Goal: Information Seeking & Learning: Learn about a topic

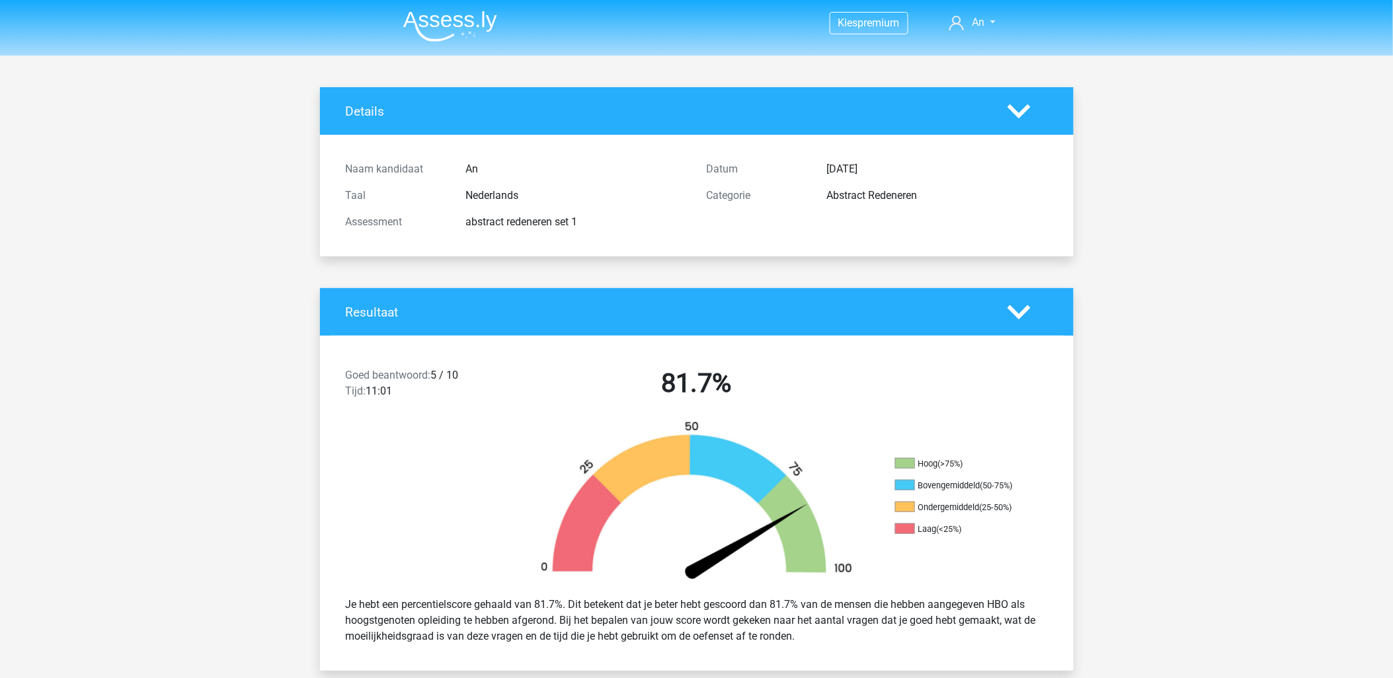
click at [464, 23] on img at bounding box center [450, 26] width 94 height 31
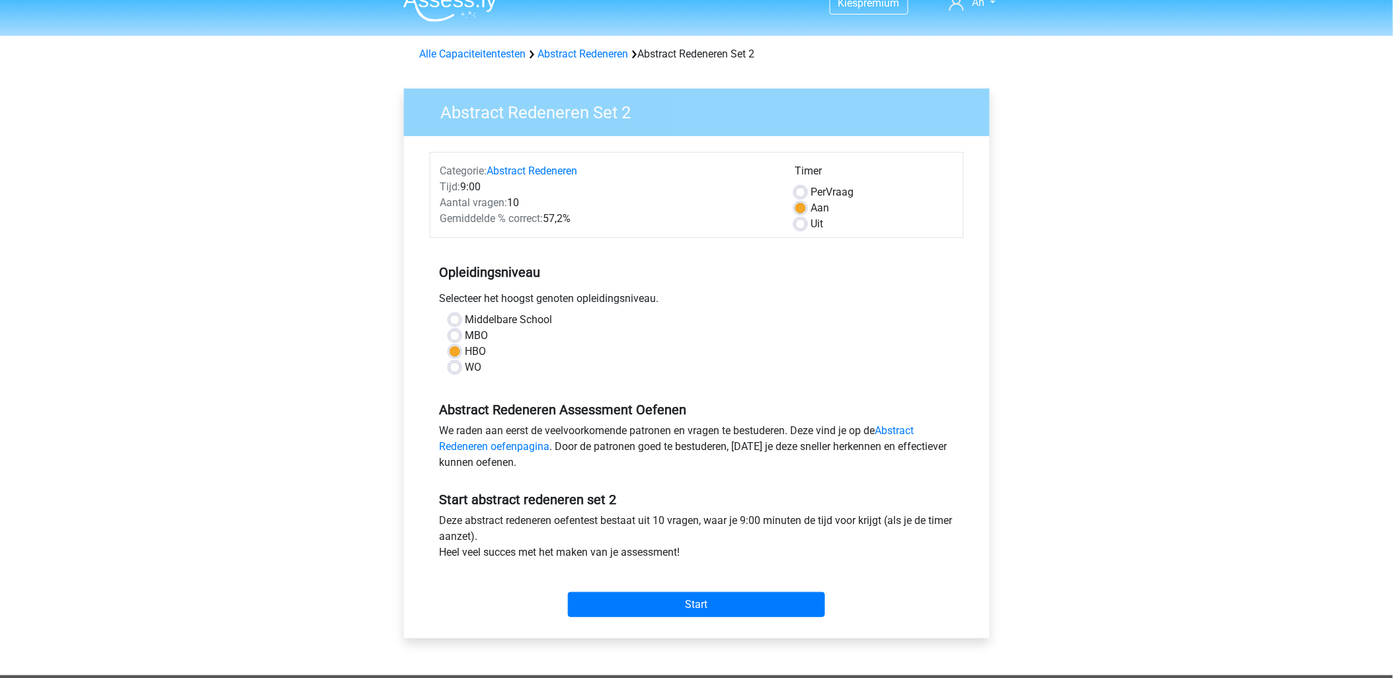
scroll to position [220, 0]
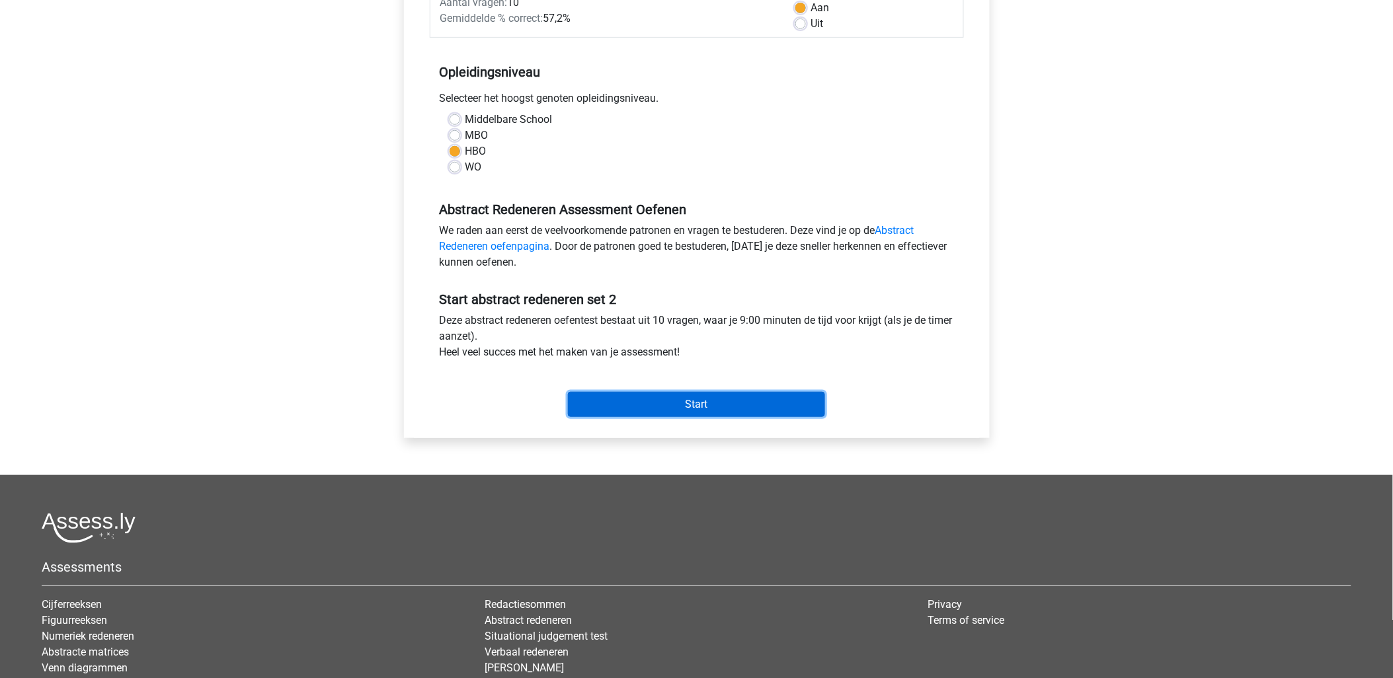
click at [698, 403] on input "Start" at bounding box center [696, 404] width 257 height 25
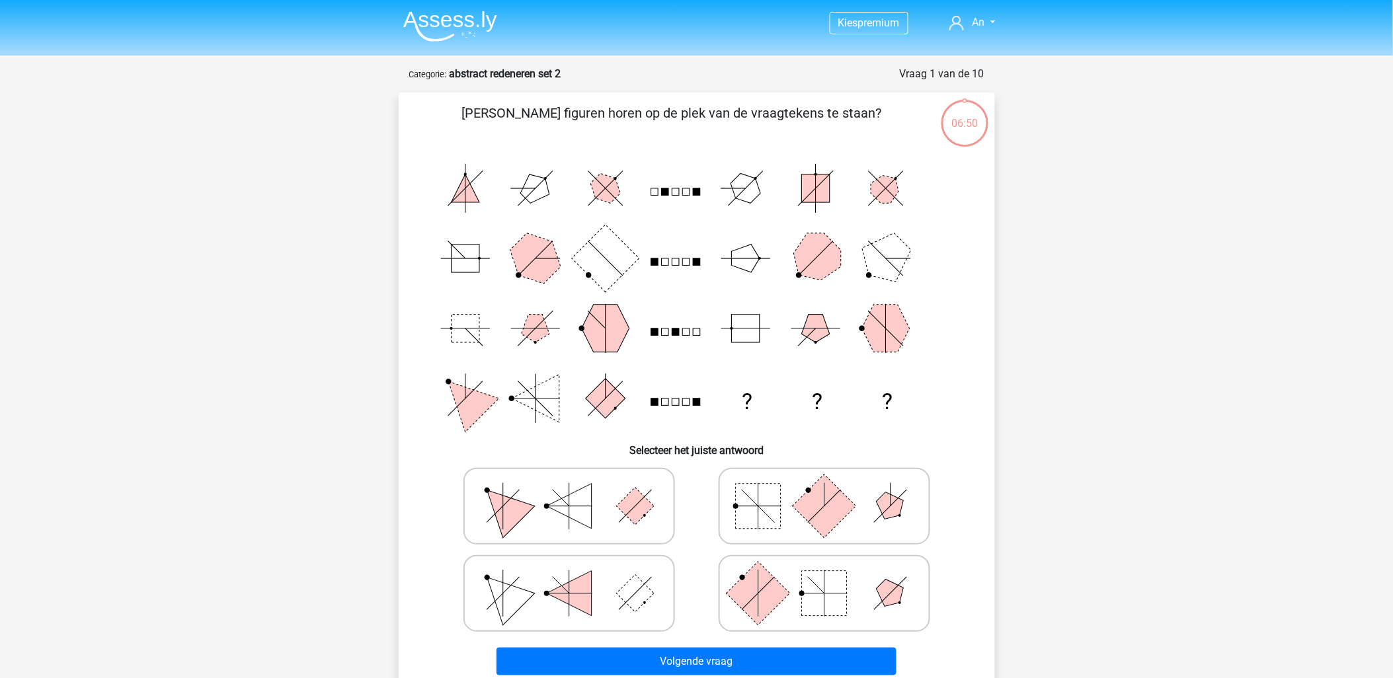
click at [788, 597] on icon at bounding box center [824, 594] width 198 height 66
click at [825, 577] on input "radio" at bounding box center [829, 573] width 9 height 9
radio input "true"
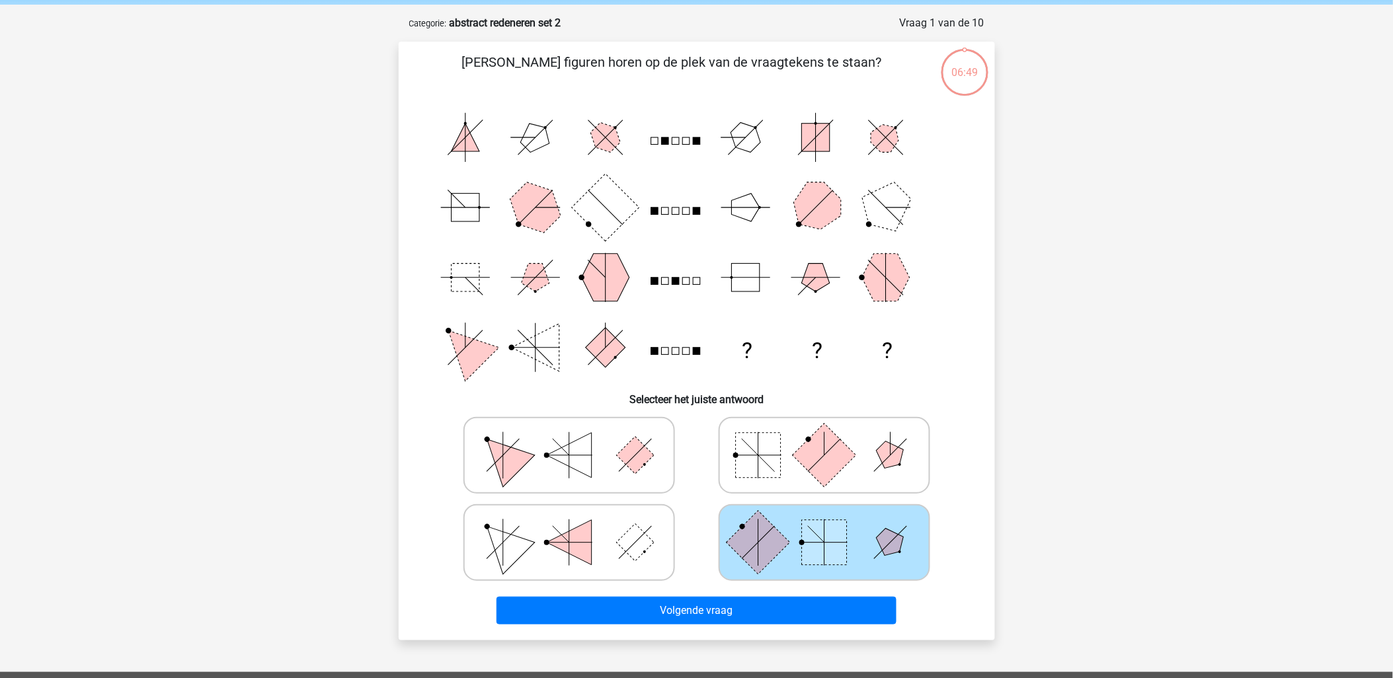
scroll to position [73, 0]
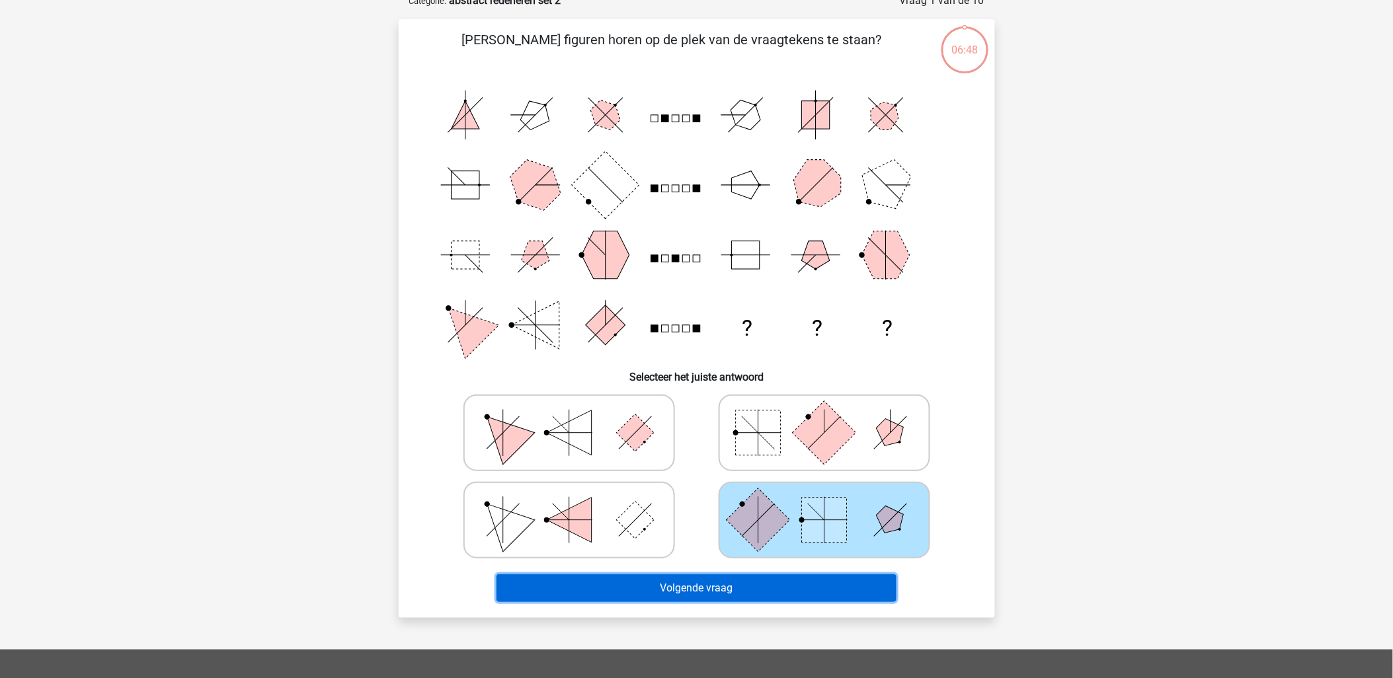
click at [688, 590] on button "Volgende vraag" at bounding box center [697, 589] width 400 height 28
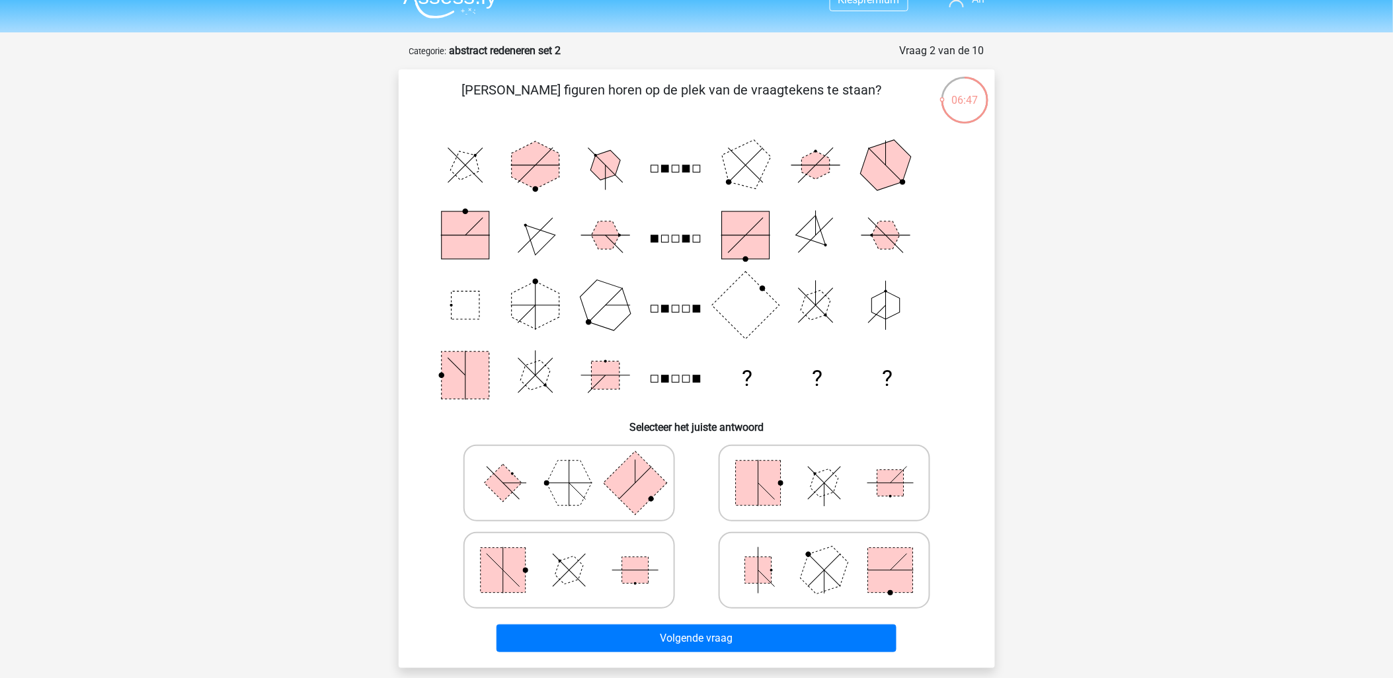
scroll to position [0, 0]
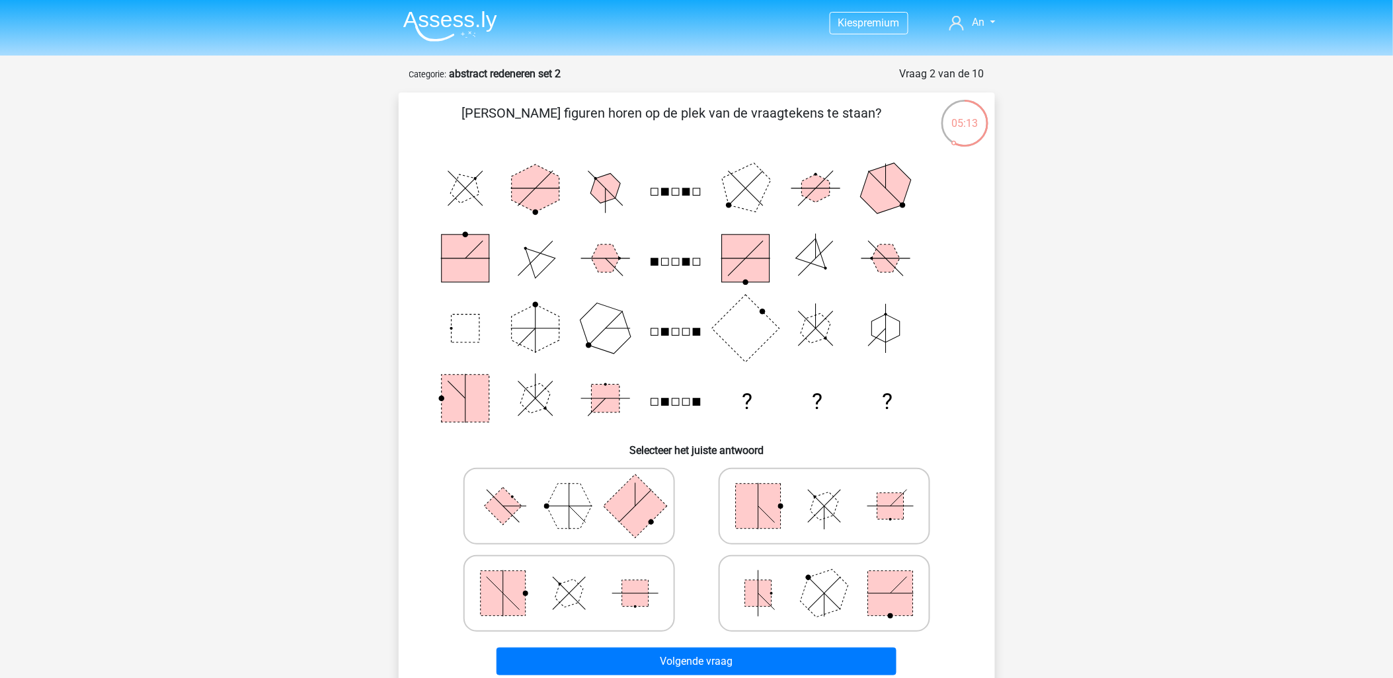
click at [565, 499] on polygon at bounding box center [569, 506] width 45 height 45
click at [569, 490] on input "radio" at bounding box center [573, 485] width 9 height 9
radio input "true"
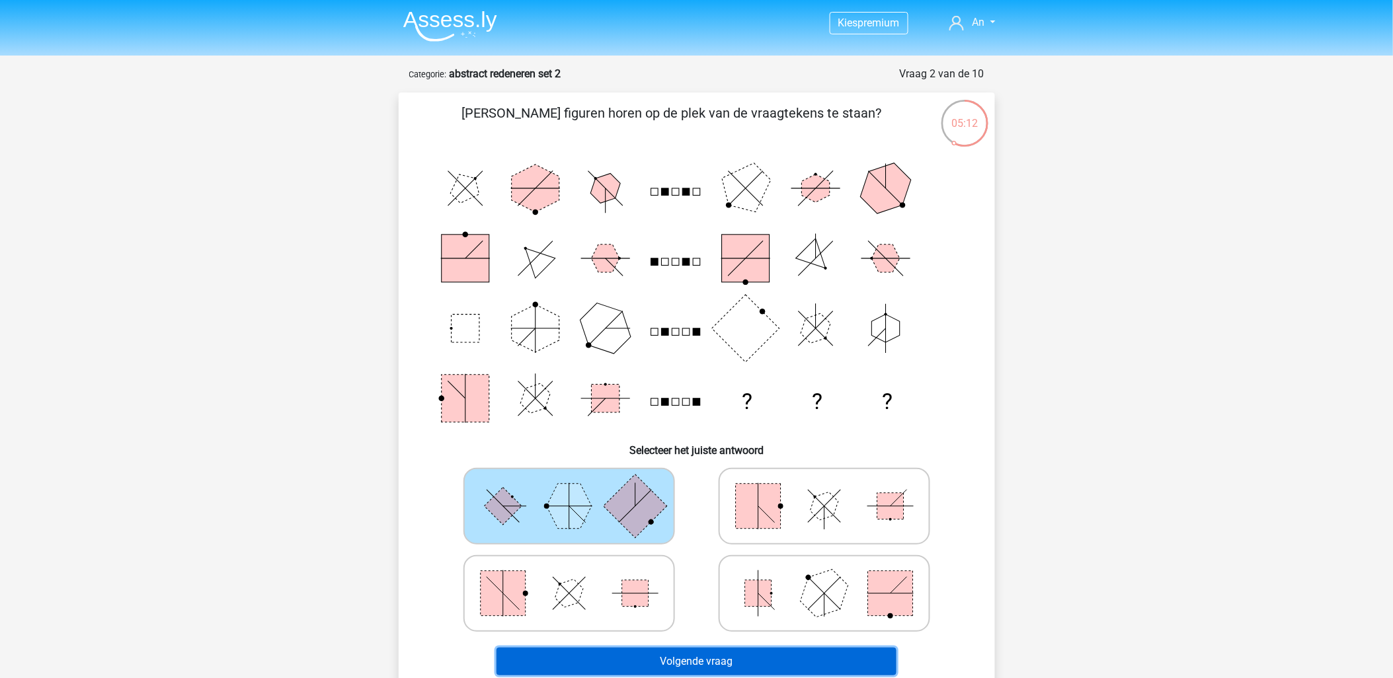
click at [763, 662] on button "Volgende vraag" at bounding box center [697, 662] width 400 height 28
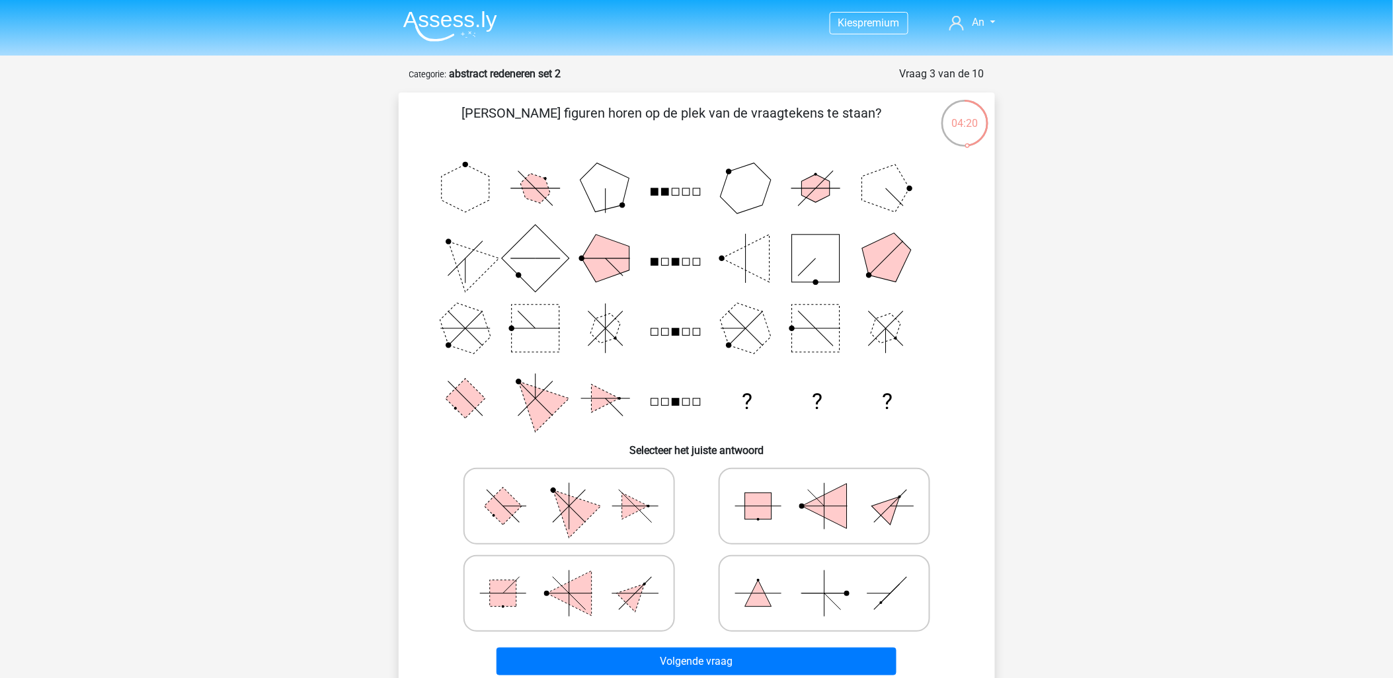
click at [534, 498] on icon at bounding box center [569, 506] width 198 height 66
click at [569, 490] on input "radio" at bounding box center [573, 485] width 9 height 9
radio input "true"
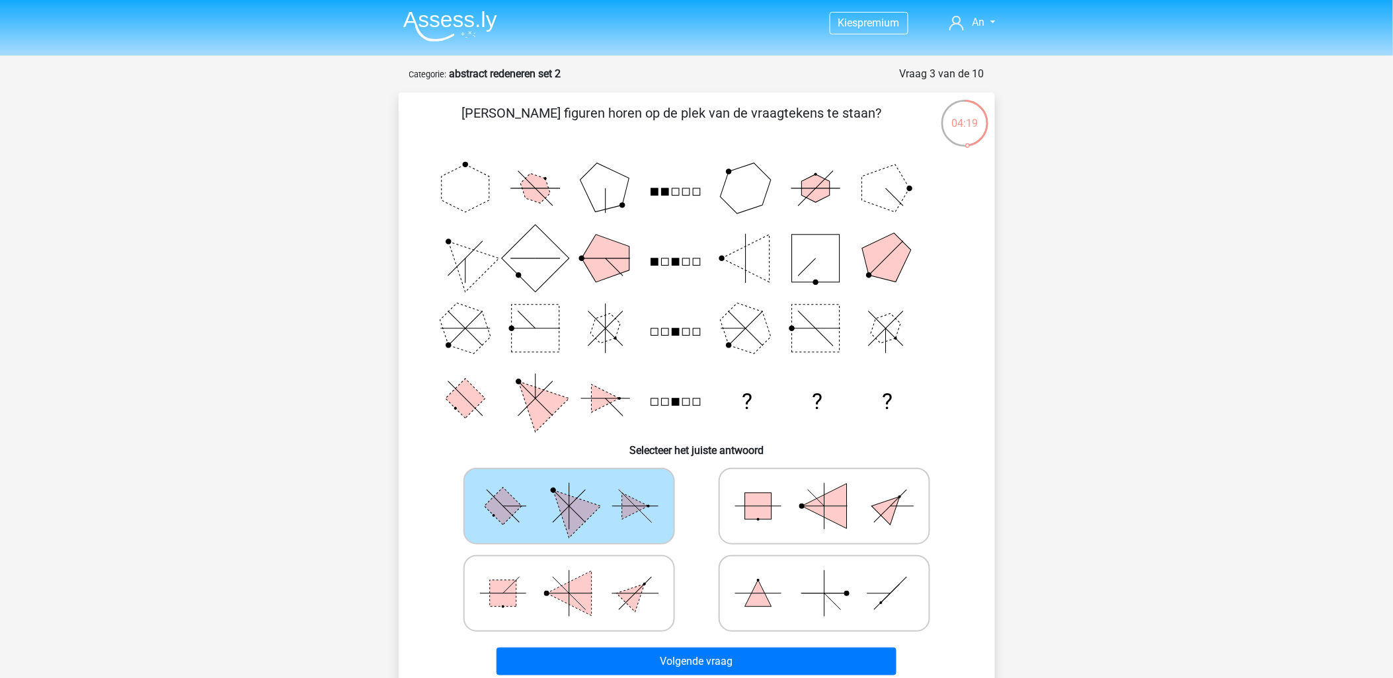
scroll to position [220, 0]
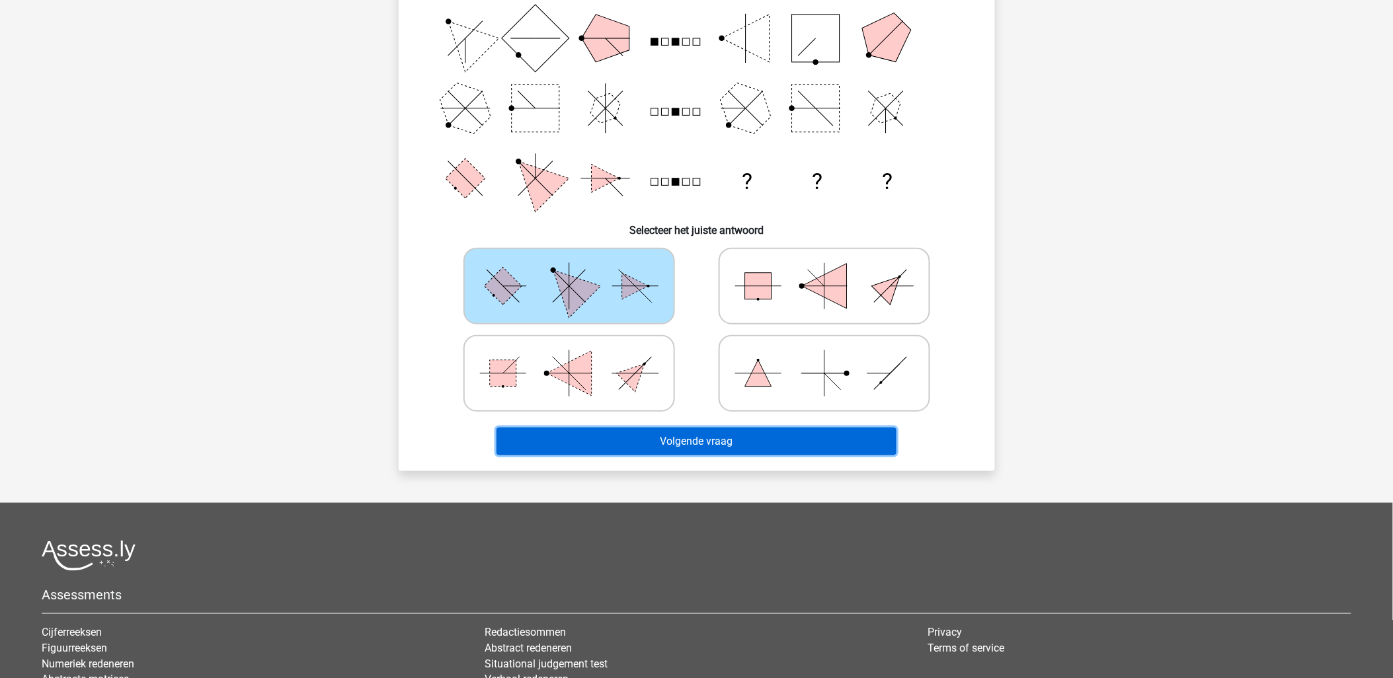
click at [719, 434] on button "Volgende vraag" at bounding box center [697, 442] width 400 height 28
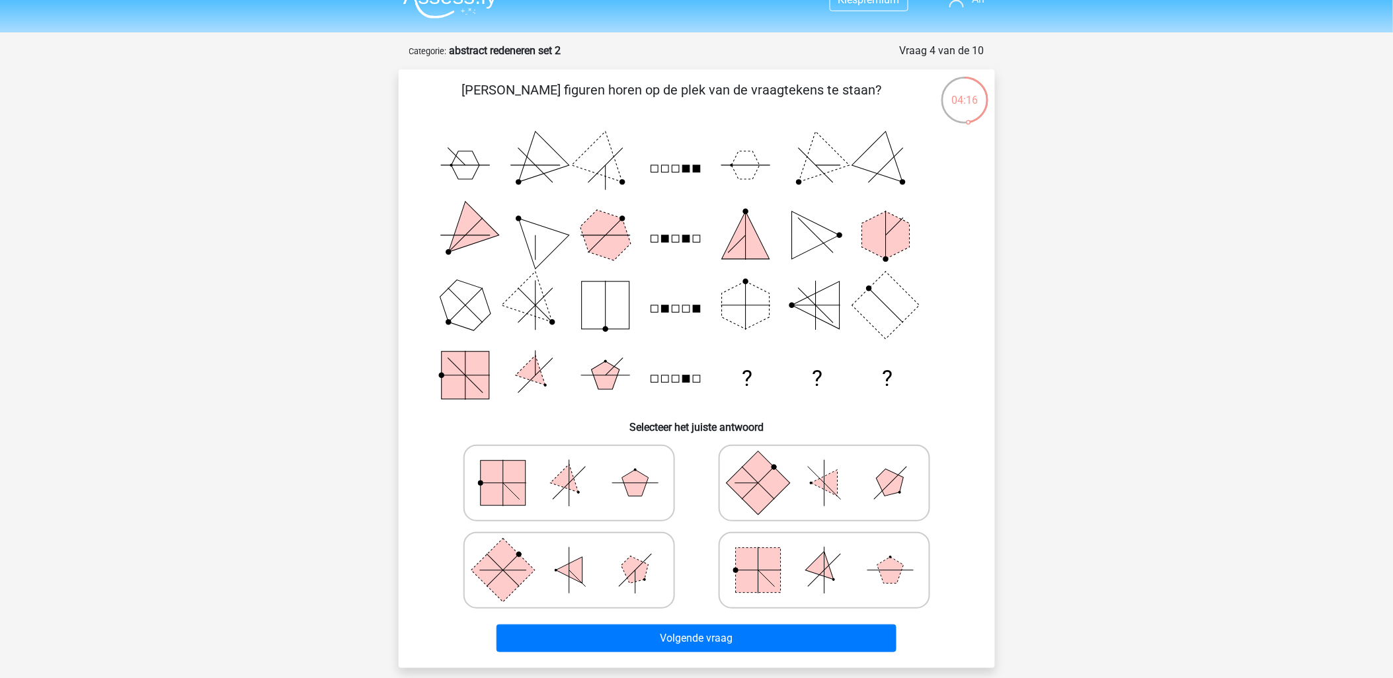
scroll to position [0, 0]
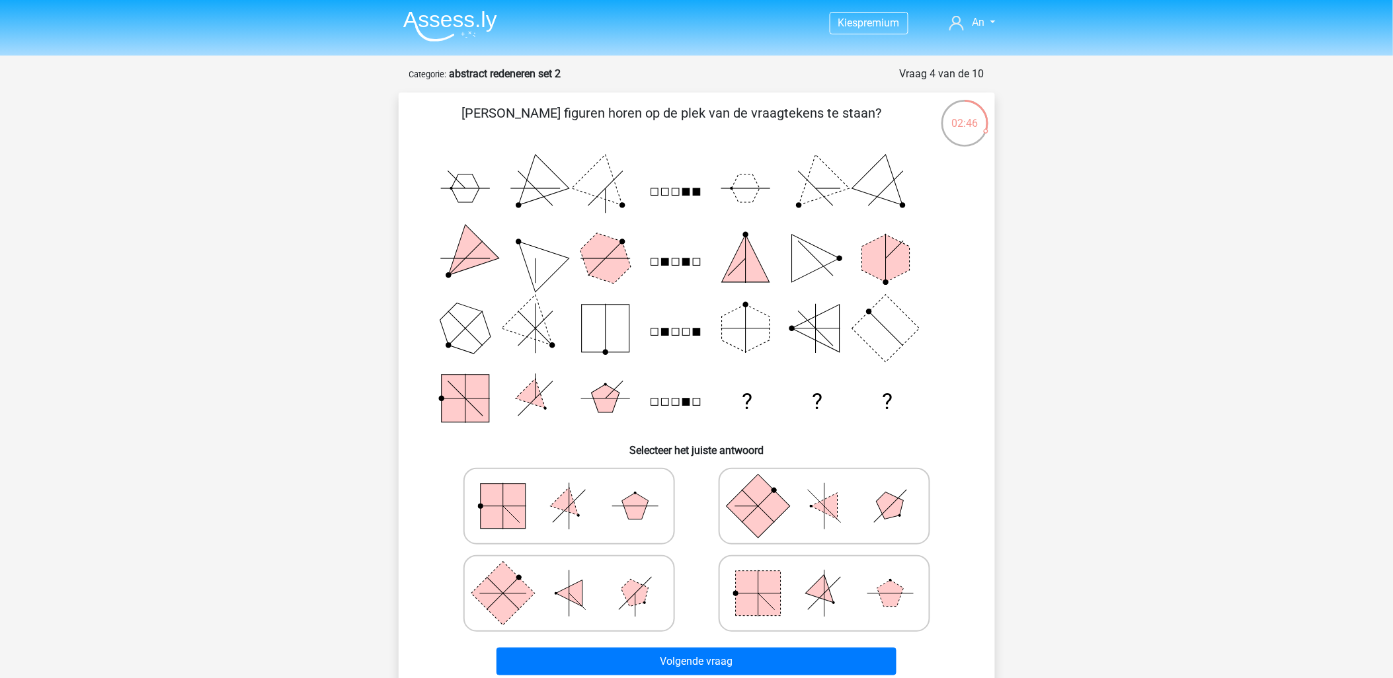
click at [547, 501] on icon at bounding box center [569, 506] width 198 height 66
click at [569, 490] on input "radio" at bounding box center [573, 485] width 9 height 9
radio input "true"
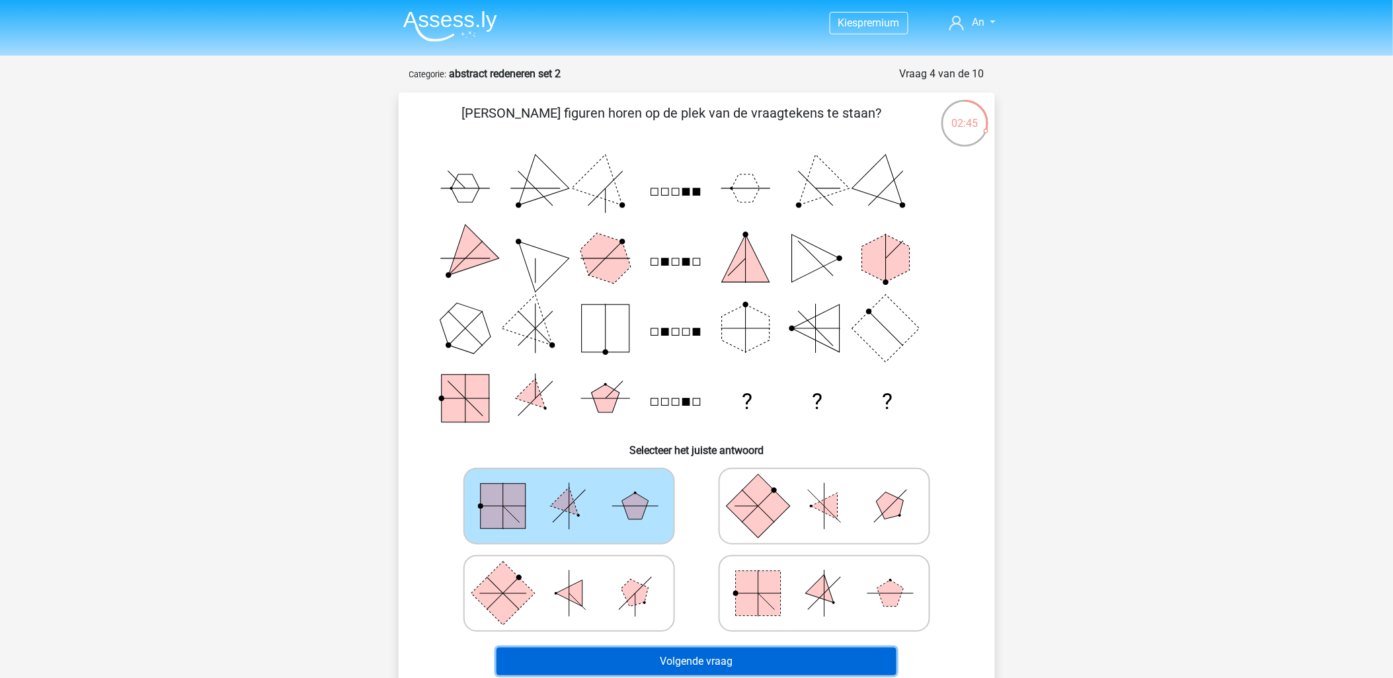
click at [706, 650] on button "Volgende vraag" at bounding box center [697, 662] width 400 height 28
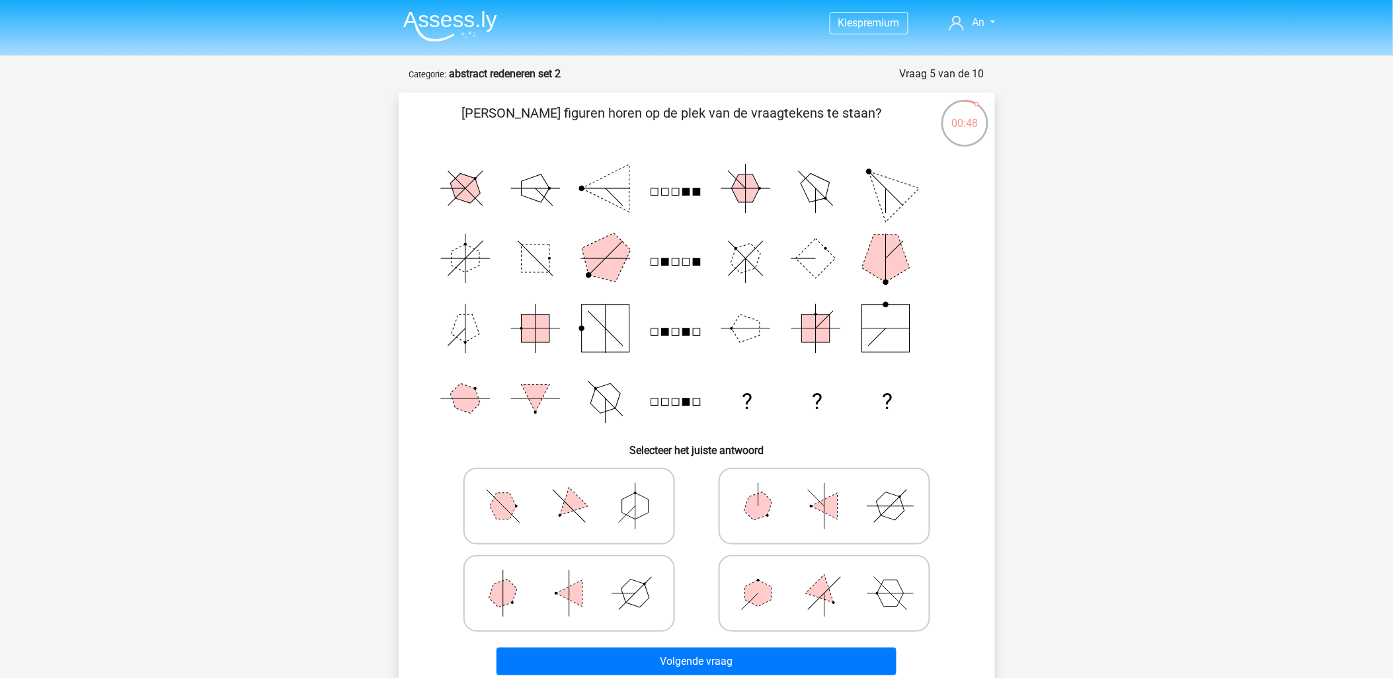
click at [579, 508] on polygon at bounding box center [569, 506] width 38 height 38
click at [578, 490] on input "radio" at bounding box center [573, 485] width 9 height 9
radio input "true"
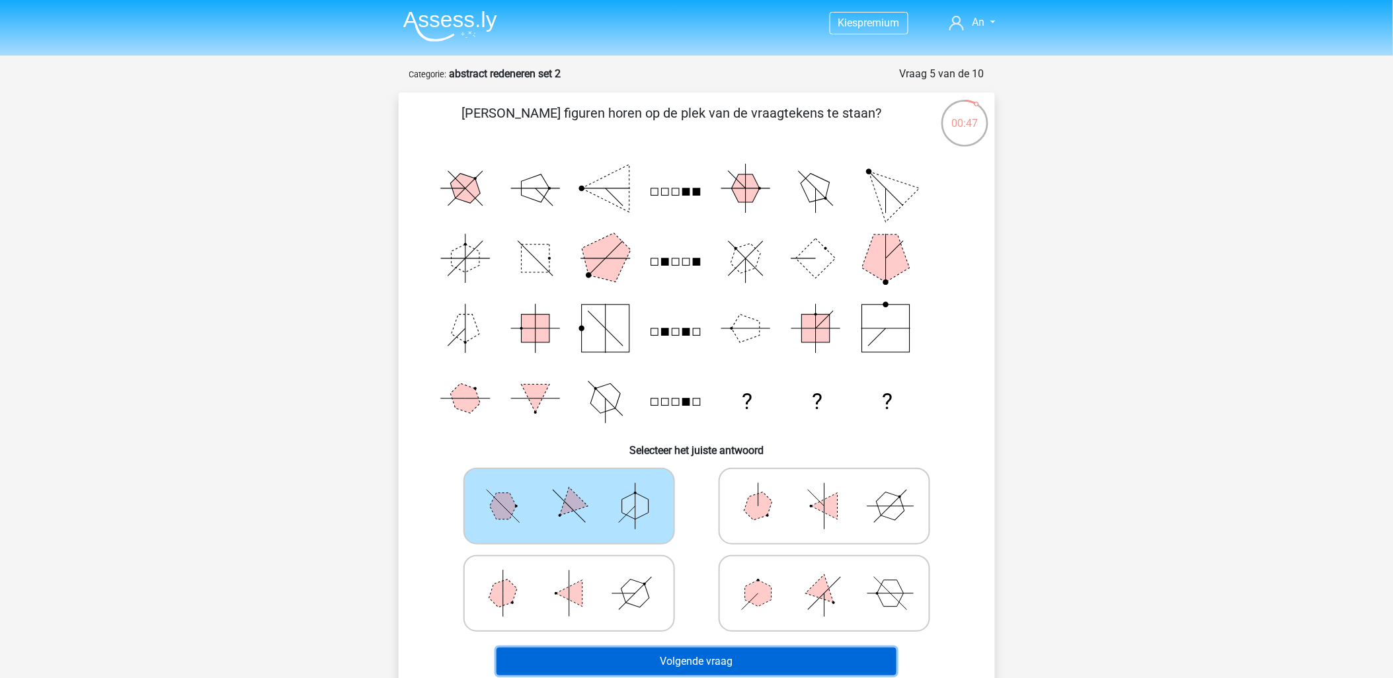
click at [688, 651] on button "Volgende vraag" at bounding box center [697, 662] width 400 height 28
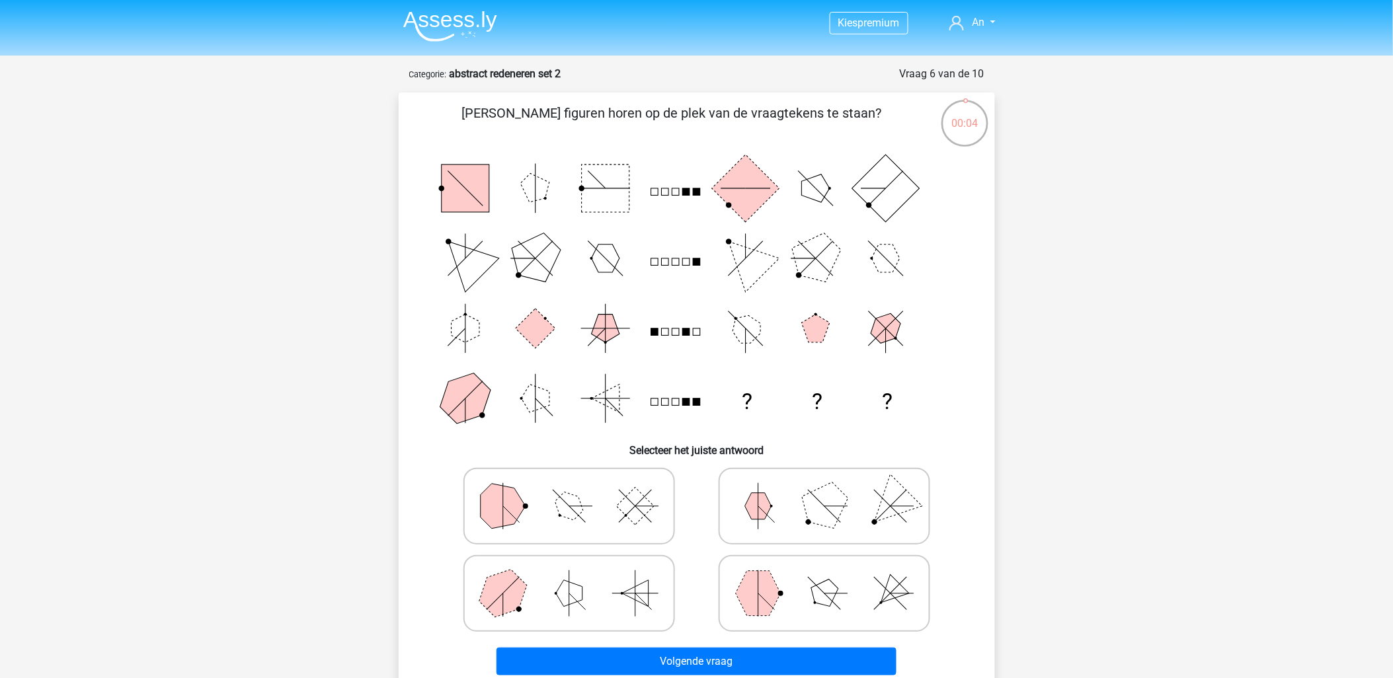
click at [823, 592] on polygon at bounding box center [824, 594] width 38 height 38
click at [825, 577] on input "radio" at bounding box center [829, 573] width 9 height 9
radio input "true"
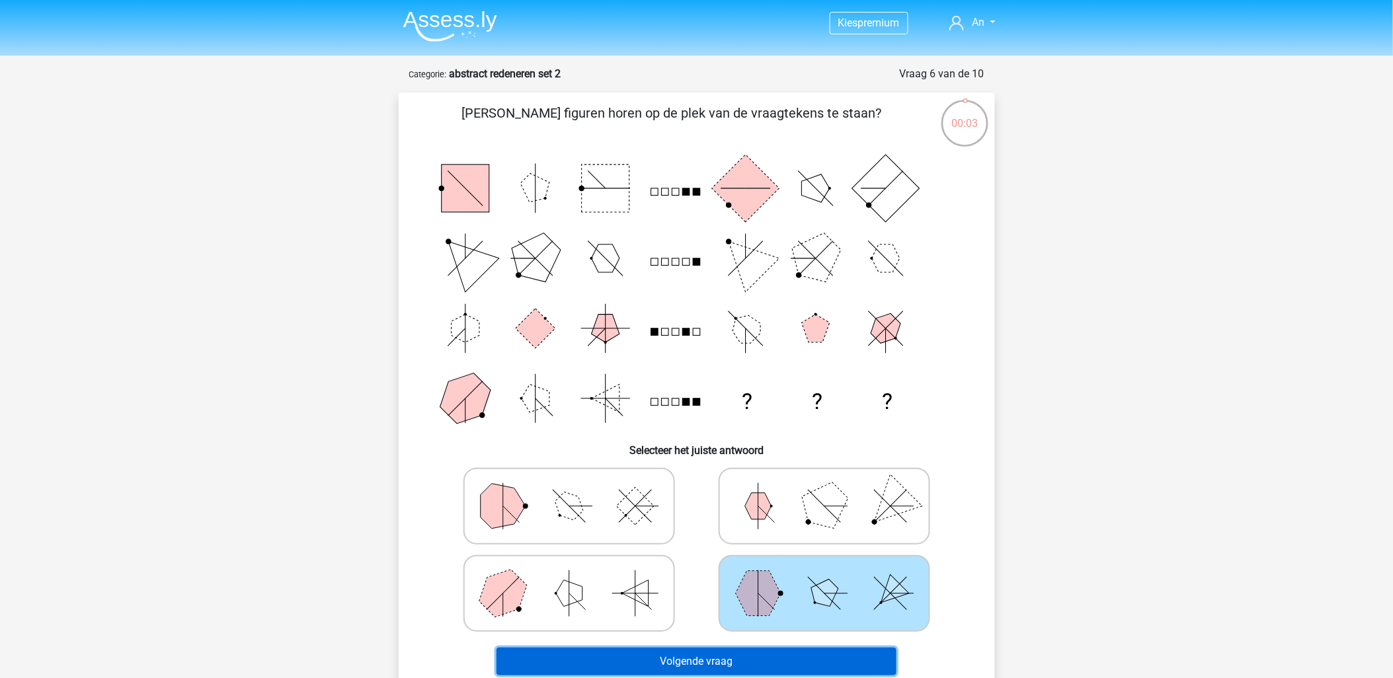
click at [683, 665] on button "Volgende vraag" at bounding box center [697, 662] width 400 height 28
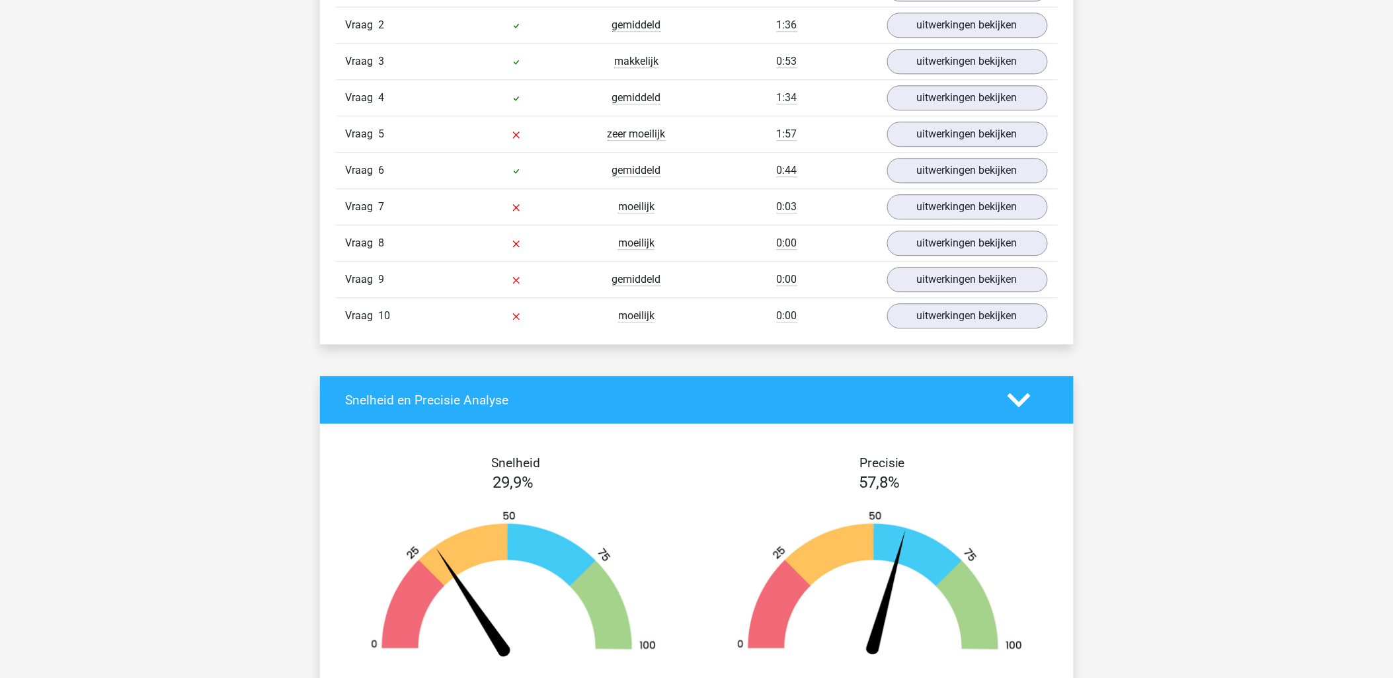
scroll to position [1028, 0]
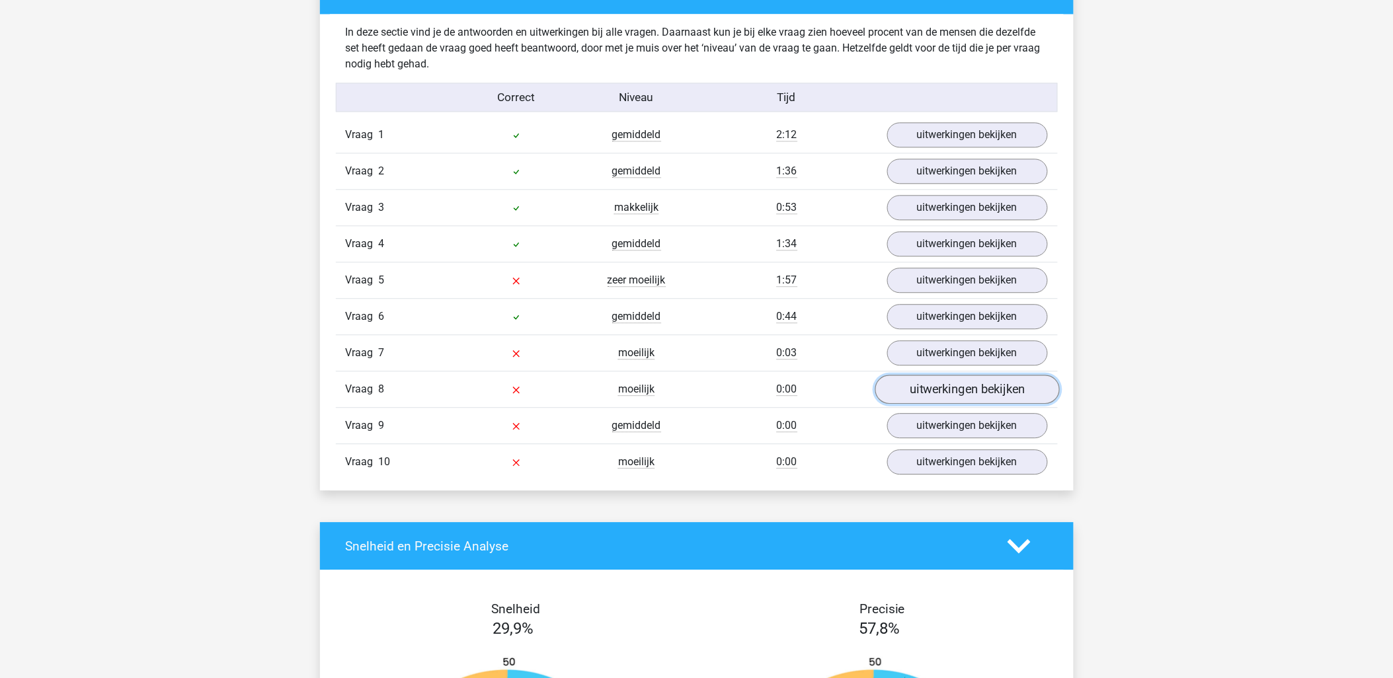
click at [971, 393] on link "uitwerkingen bekijken" at bounding box center [967, 389] width 184 height 29
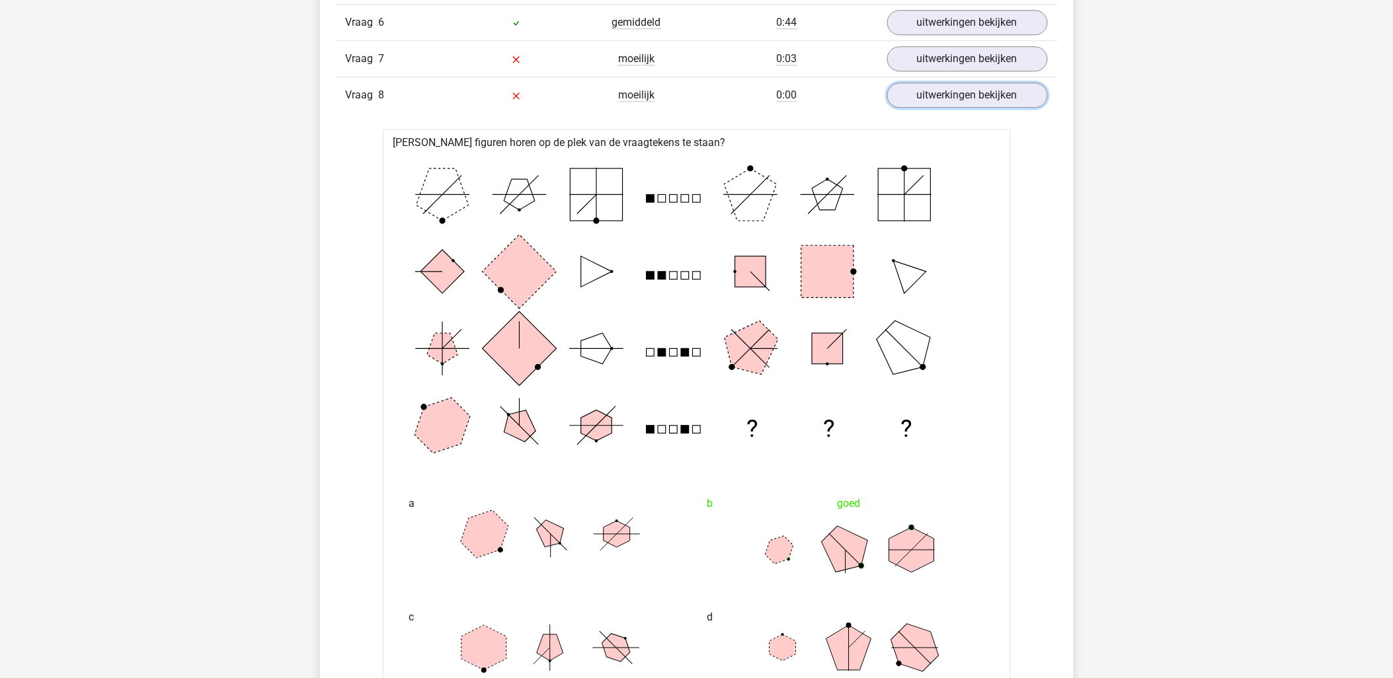
scroll to position [1102, 0]
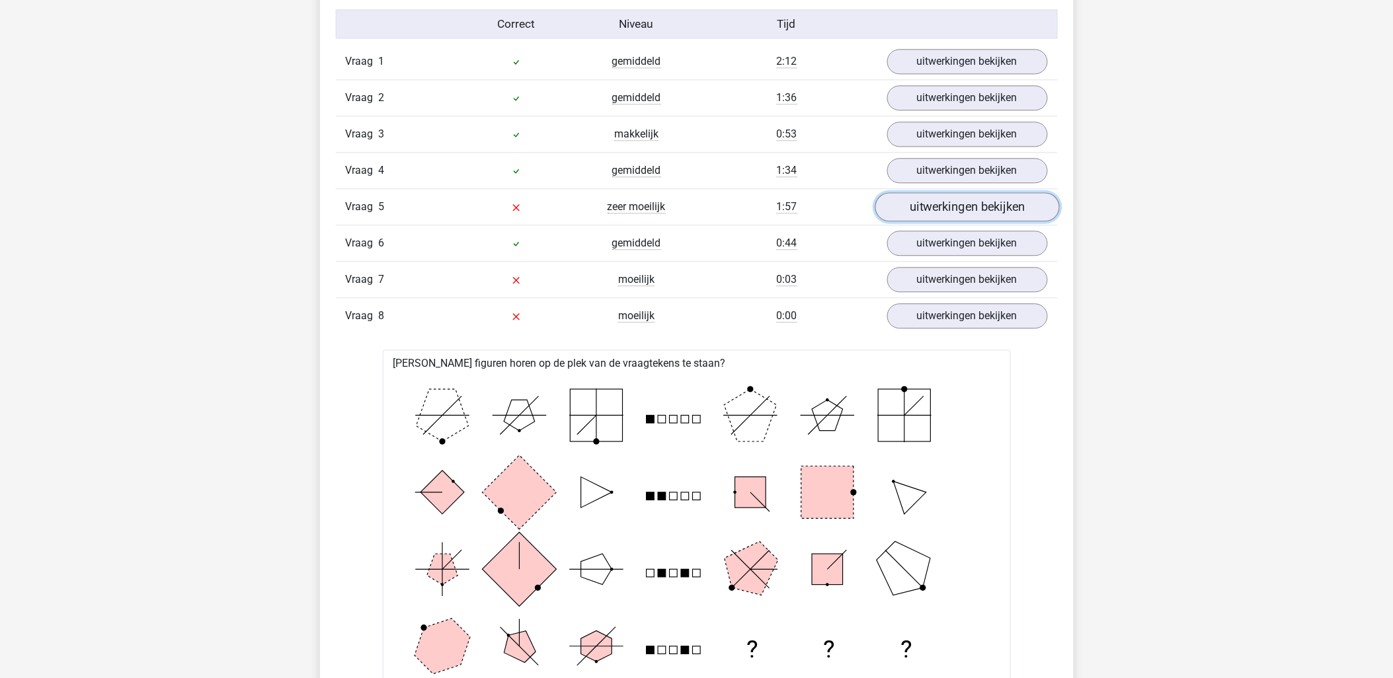
click at [997, 217] on link "uitwerkingen bekijken" at bounding box center [967, 206] width 184 height 29
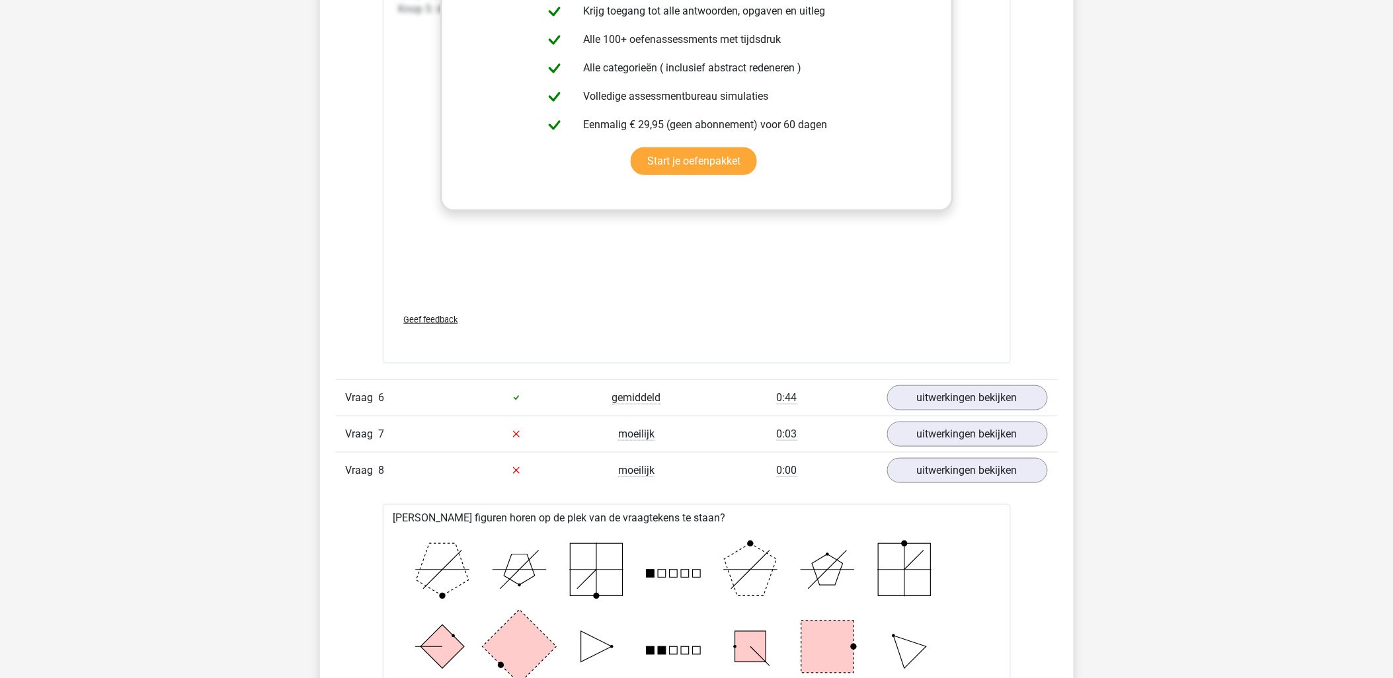
scroll to position [2277, 0]
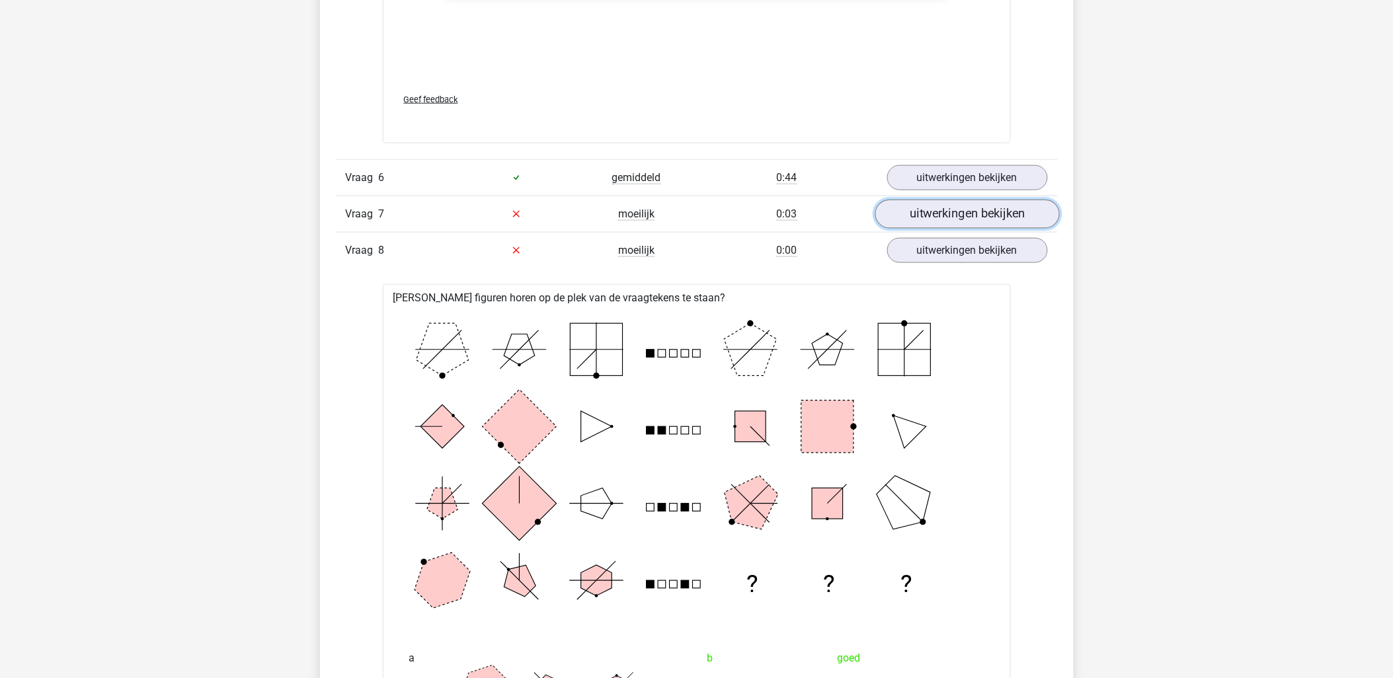
click at [963, 216] on link "uitwerkingen bekijken" at bounding box center [967, 214] width 184 height 29
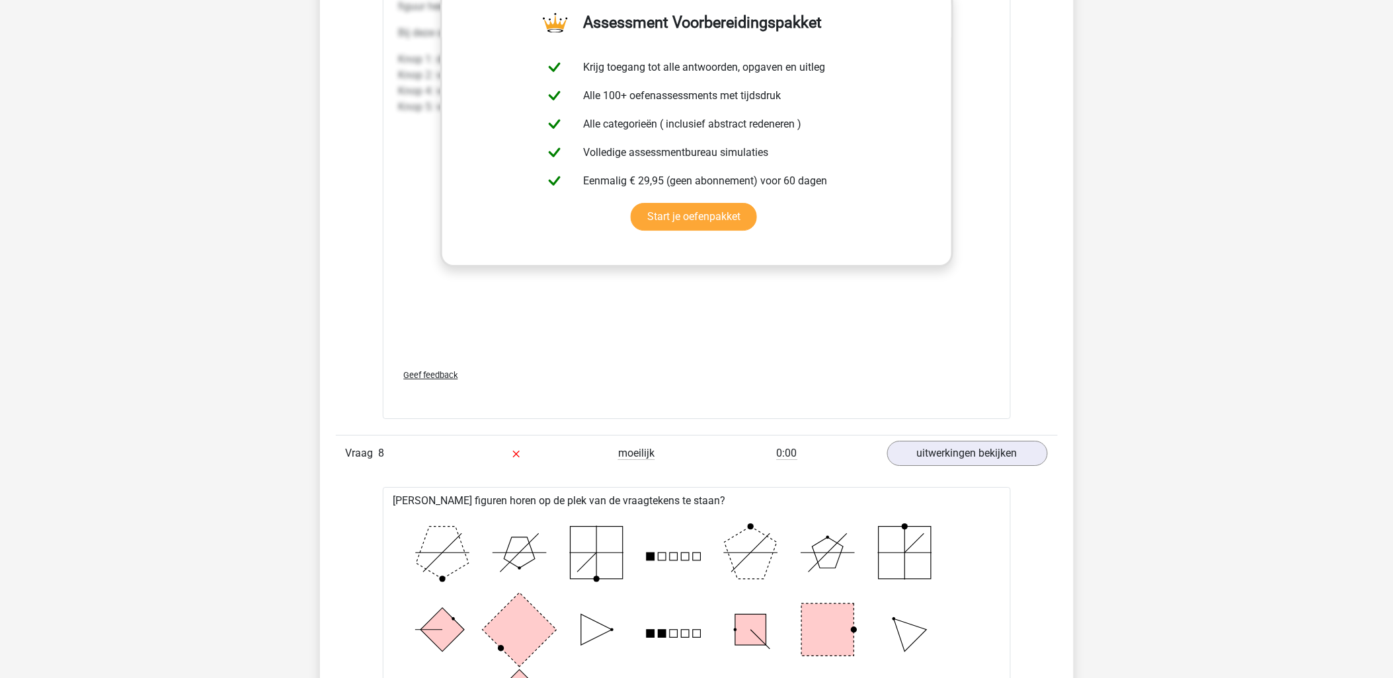
scroll to position [3306, 0]
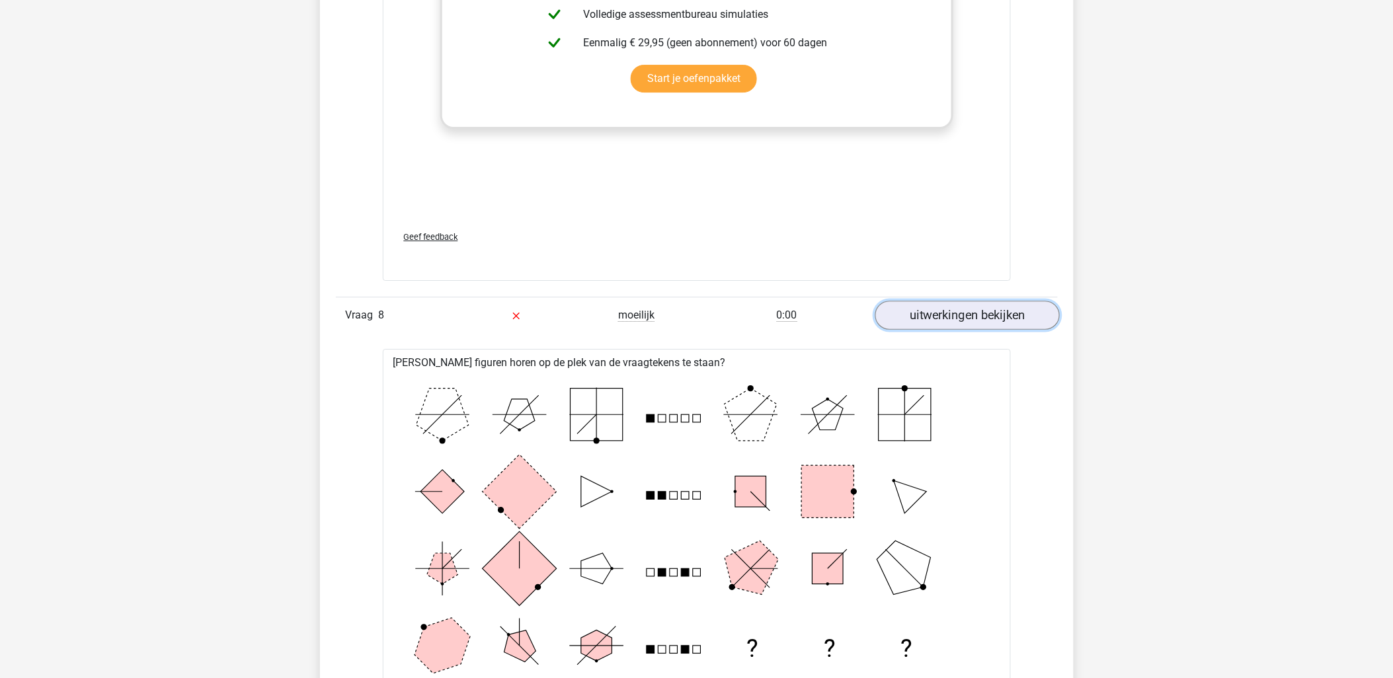
click at [990, 319] on link "uitwerkingen bekijken" at bounding box center [967, 315] width 184 height 29
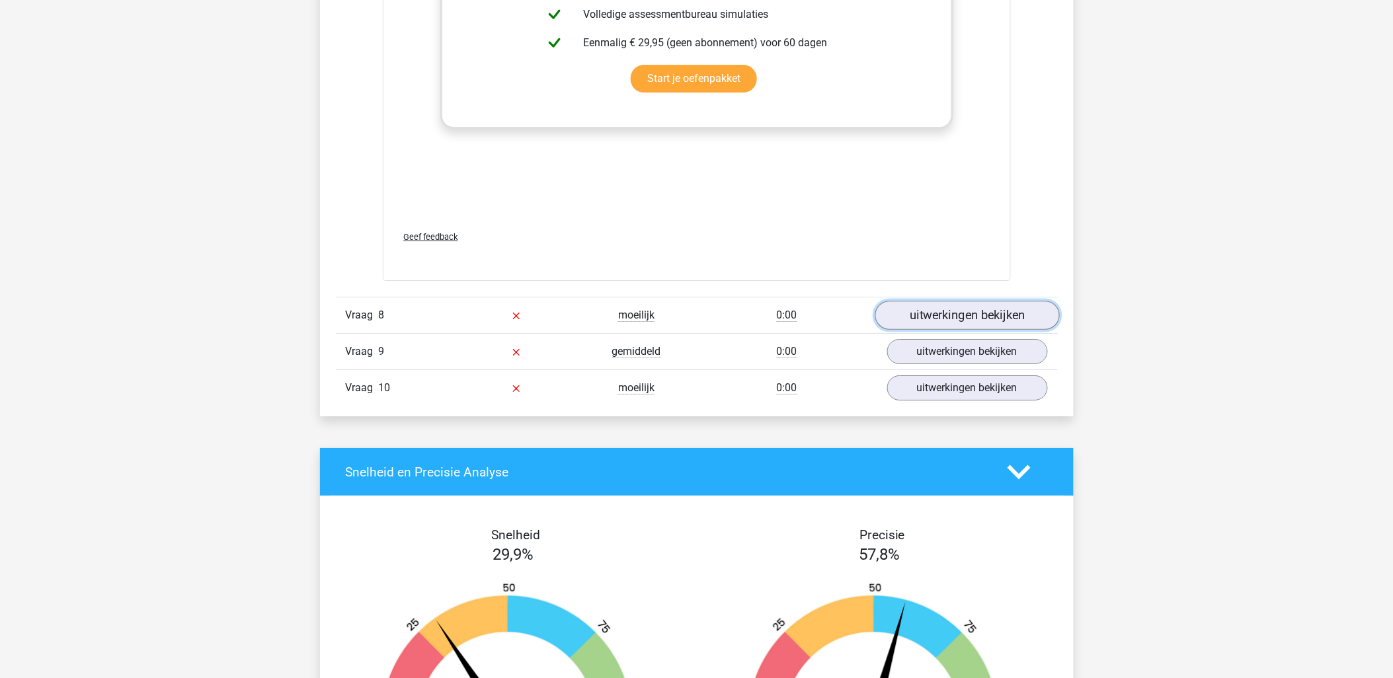
click at [988, 322] on link "uitwerkingen bekijken" at bounding box center [967, 315] width 184 height 29
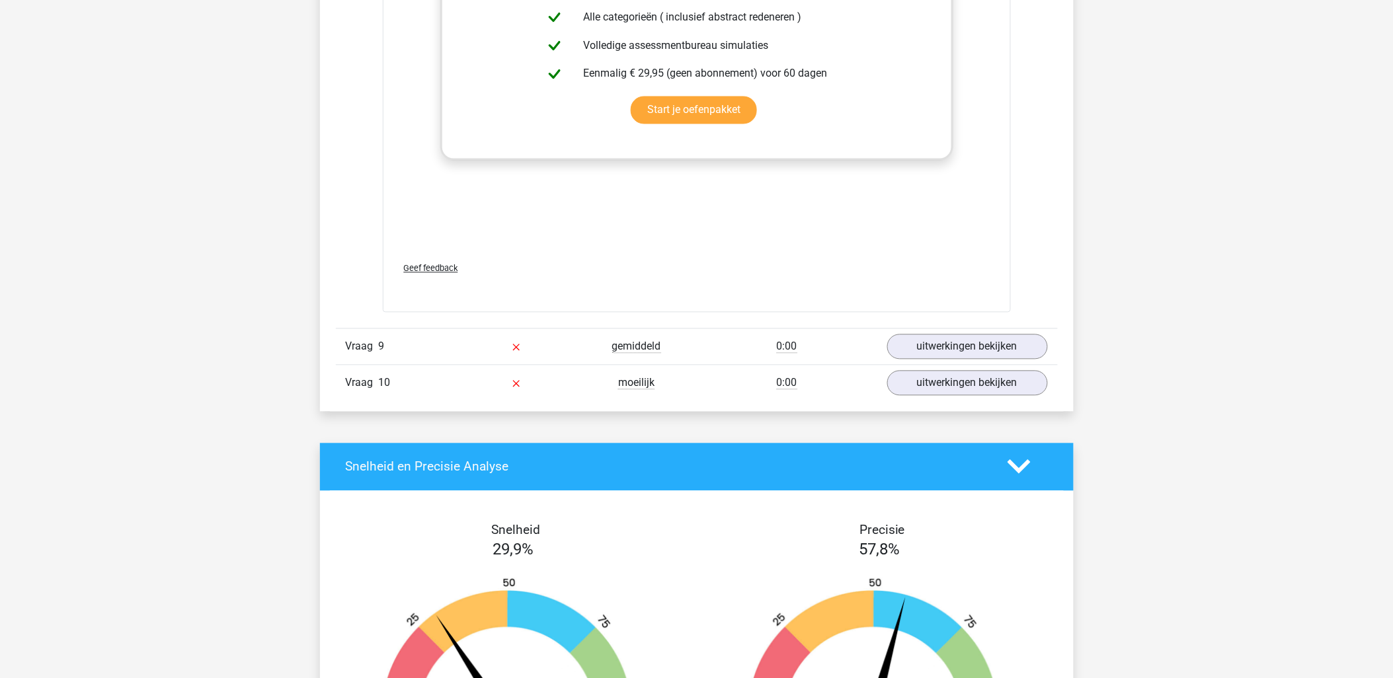
scroll to position [4408, 0]
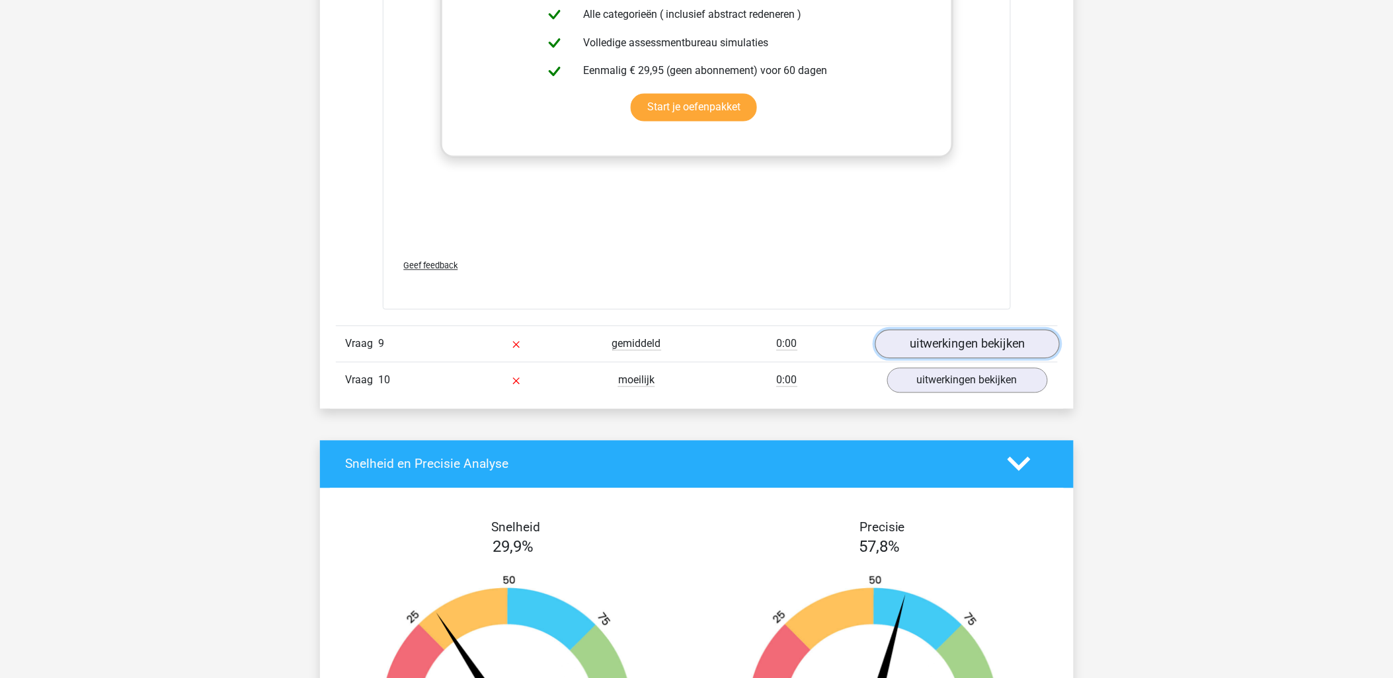
click at [943, 344] on link "uitwerkingen bekijken" at bounding box center [967, 344] width 184 height 29
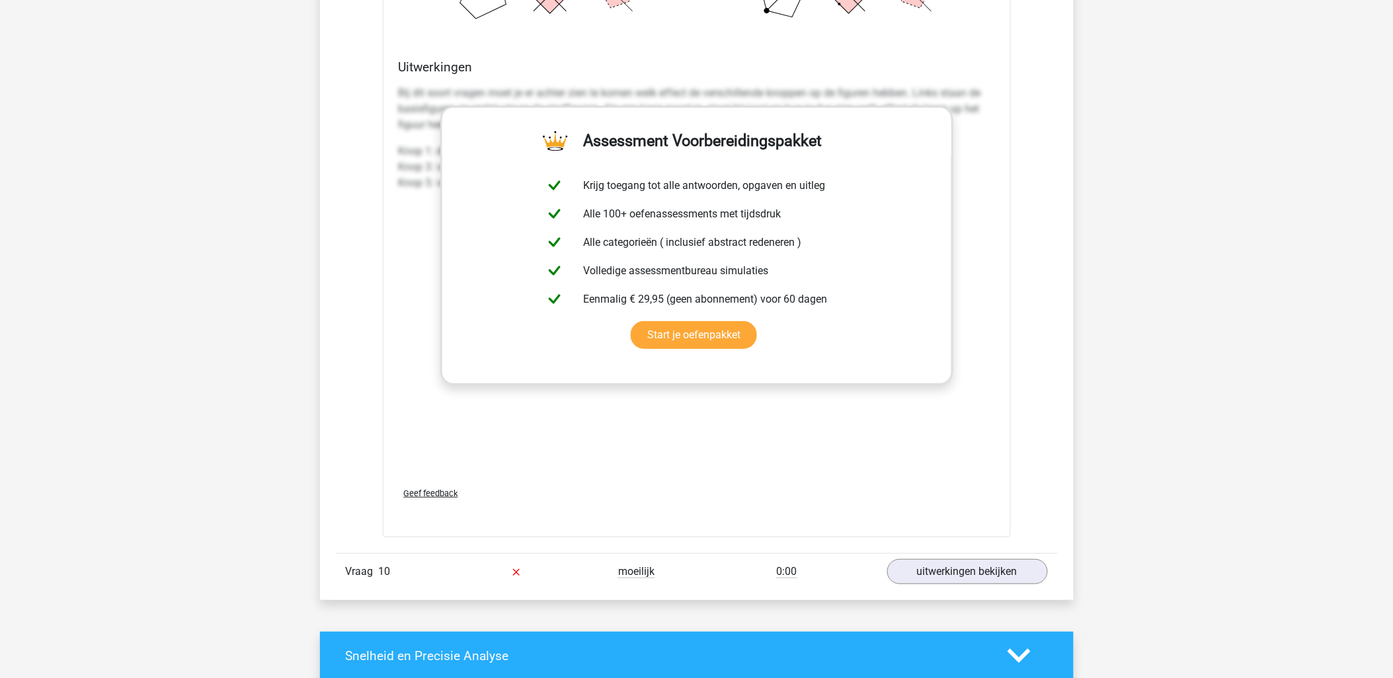
scroll to position [5583, 0]
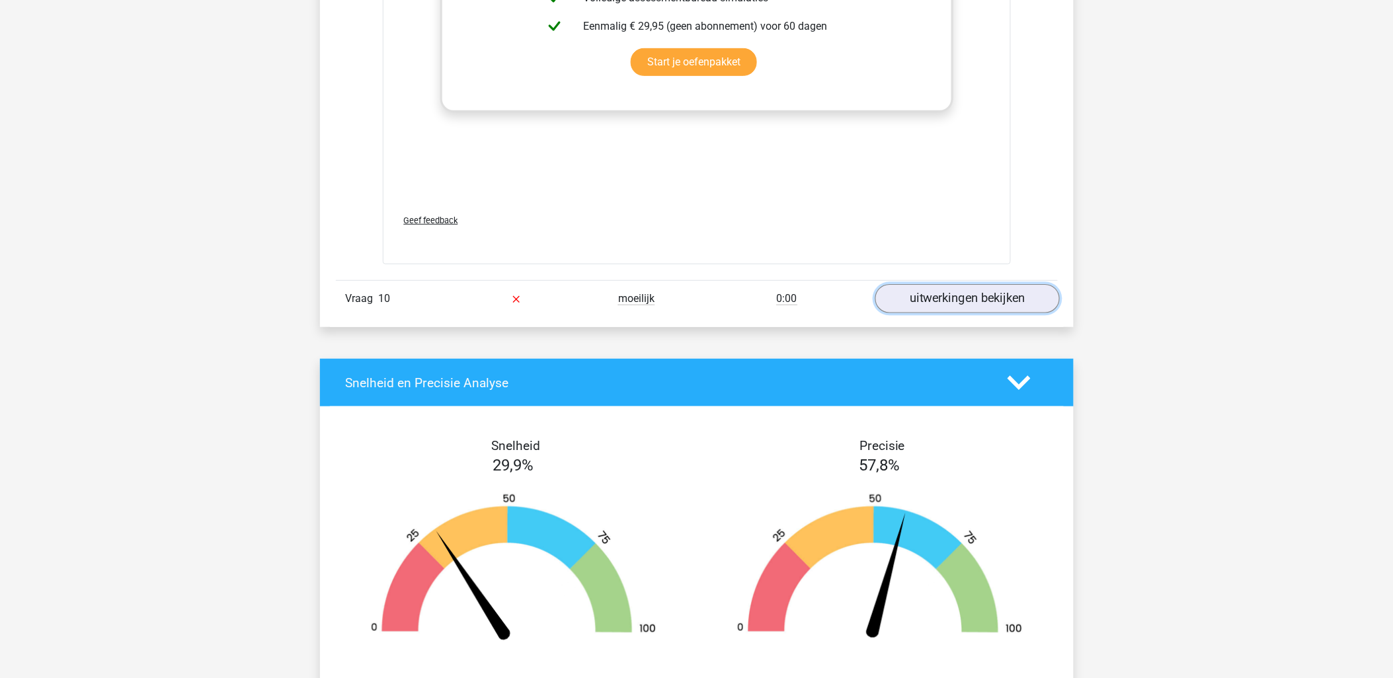
click at [940, 311] on link "uitwerkingen bekijken" at bounding box center [967, 298] width 184 height 29
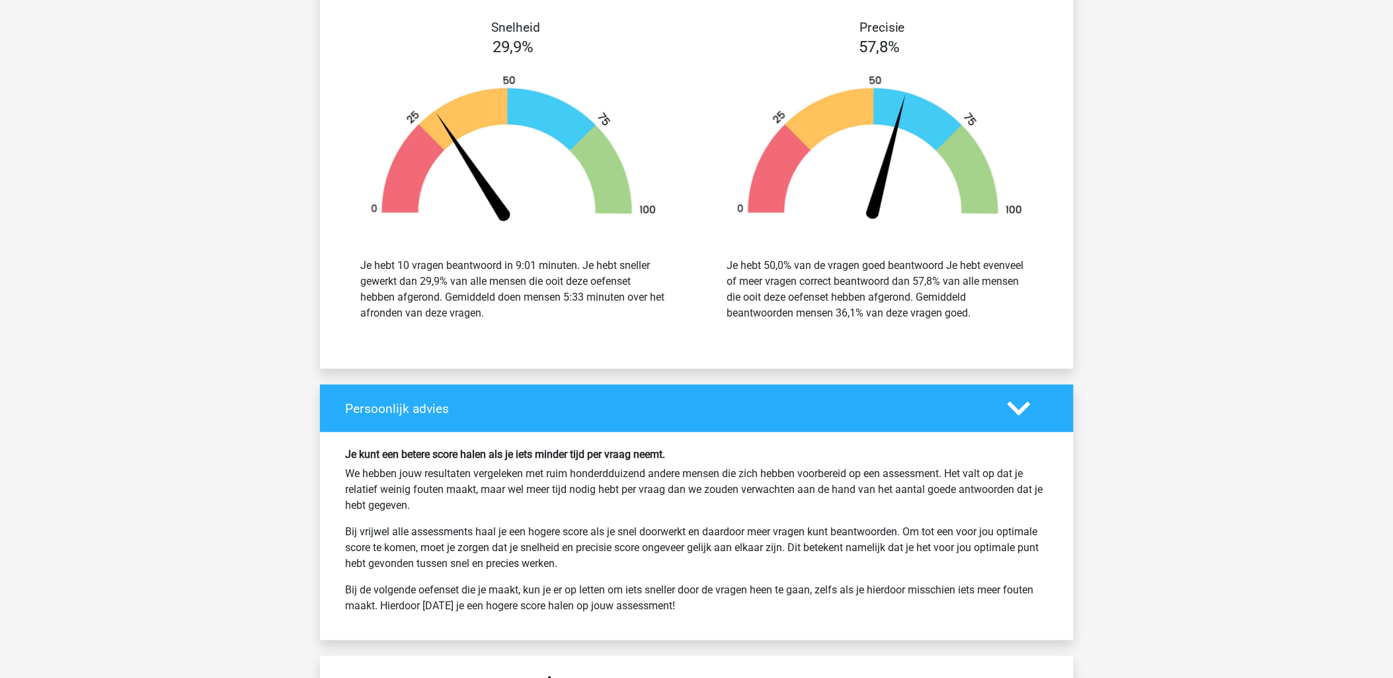
scroll to position [7493, 0]
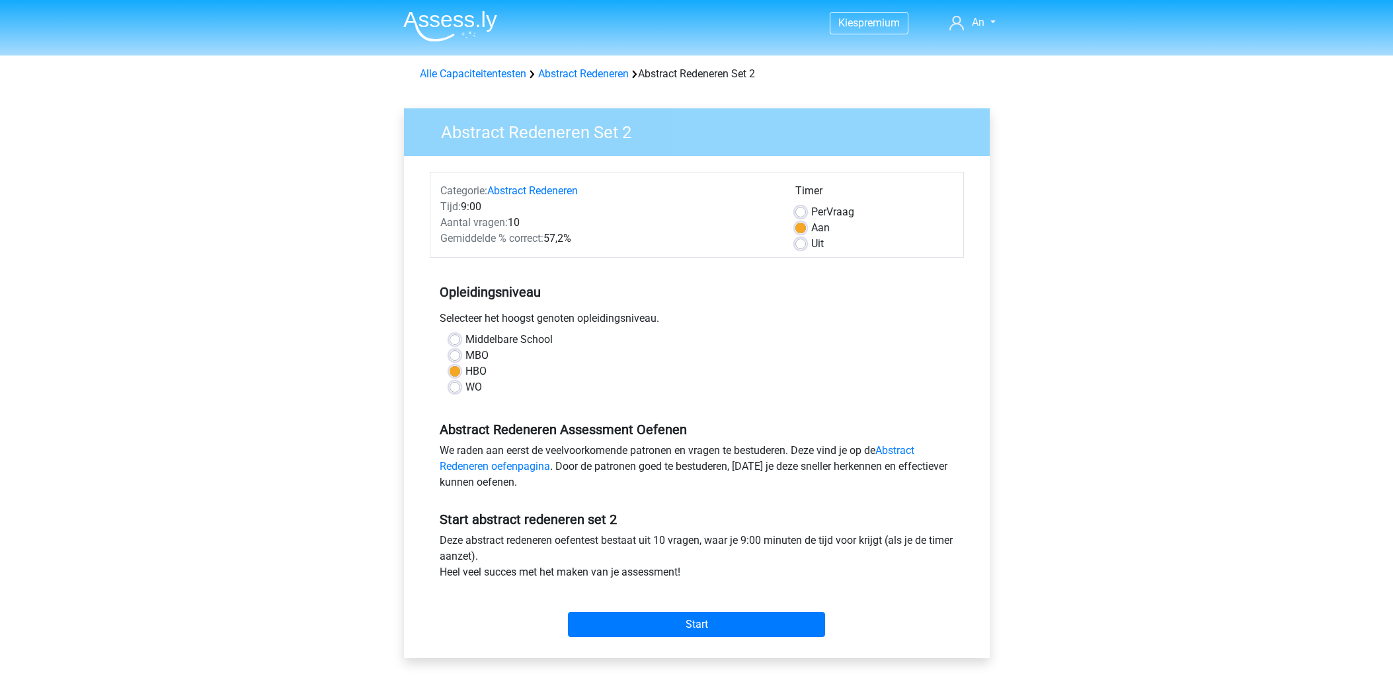
scroll to position [220, 0]
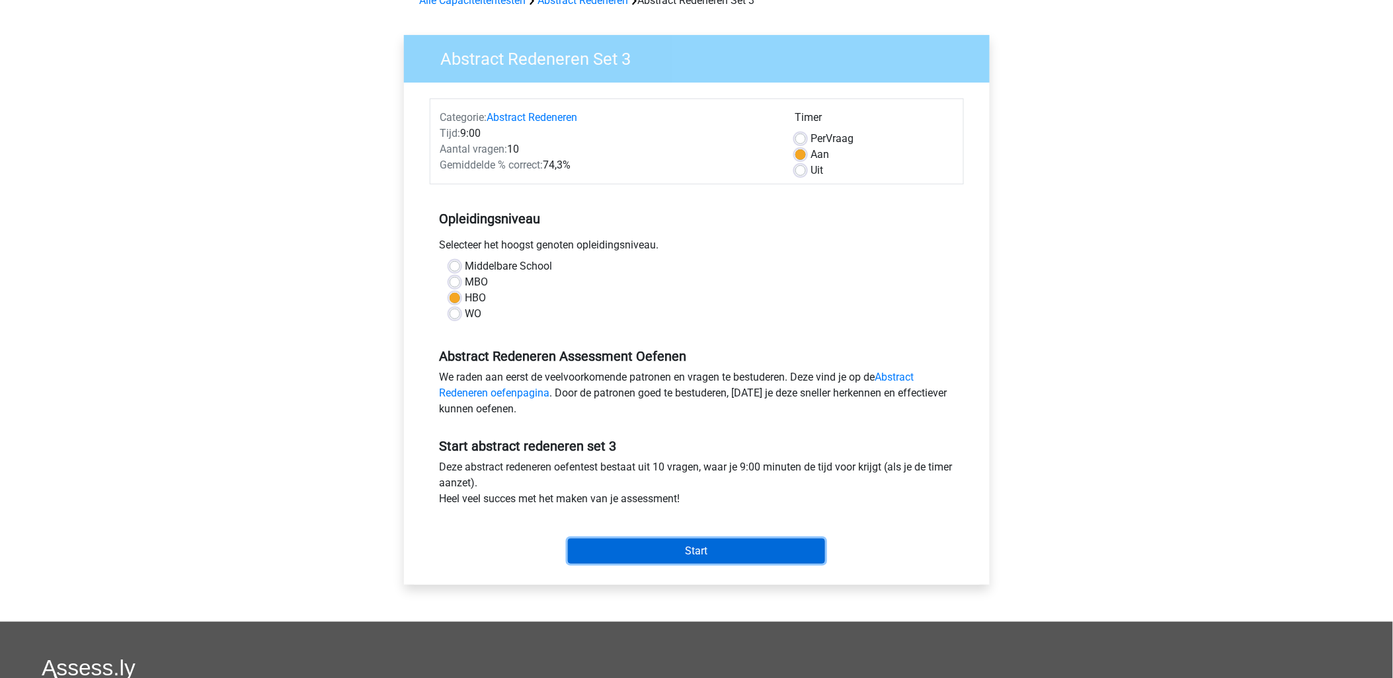
click at [698, 549] on input "Start" at bounding box center [696, 551] width 257 height 25
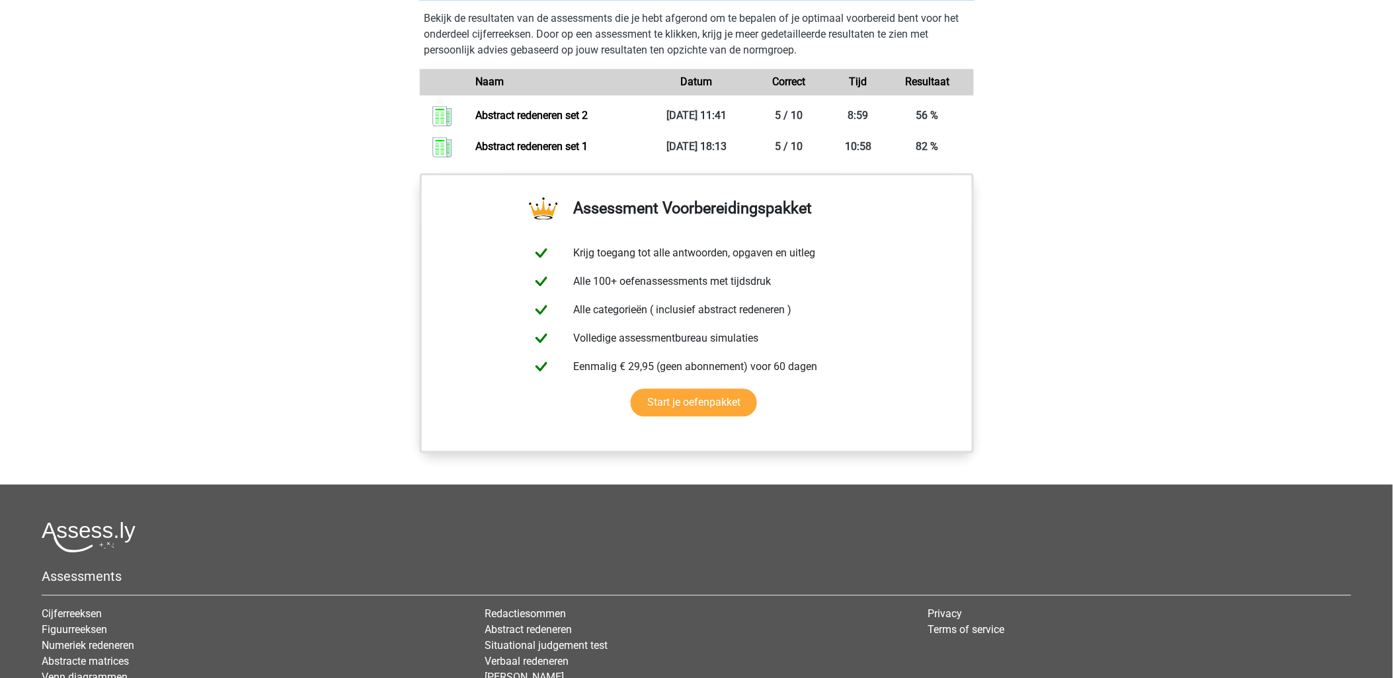
scroll to position [881, 0]
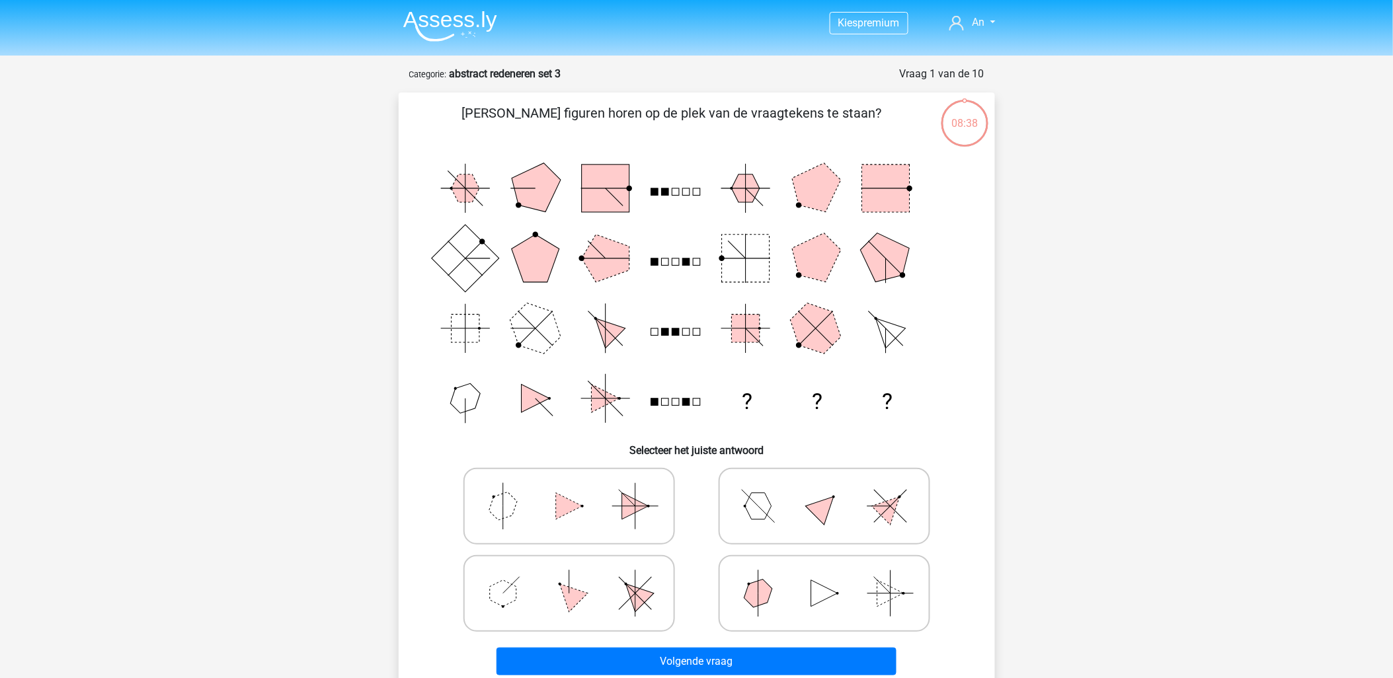
drag, startPoint x: 550, startPoint y: 588, endPoint x: 579, endPoint y: 620, distance: 43.1
click at [552, 586] on icon at bounding box center [569, 594] width 198 height 66
click at [569, 577] on input "radio" at bounding box center [573, 573] width 9 height 9
radio input "true"
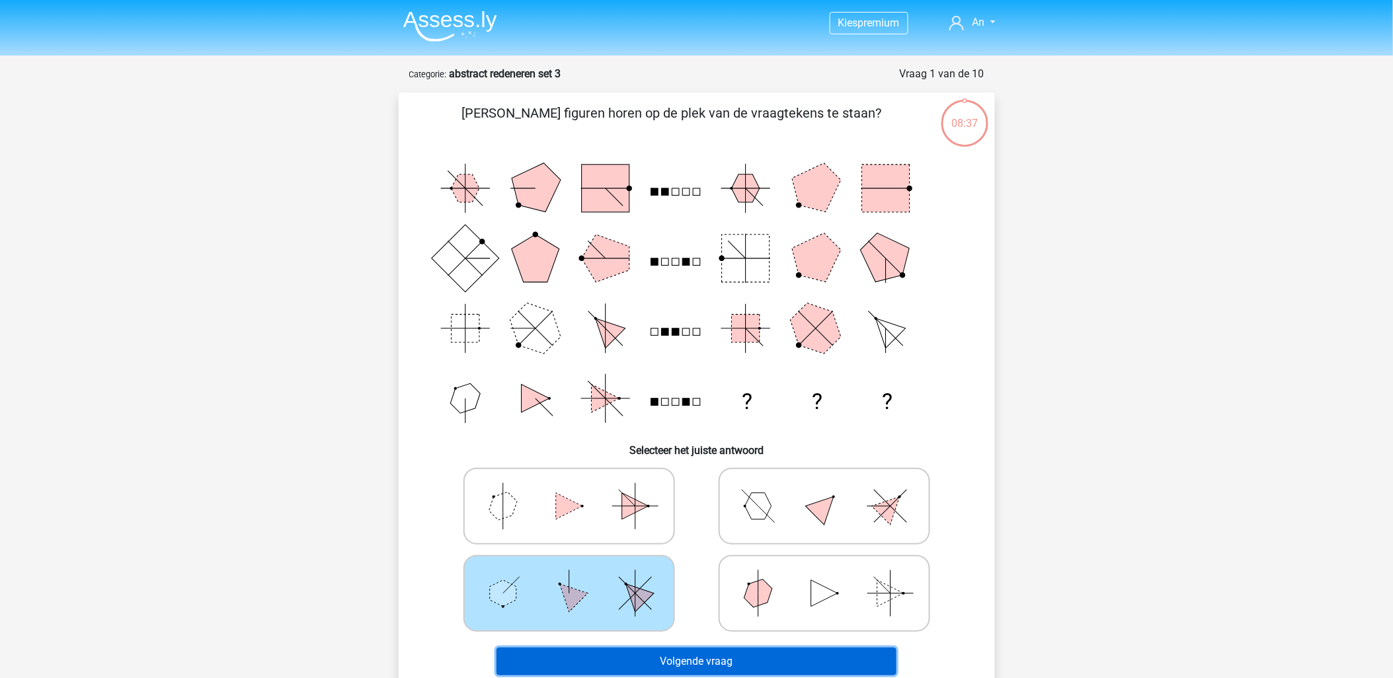
click at [684, 648] on button "Volgende vraag" at bounding box center [697, 662] width 400 height 28
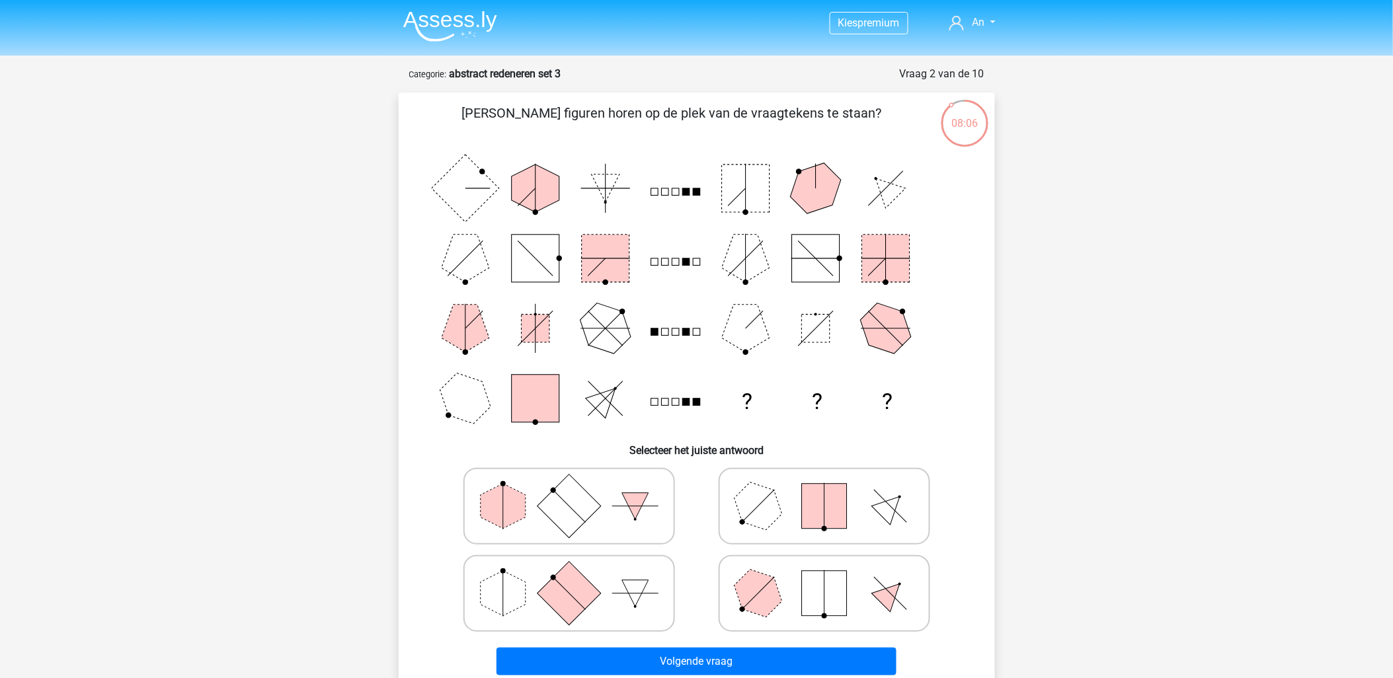
click at [583, 594] on rect at bounding box center [568, 592] width 63 height 63
click at [578, 577] on input "radio" at bounding box center [573, 573] width 9 height 9
radio input "true"
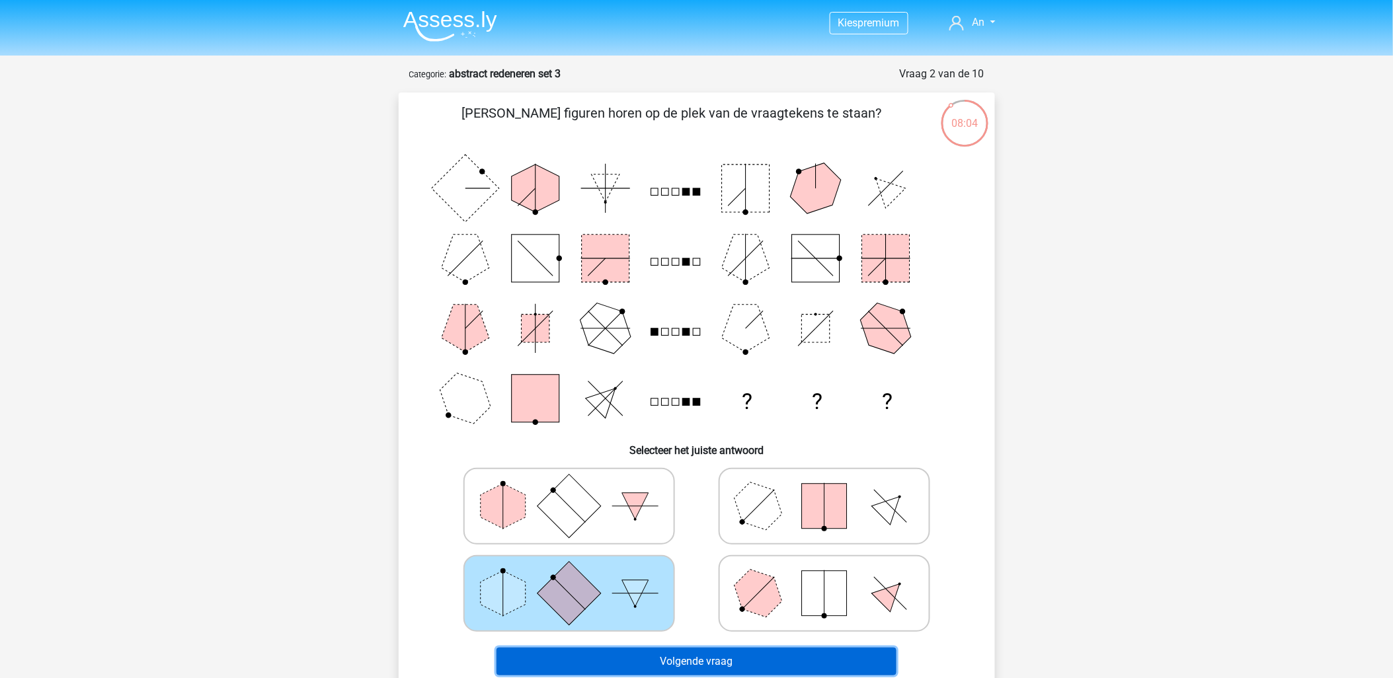
click at [725, 666] on button "Volgende vraag" at bounding box center [697, 662] width 400 height 28
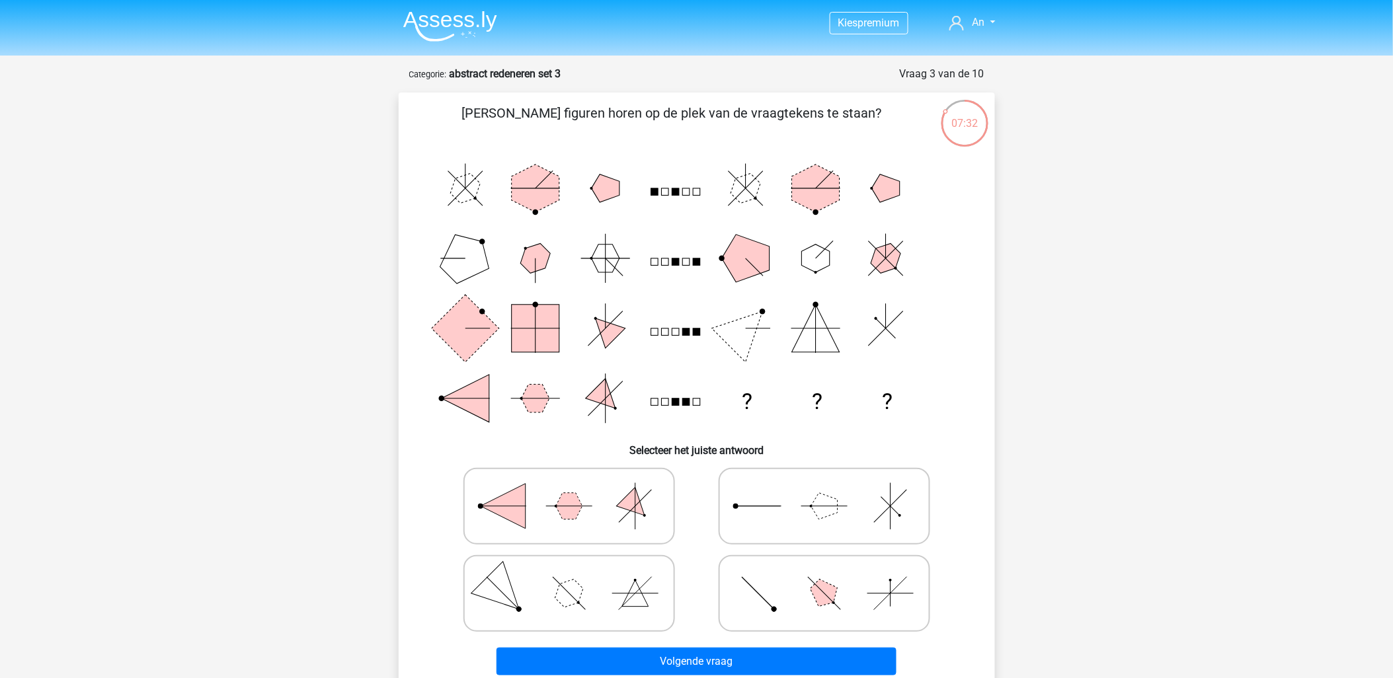
click at [808, 587] on icon at bounding box center [824, 594] width 198 height 66
click at [825, 577] on input "radio" at bounding box center [829, 573] width 9 height 9
radio input "true"
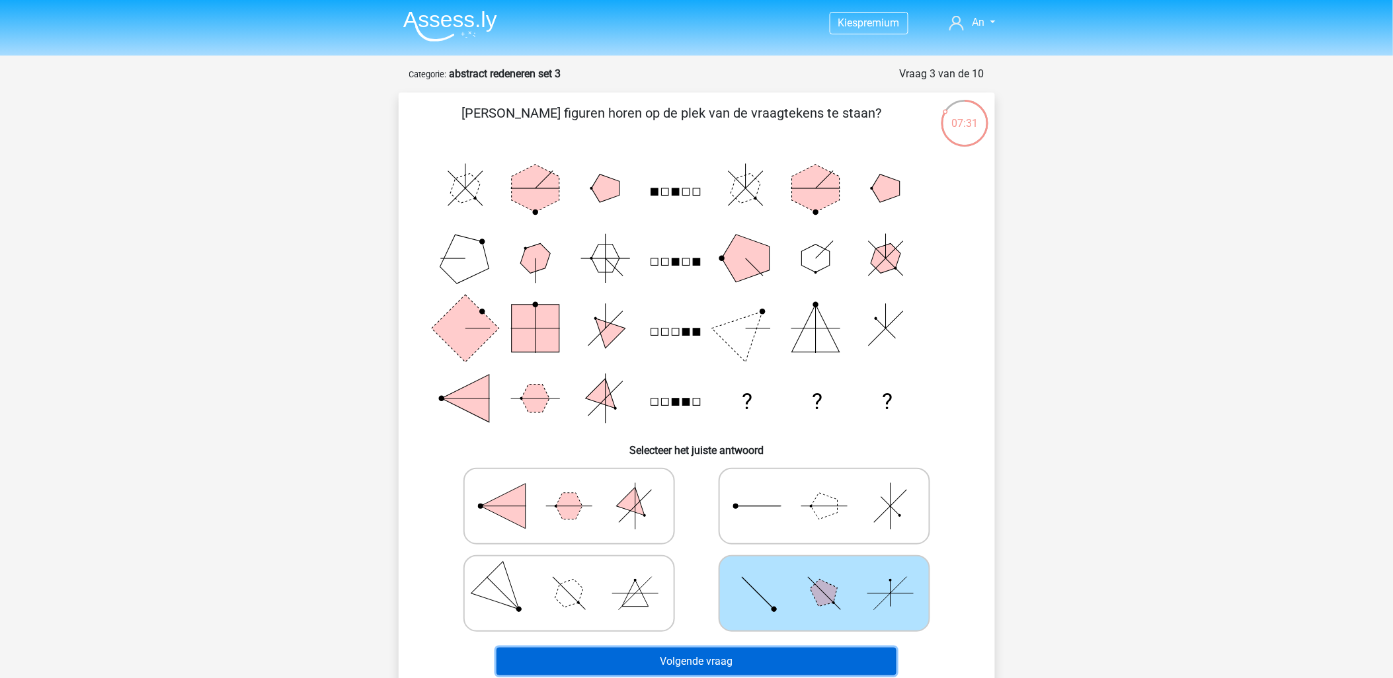
click at [757, 661] on button "Volgende vraag" at bounding box center [697, 662] width 400 height 28
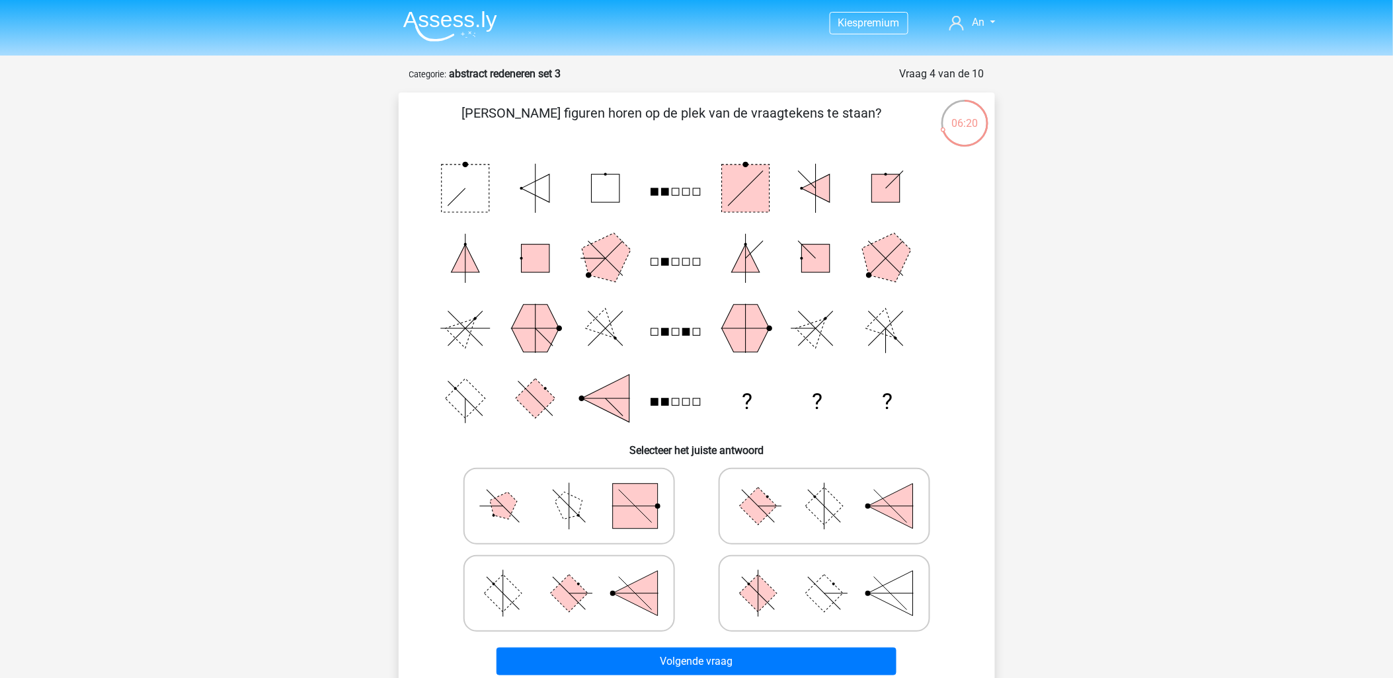
click at [772, 586] on icon at bounding box center [824, 594] width 198 height 66
click at [825, 577] on input "radio" at bounding box center [829, 573] width 9 height 9
radio input "true"
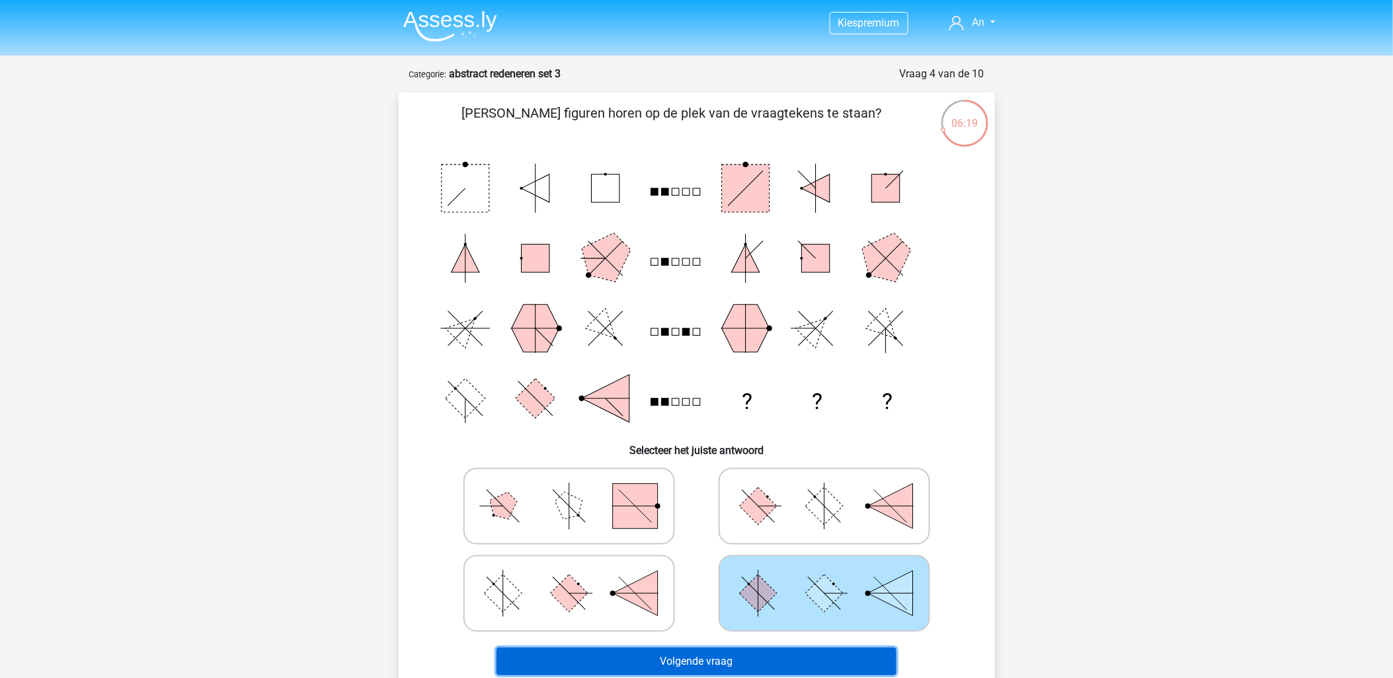
click at [694, 668] on button "Volgende vraag" at bounding box center [697, 662] width 400 height 28
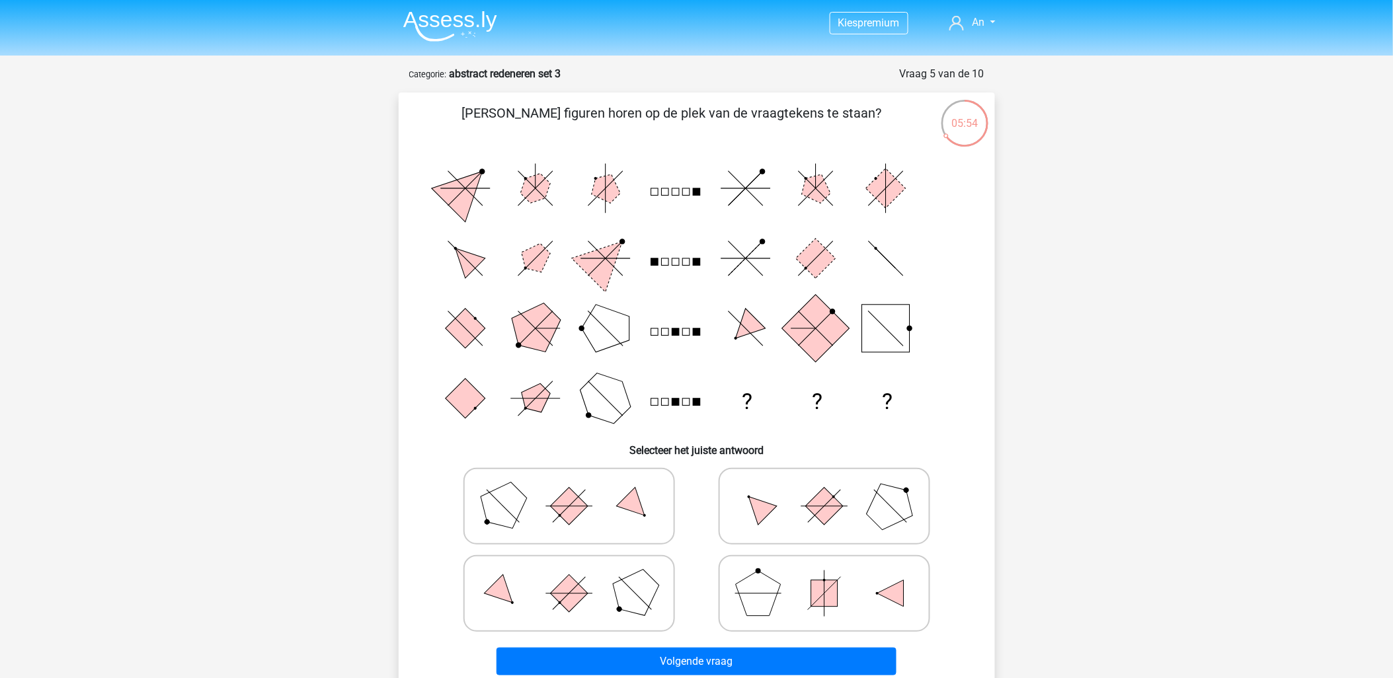
click at [553, 583] on icon at bounding box center [569, 594] width 198 height 66
click at [569, 577] on input "radio" at bounding box center [573, 573] width 9 height 9
radio input "true"
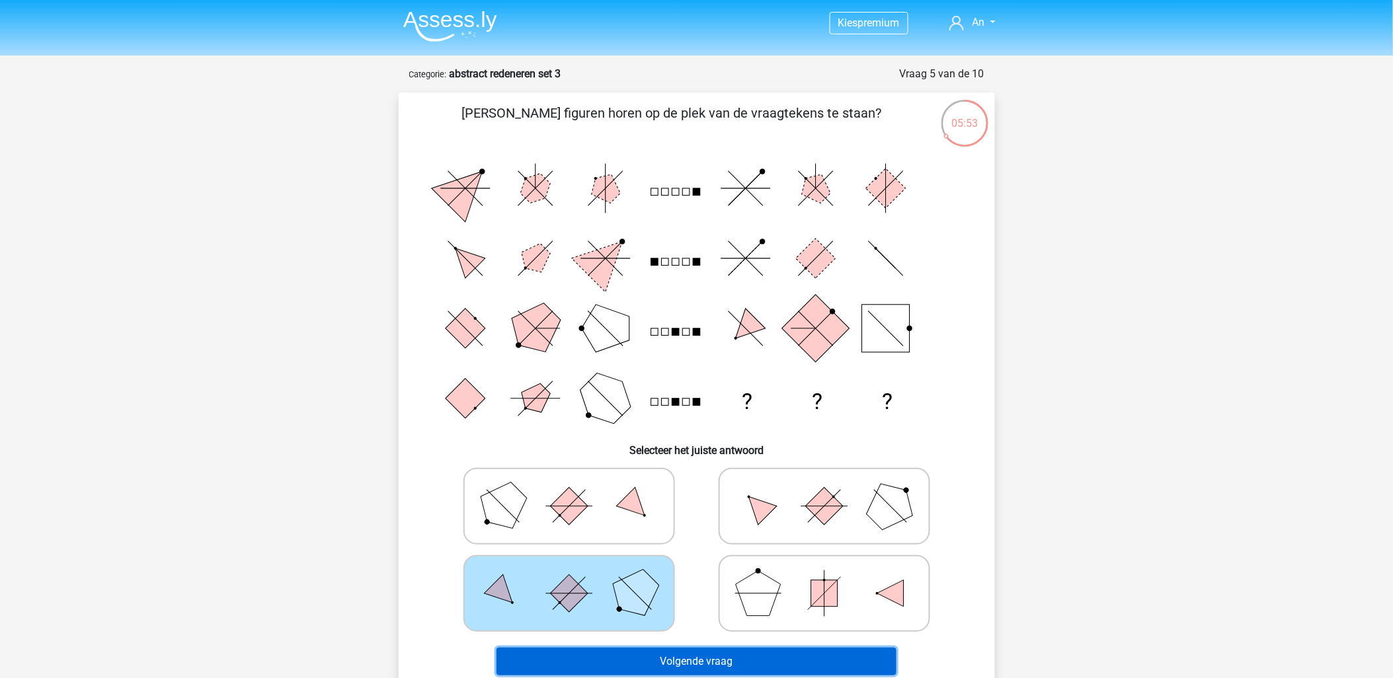
click at [708, 652] on button "Volgende vraag" at bounding box center [697, 662] width 400 height 28
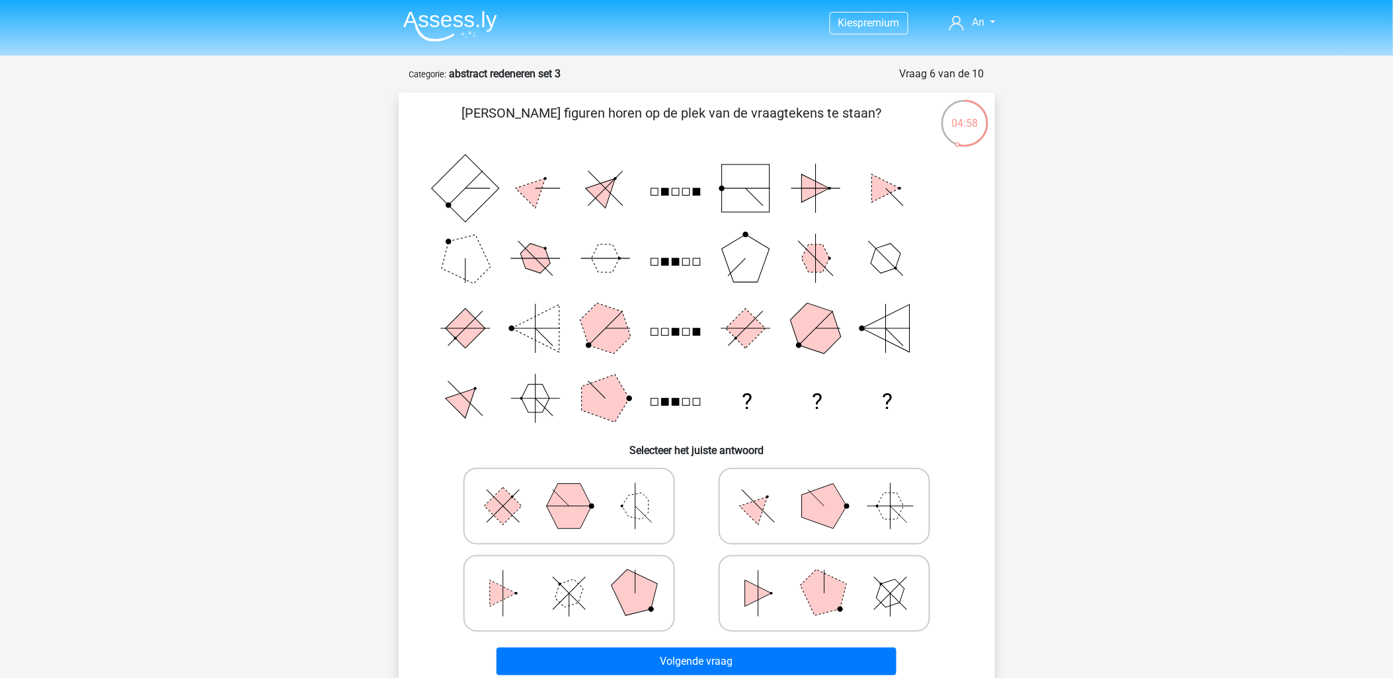
click at [564, 597] on polygon at bounding box center [569, 594] width 38 height 38
click at [569, 577] on input "radio" at bounding box center [573, 573] width 9 height 9
radio input "true"
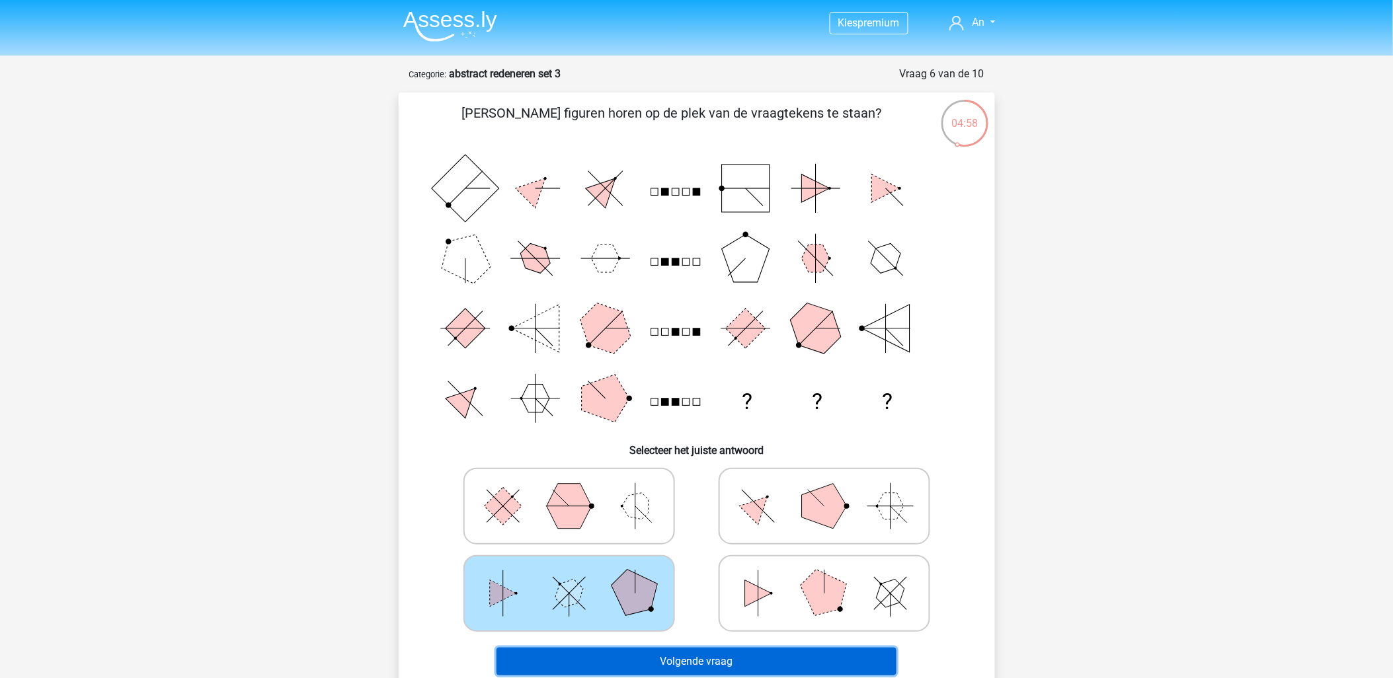
click at [726, 668] on button "Volgende vraag" at bounding box center [697, 662] width 400 height 28
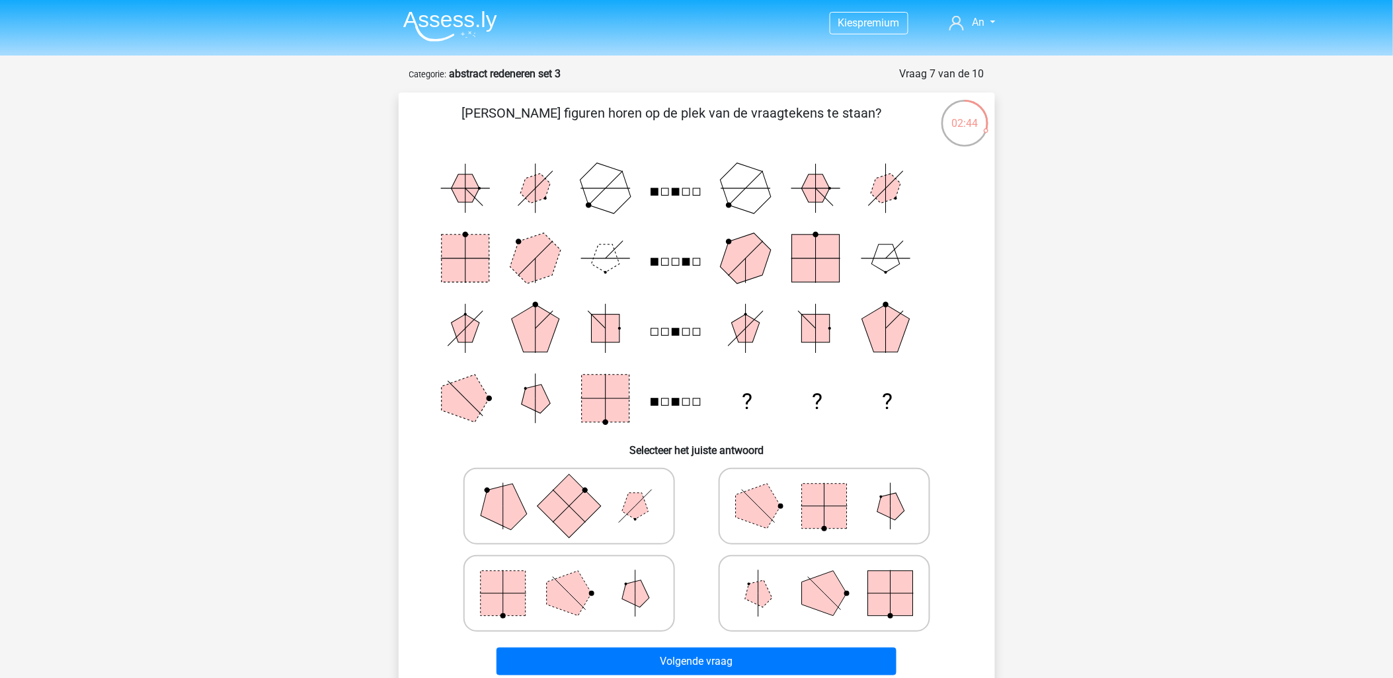
click at [596, 596] on icon at bounding box center [569, 594] width 198 height 66
click at [578, 577] on input "radio" at bounding box center [573, 573] width 9 height 9
radio input "true"
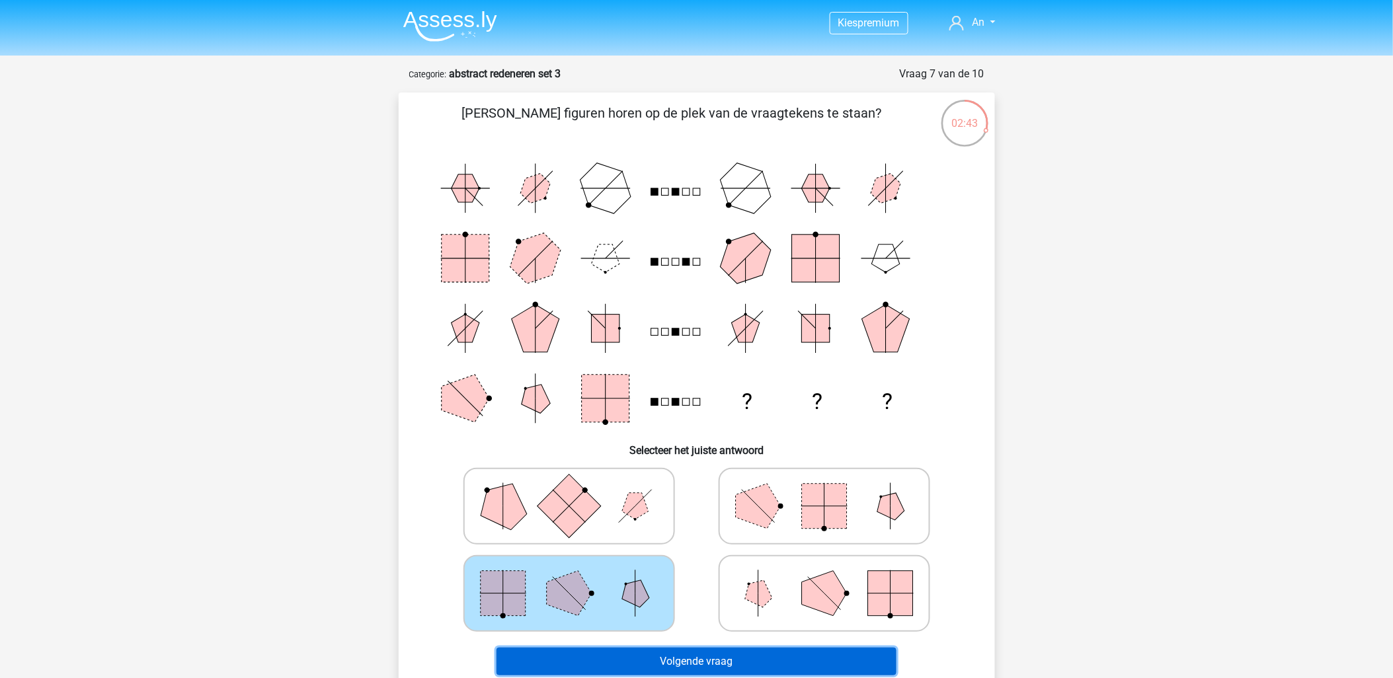
click at [709, 653] on button "Volgende vraag" at bounding box center [697, 662] width 400 height 28
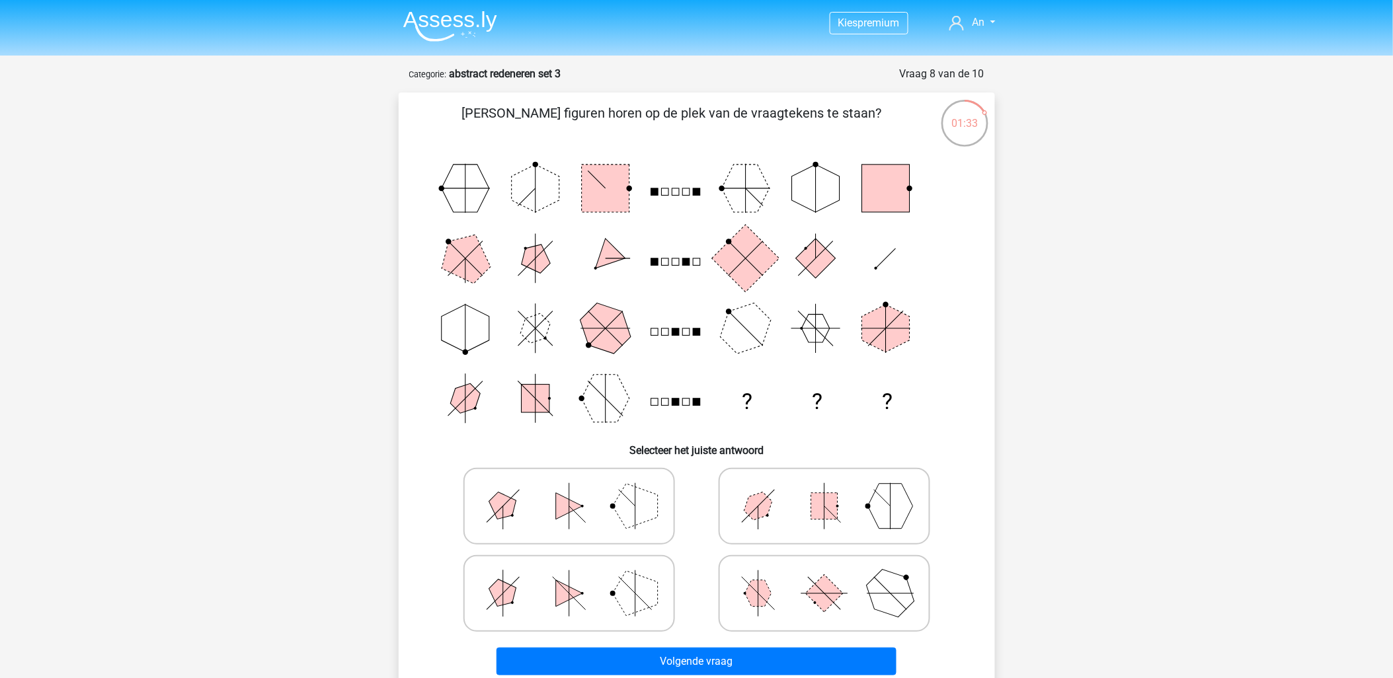
click at [825, 596] on rect at bounding box center [824, 594] width 38 height 38
click at [825, 577] on input "radio" at bounding box center [829, 573] width 9 height 9
radio input "true"
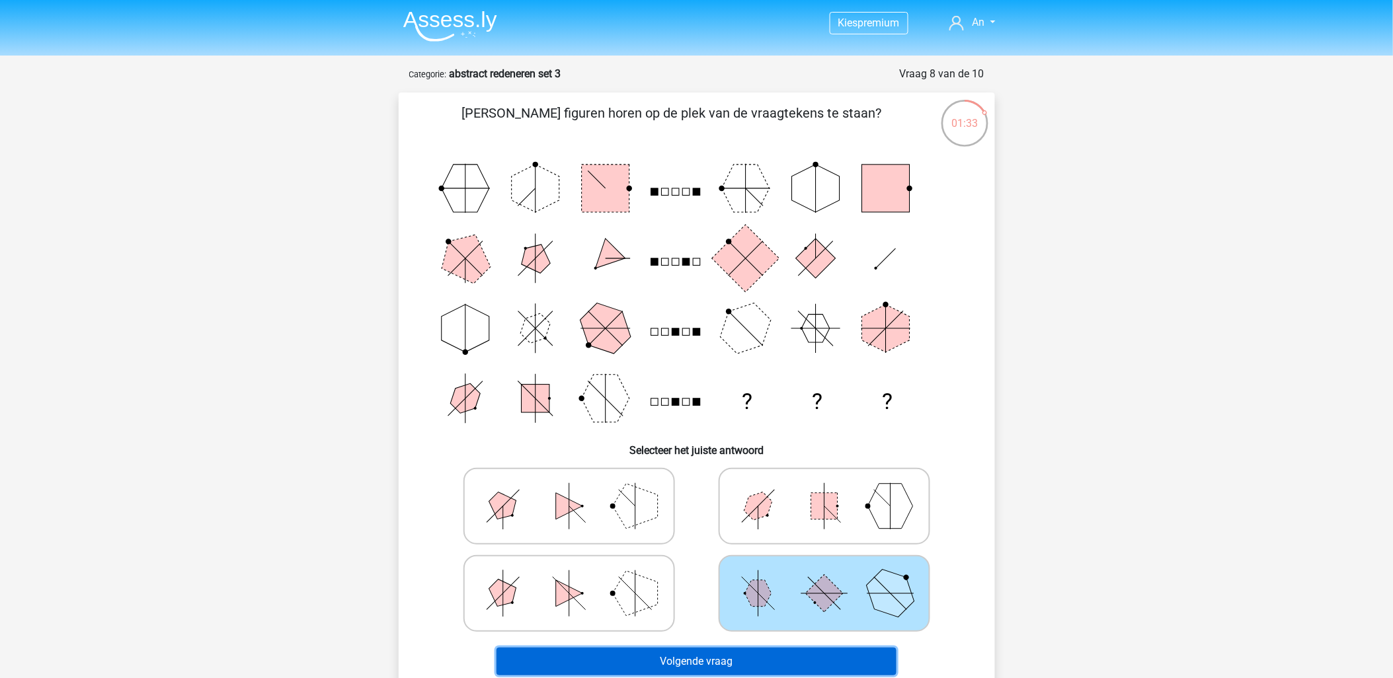
click at [741, 651] on button "Volgende vraag" at bounding box center [697, 662] width 400 height 28
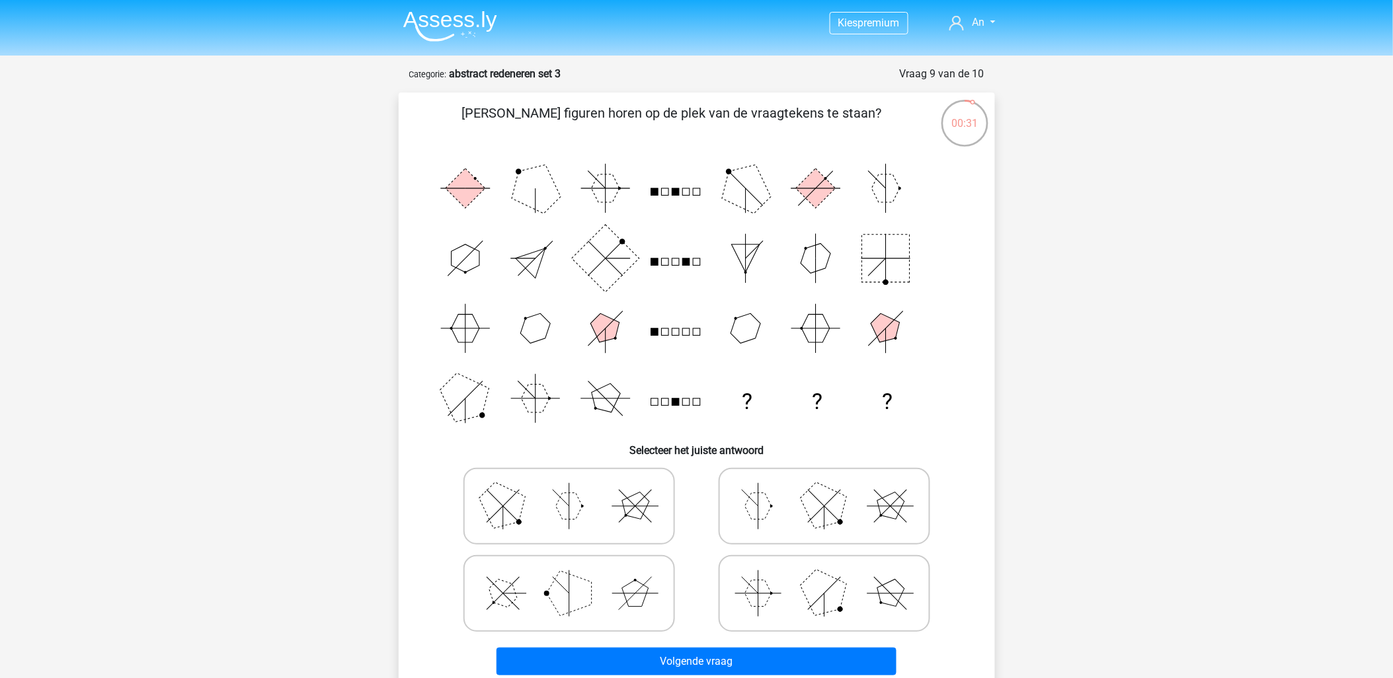
click at [894, 508] on polygon at bounding box center [890, 506] width 38 height 38
click at [833, 490] on input "radio" at bounding box center [829, 485] width 9 height 9
radio input "true"
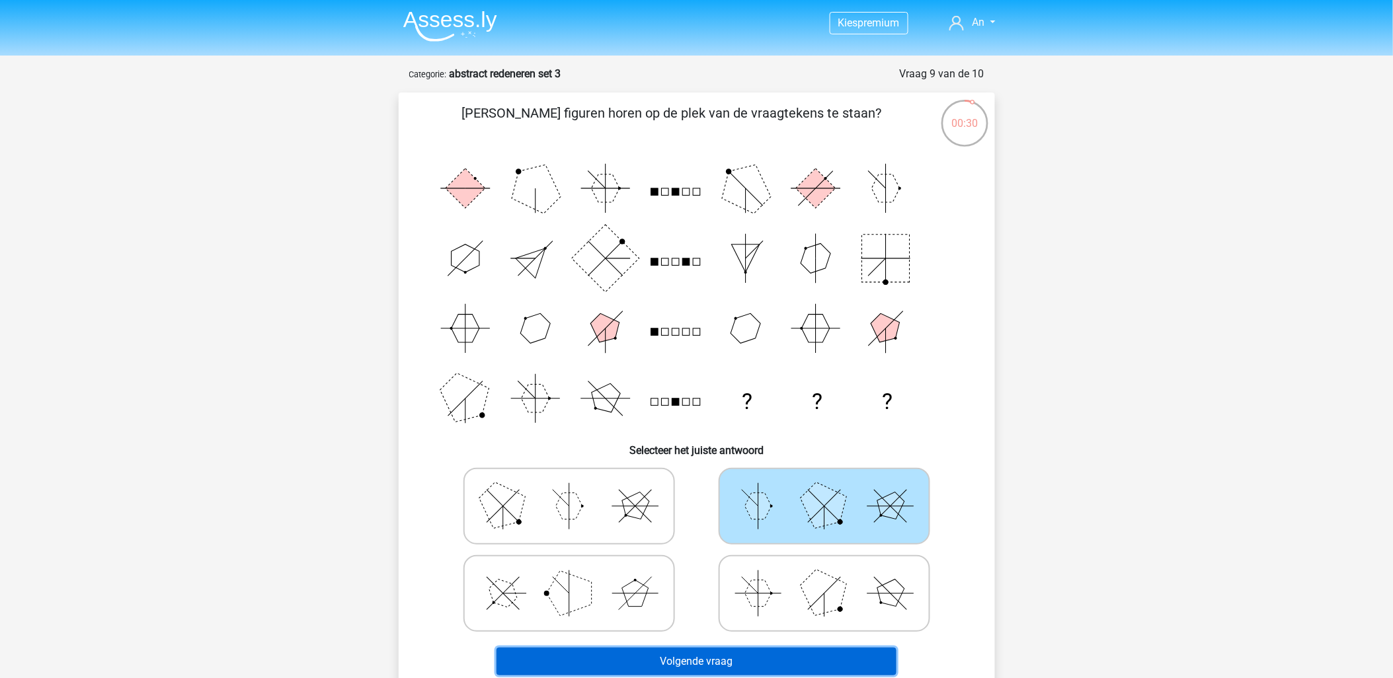
drag, startPoint x: 721, startPoint y: 659, endPoint x: 750, endPoint y: 659, distance: 29.1
click at [722, 659] on button "Volgende vraag" at bounding box center [697, 662] width 400 height 28
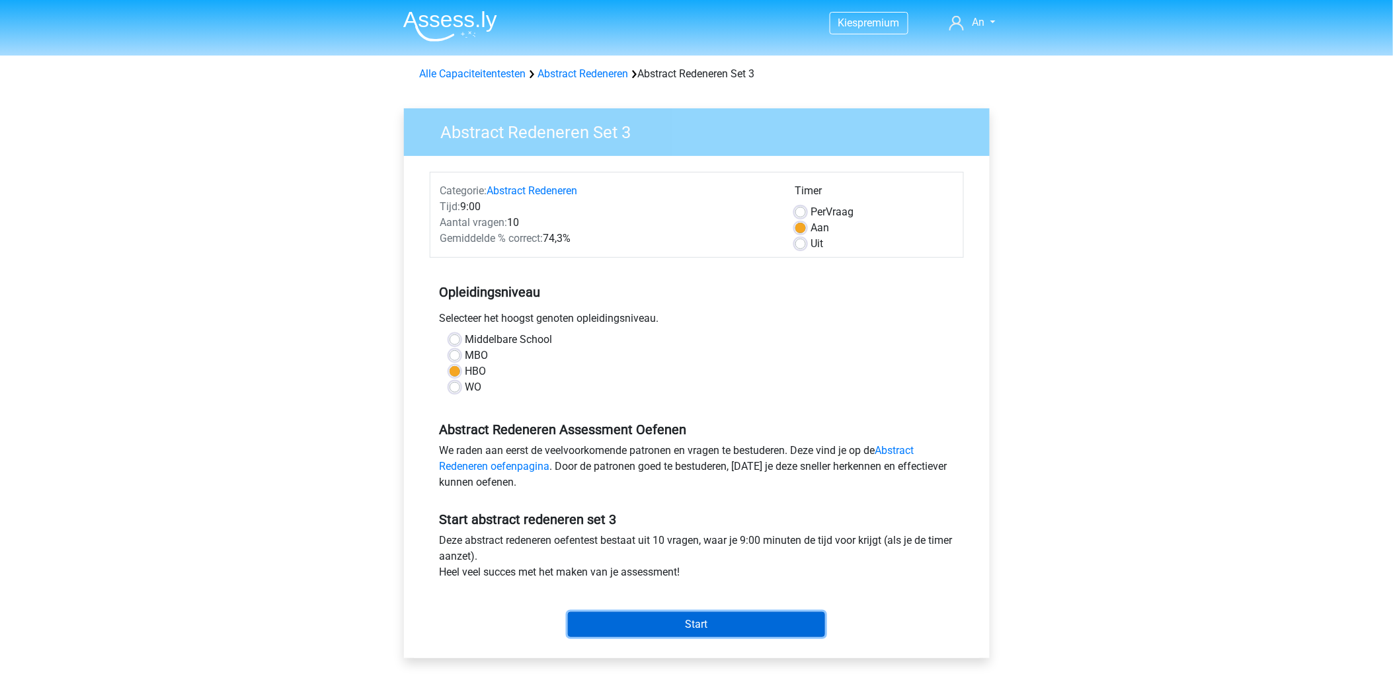
click at [682, 624] on input "Start" at bounding box center [696, 624] width 257 height 25
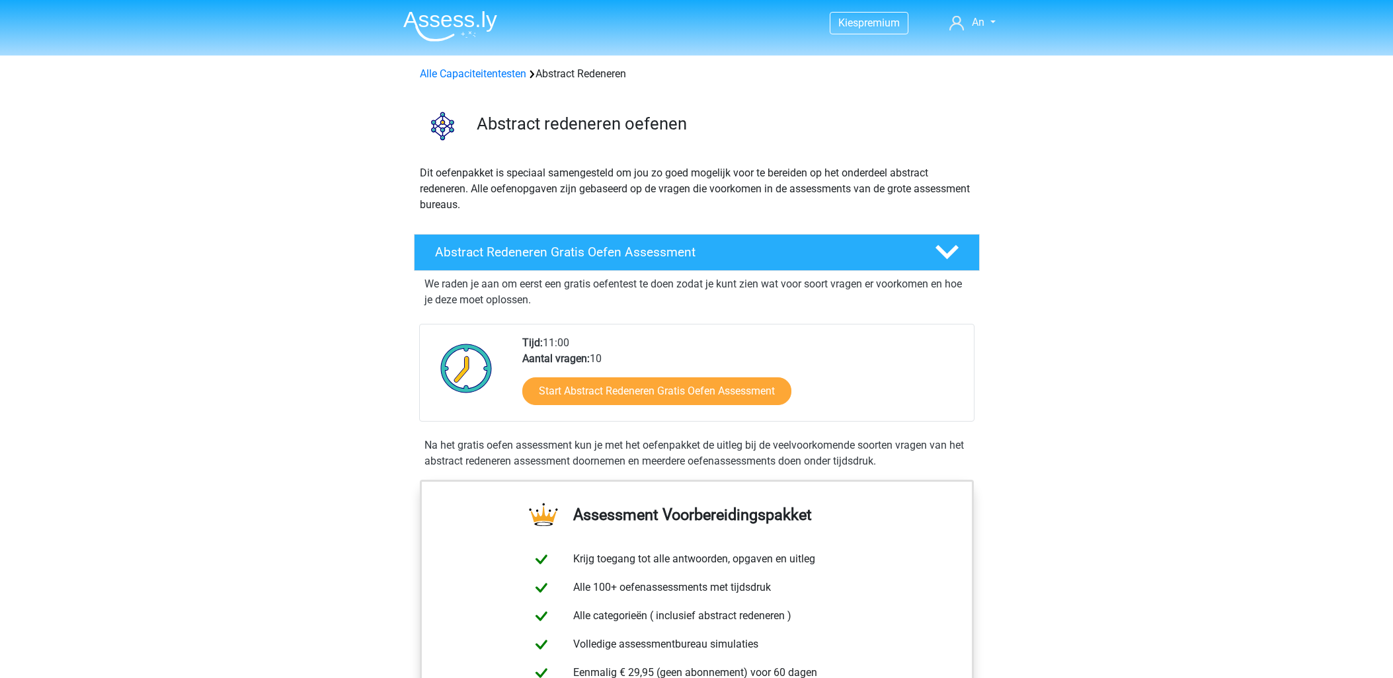
scroll to position [881, 0]
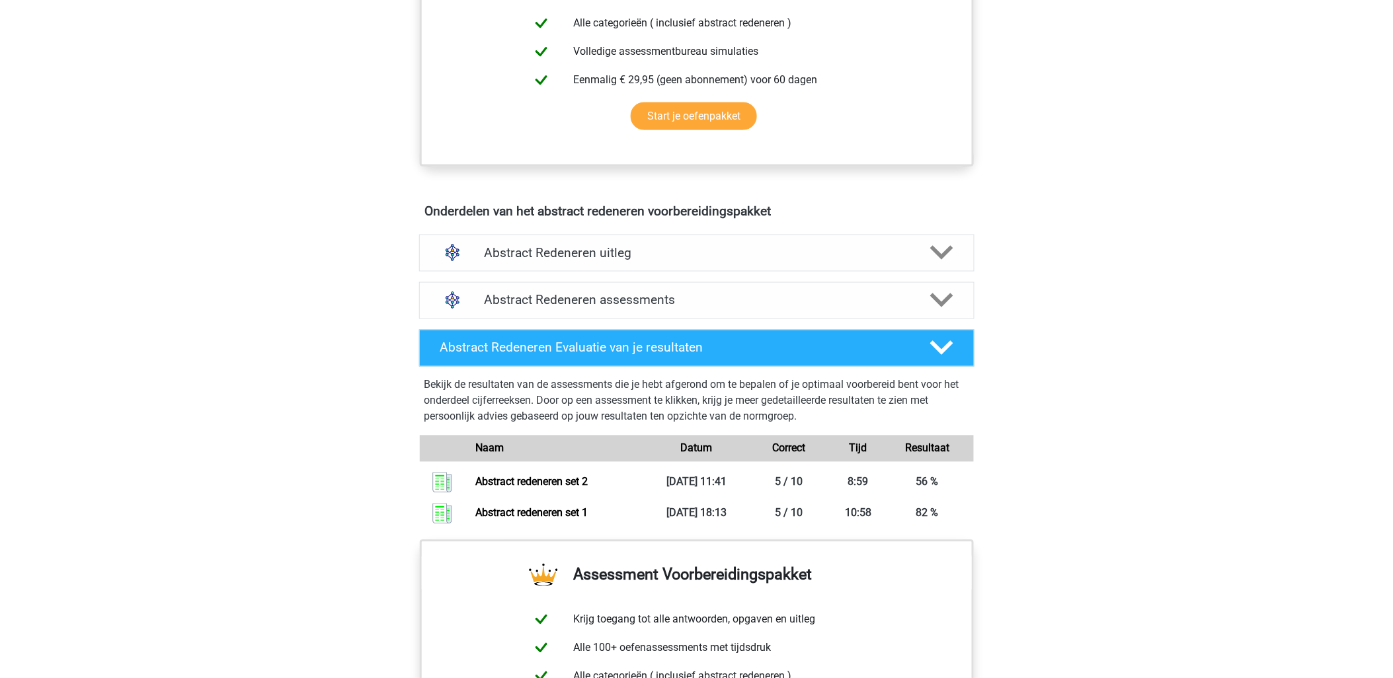
scroll to position [587, 0]
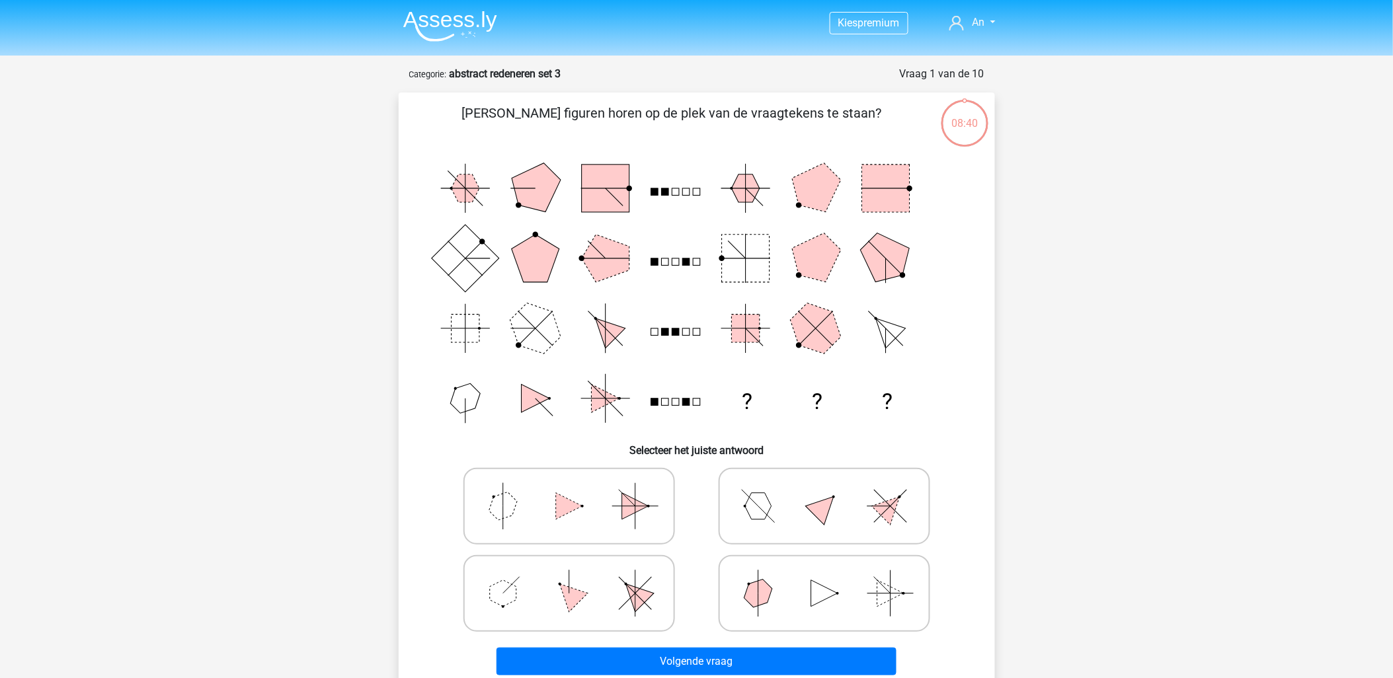
click at [618, 582] on icon at bounding box center [569, 594] width 198 height 66
click at [578, 577] on input "radio" at bounding box center [573, 573] width 9 height 9
radio input "true"
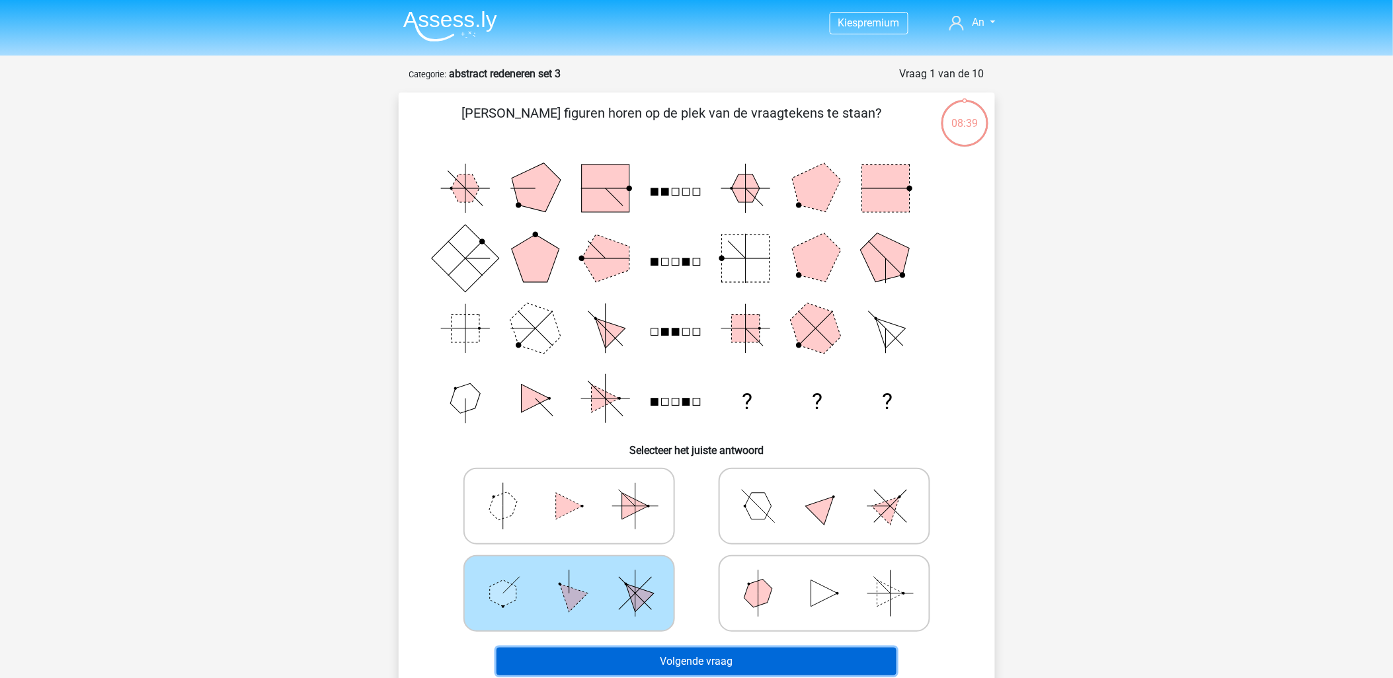
click at [701, 666] on button "Volgende vraag" at bounding box center [697, 662] width 400 height 28
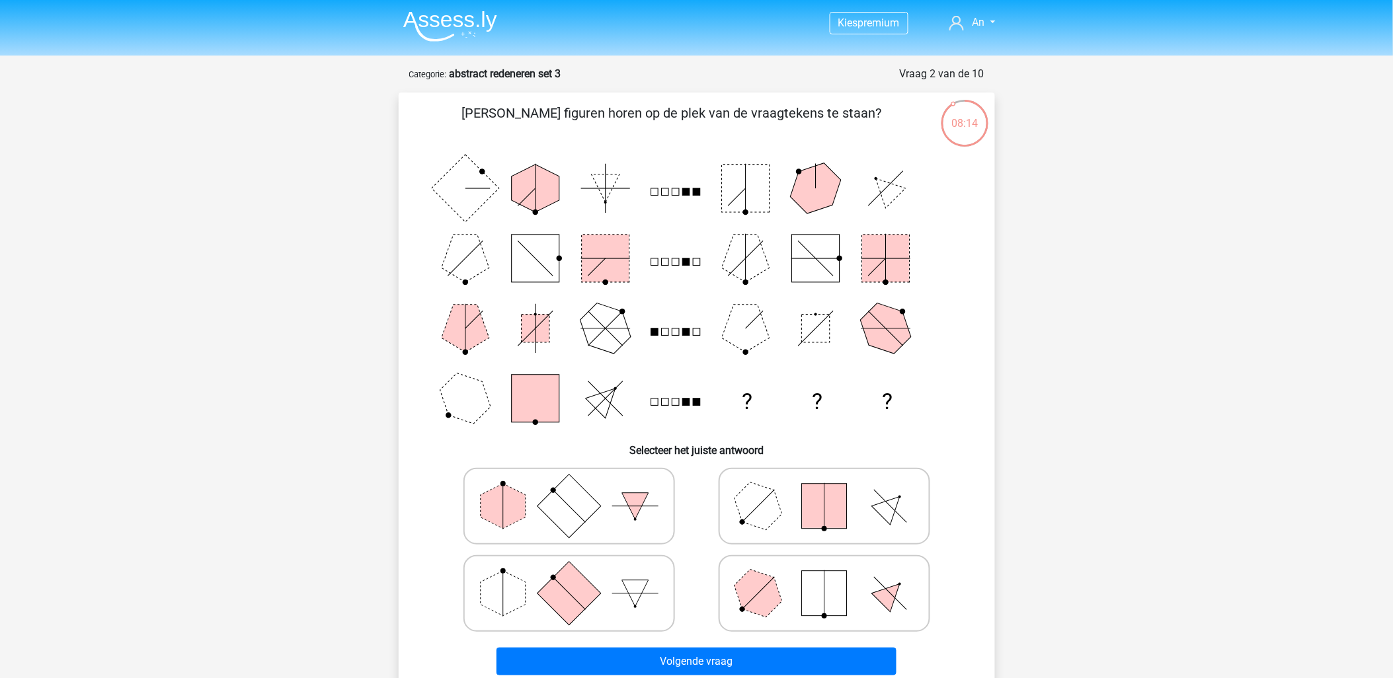
click at [554, 584] on rect at bounding box center [568, 592] width 63 height 63
click at [569, 577] on input "radio" at bounding box center [573, 573] width 9 height 9
radio input "true"
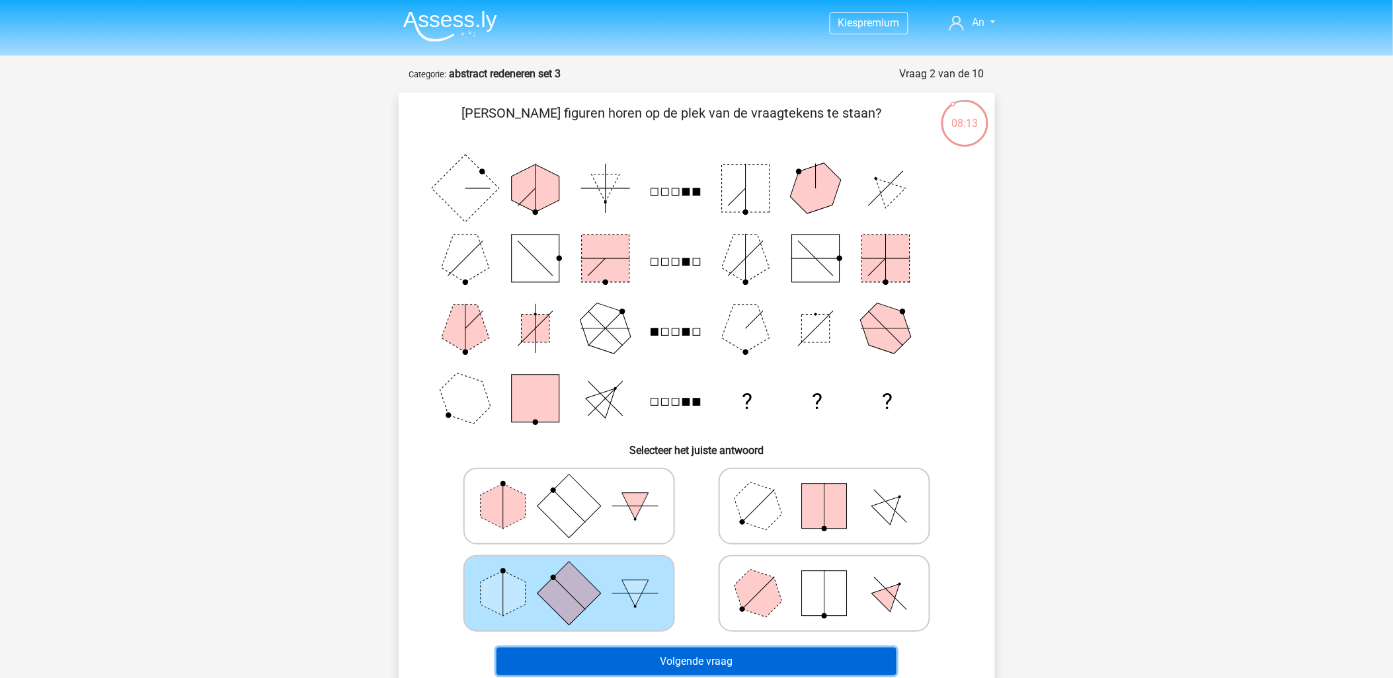
drag, startPoint x: 685, startPoint y: 655, endPoint x: 738, endPoint y: 670, distance: 55.2
click at [688, 657] on button "Volgende vraag" at bounding box center [697, 662] width 400 height 28
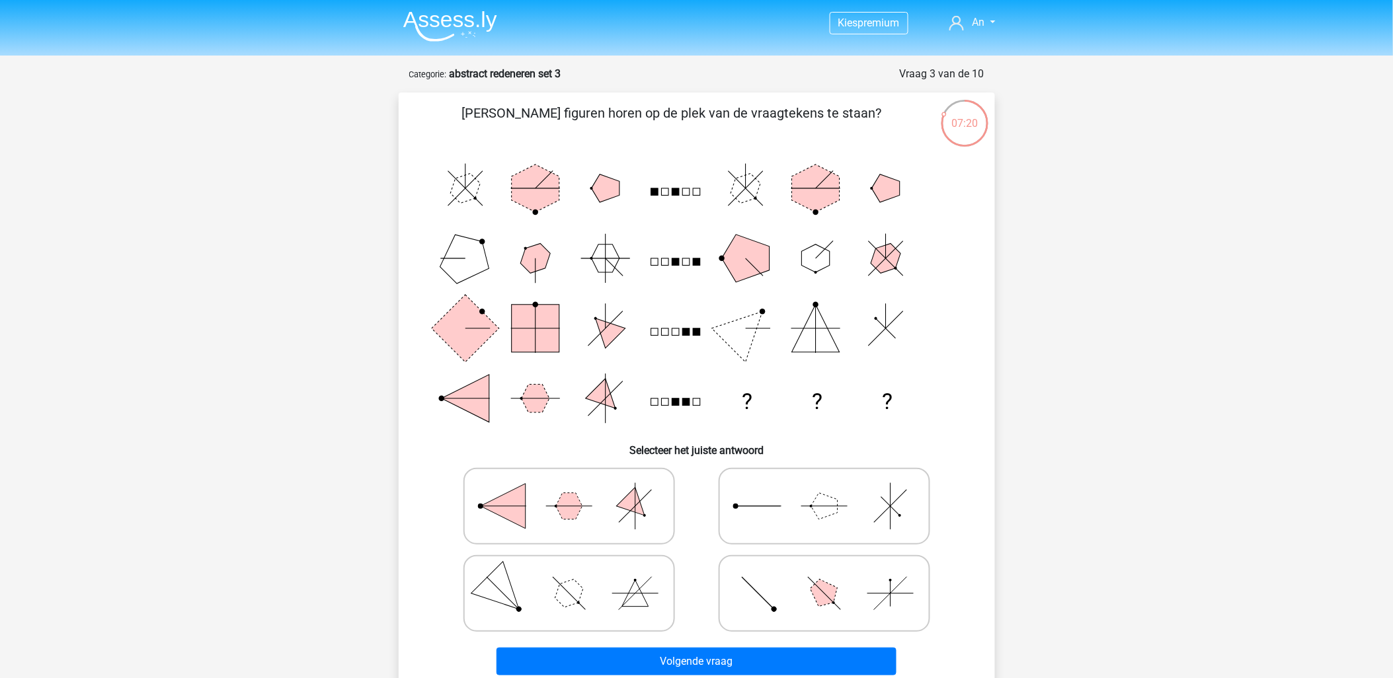
click at [794, 580] on icon at bounding box center [824, 594] width 198 height 66
click at [825, 577] on input "radio" at bounding box center [829, 573] width 9 height 9
radio input "true"
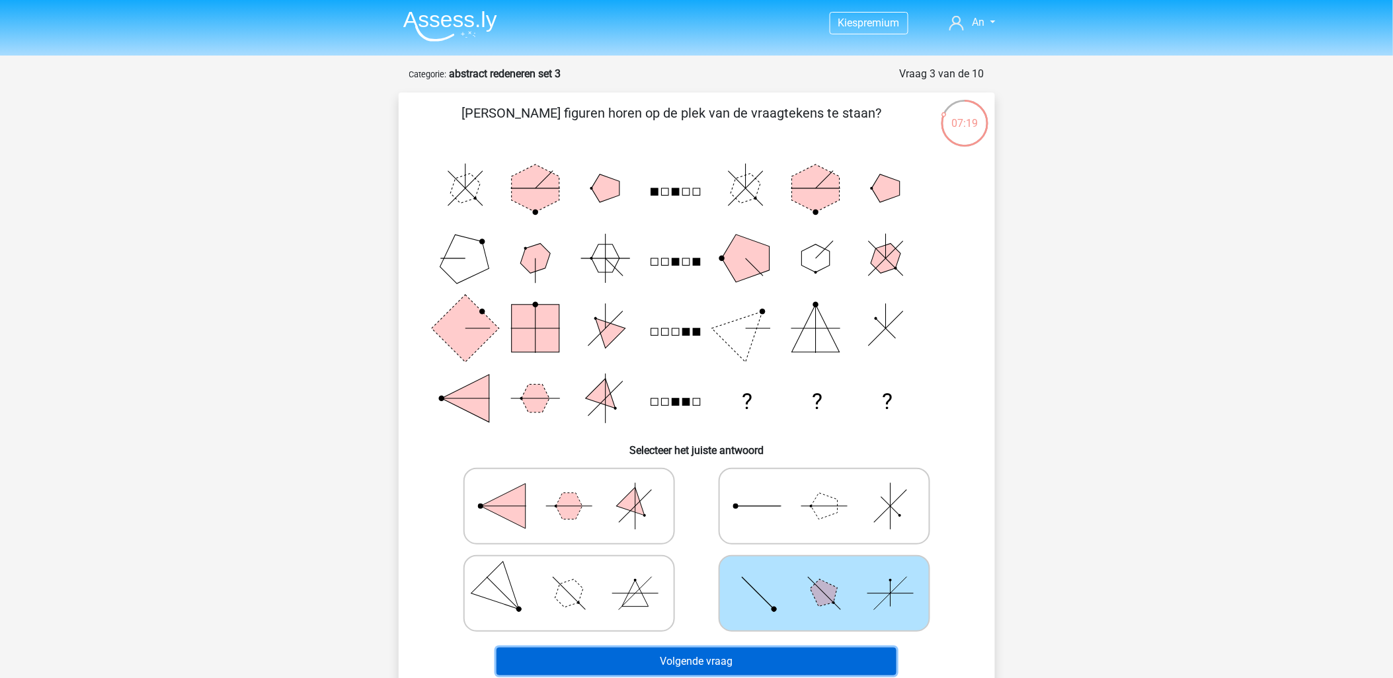
click at [745, 648] on button "Volgende vraag" at bounding box center [697, 662] width 400 height 28
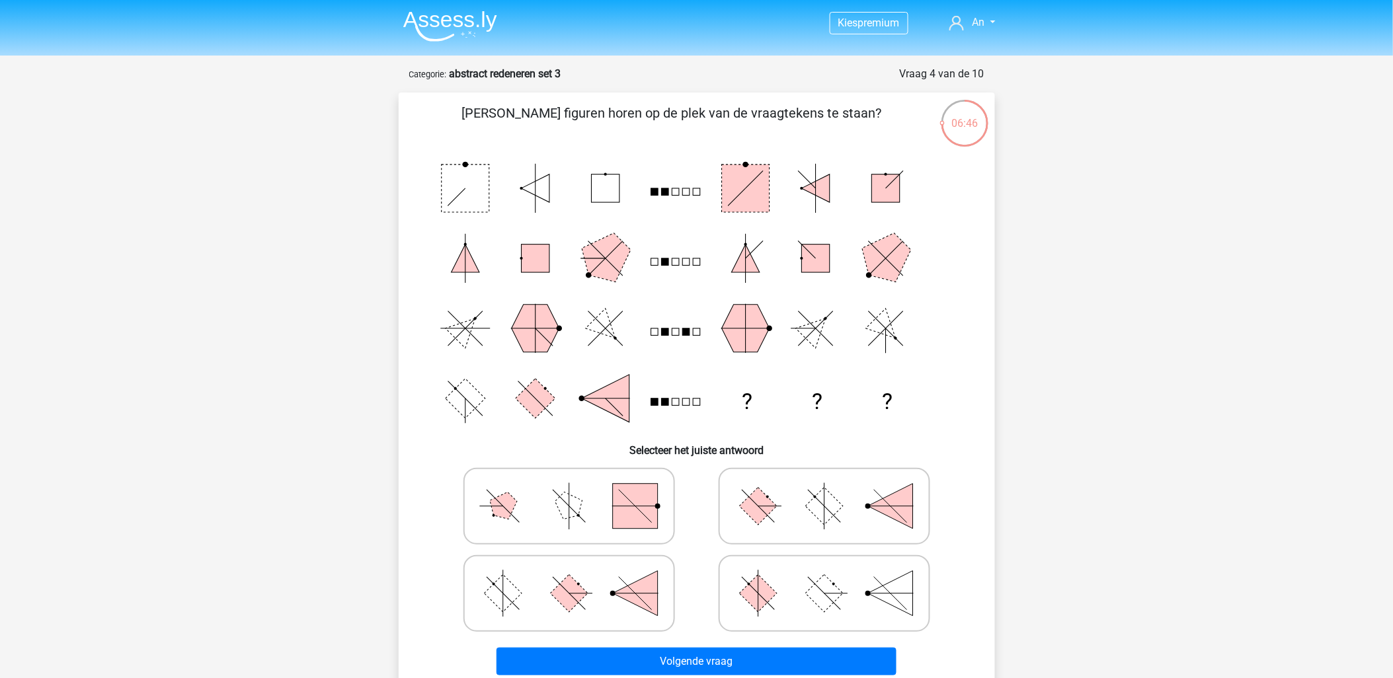
click at [762, 592] on rect at bounding box center [758, 594] width 38 height 38
click at [825, 577] on input "radio" at bounding box center [829, 573] width 9 height 9
radio input "true"
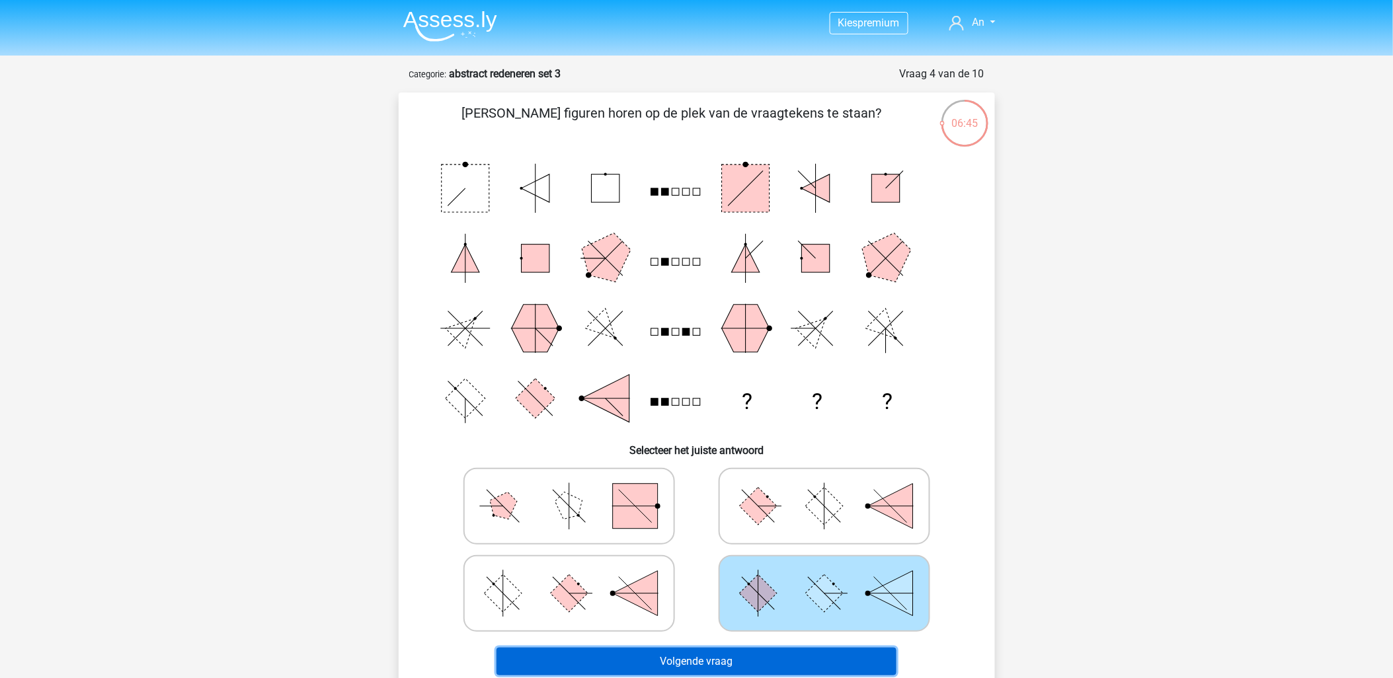
click at [735, 662] on button "Volgende vraag" at bounding box center [697, 662] width 400 height 28
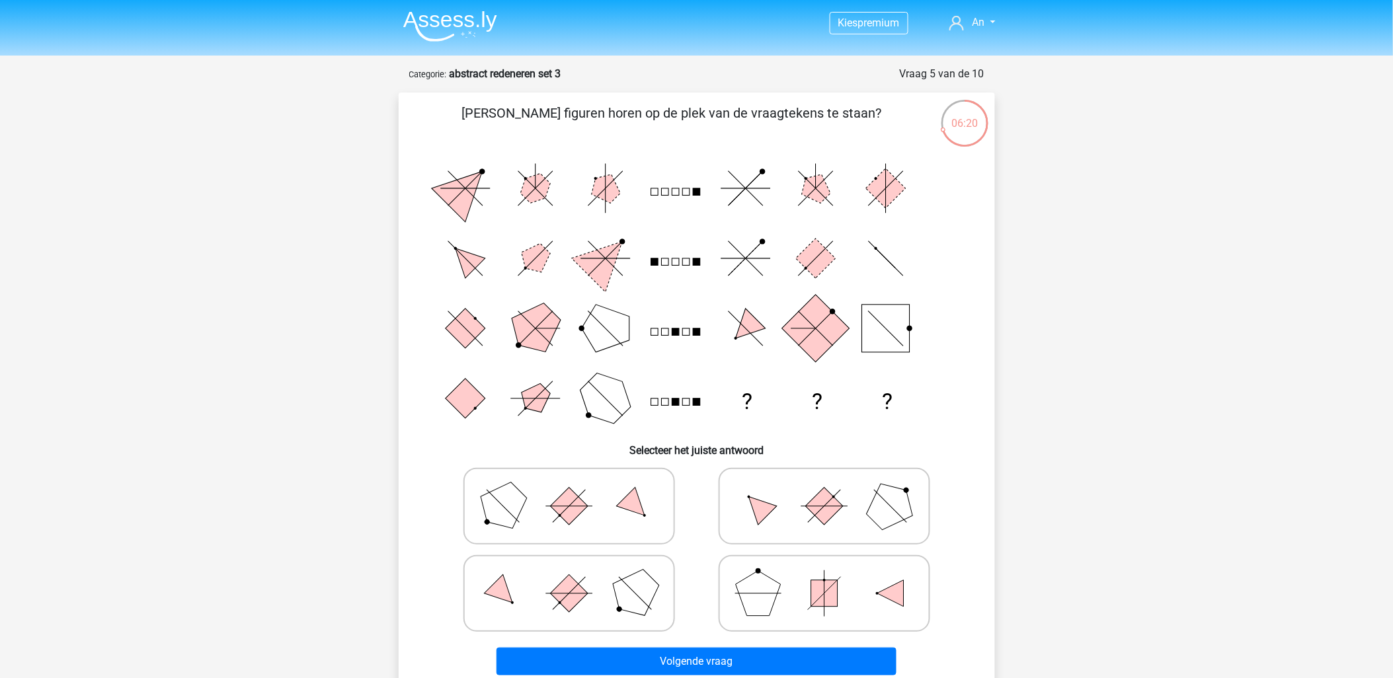
click at [782, 503] on icon at bounding box center [824, 506] width 198 height 66
click at [825, 490] on input "radio" at bounding box center [829, 485] width 9 height 9
radio input "true"
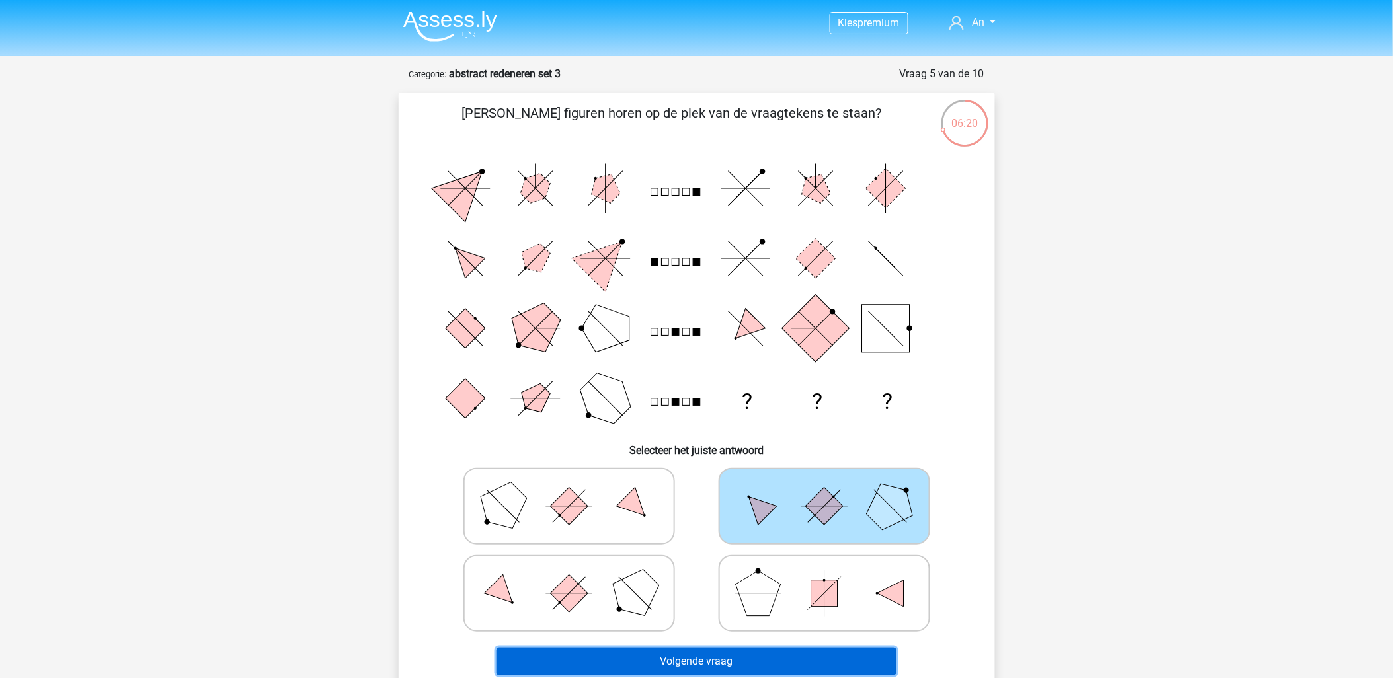
click at [697, 664] on button "Volgende vraag" at bounding box center [697, 662] width 400 height 28
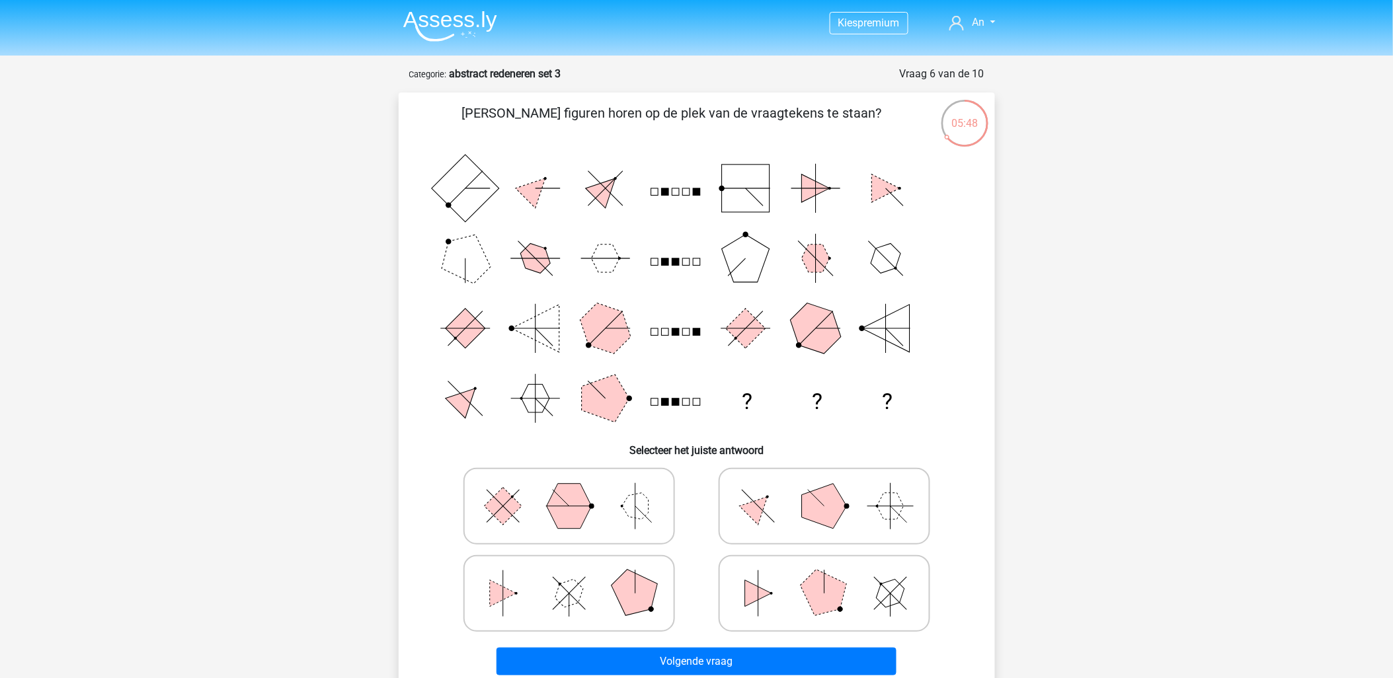
click at [557, 600] on icon at bounding box center [569, 594] width 198 height 66
click at [569, 577] on input "radio" at bounding box center [573, 573] width 9 height 9
radio input "true"
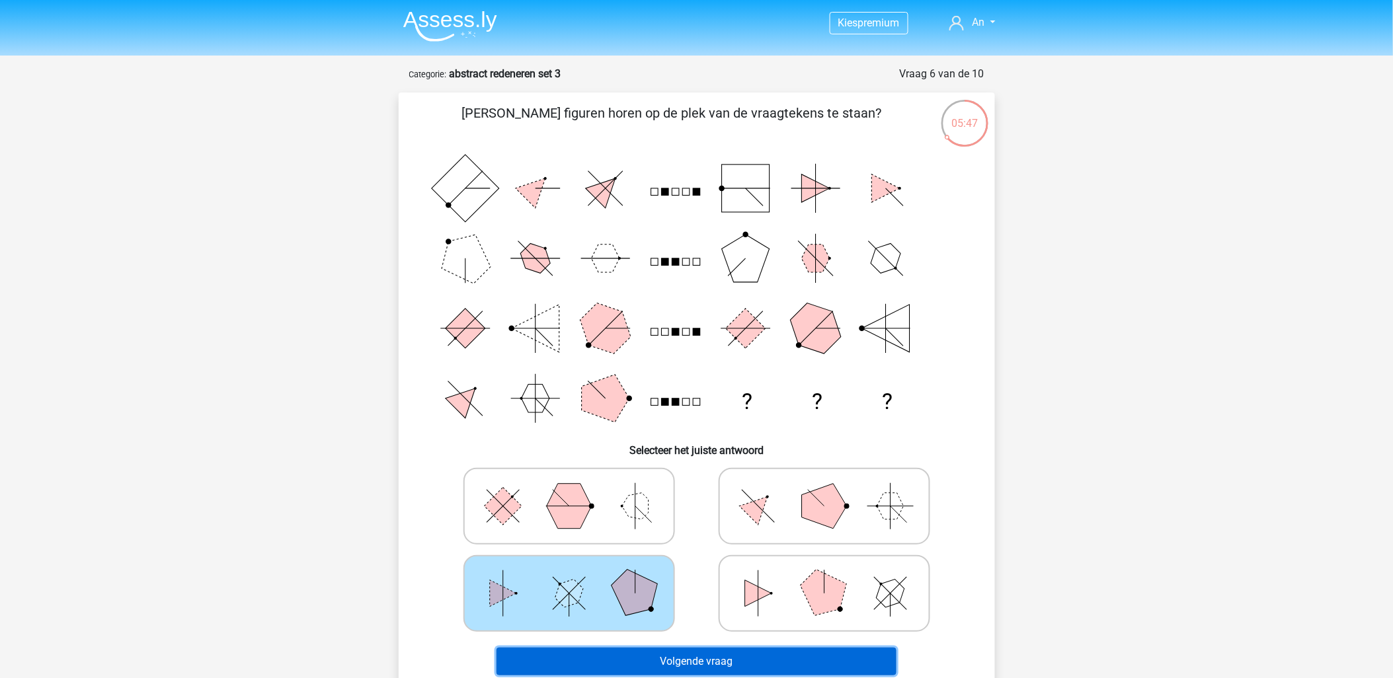
click at [741, 661] on button "Volgende vraag" at bounding box center [697, 662] width 400 height 28
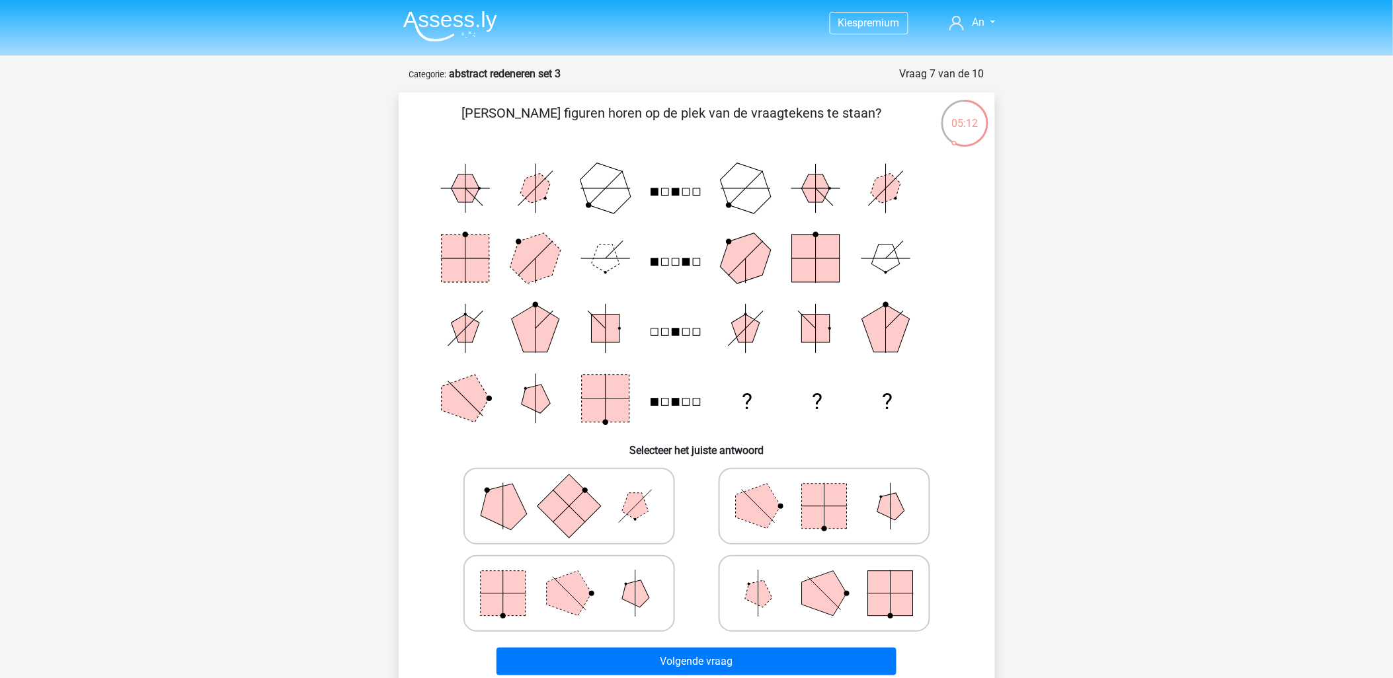
click at [807, 512] on rect at bounding box center [824, 506] width 45 height 45
click at [825, 490] on input "radio" at bounding box center [829, 485] width 9 height 9
radio input "true"
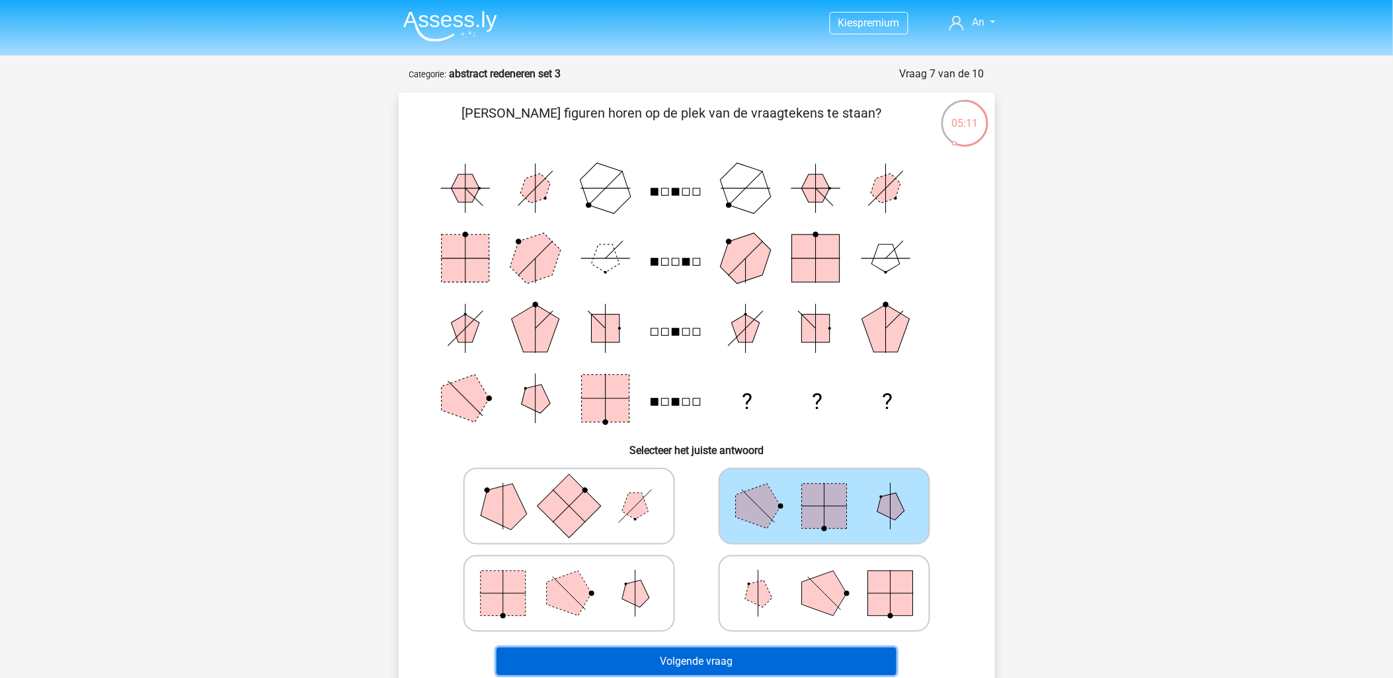
click at [722, 657] on button "Volgende vraag" at bounding box center [697, 662] width 400 height 28
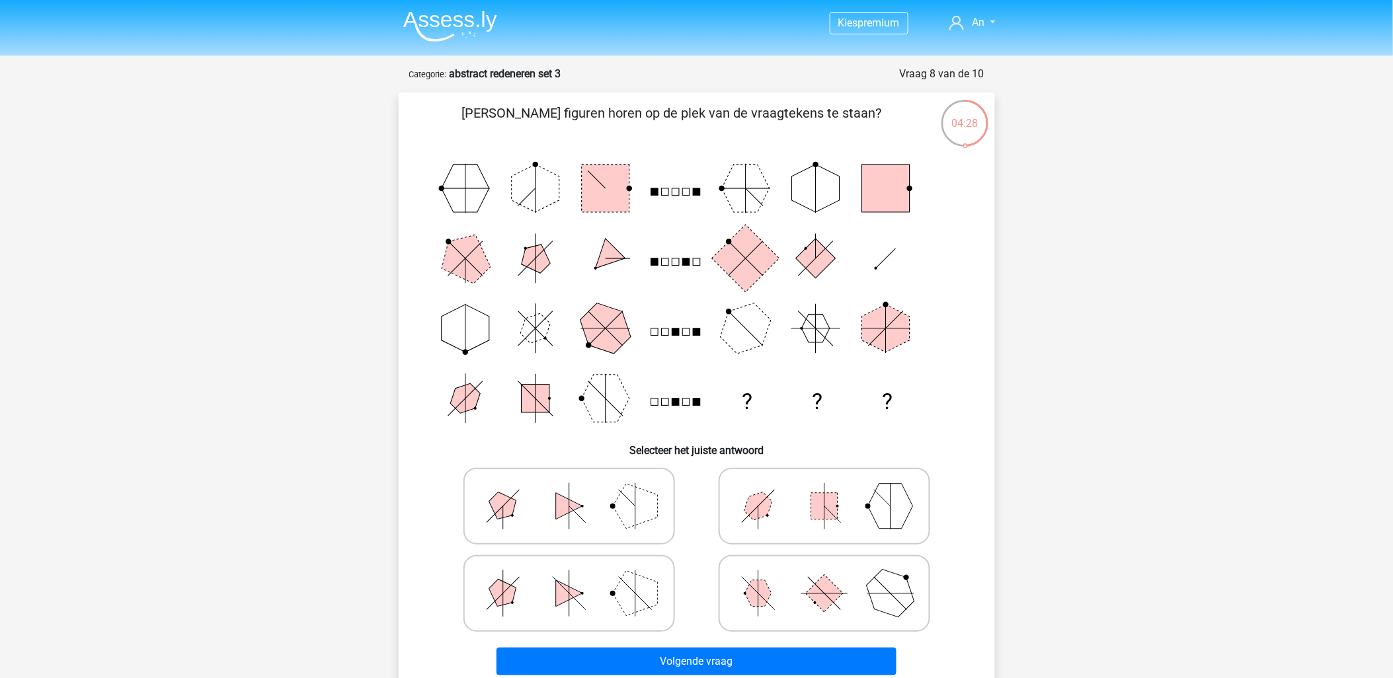
click at [840, 516] on icon at bounding box center [824, 506] width 198 height 66
click at [833, 490] on input "radio" at bounding box center [829, 485] width 9 height 9
radio input "true"
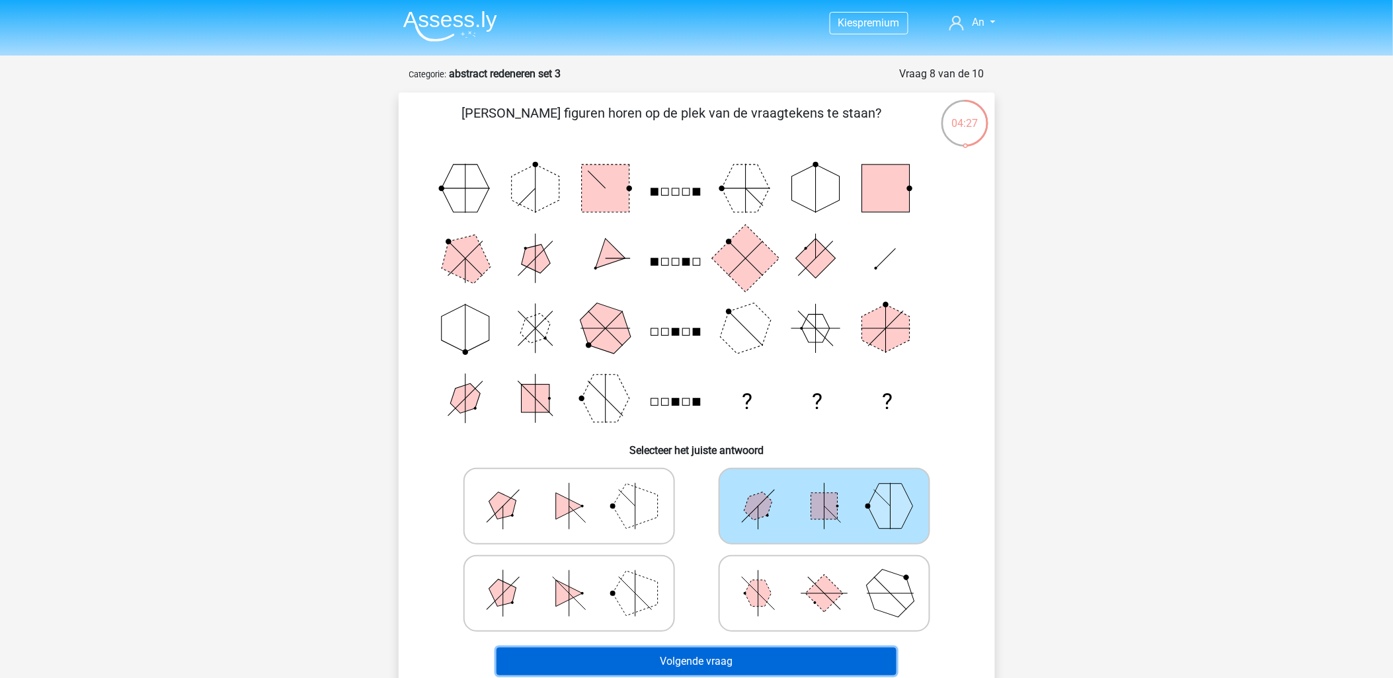
click at [706, 657] on button "Volgende vraag" at bounding box center [697, 662] width 400 height 28
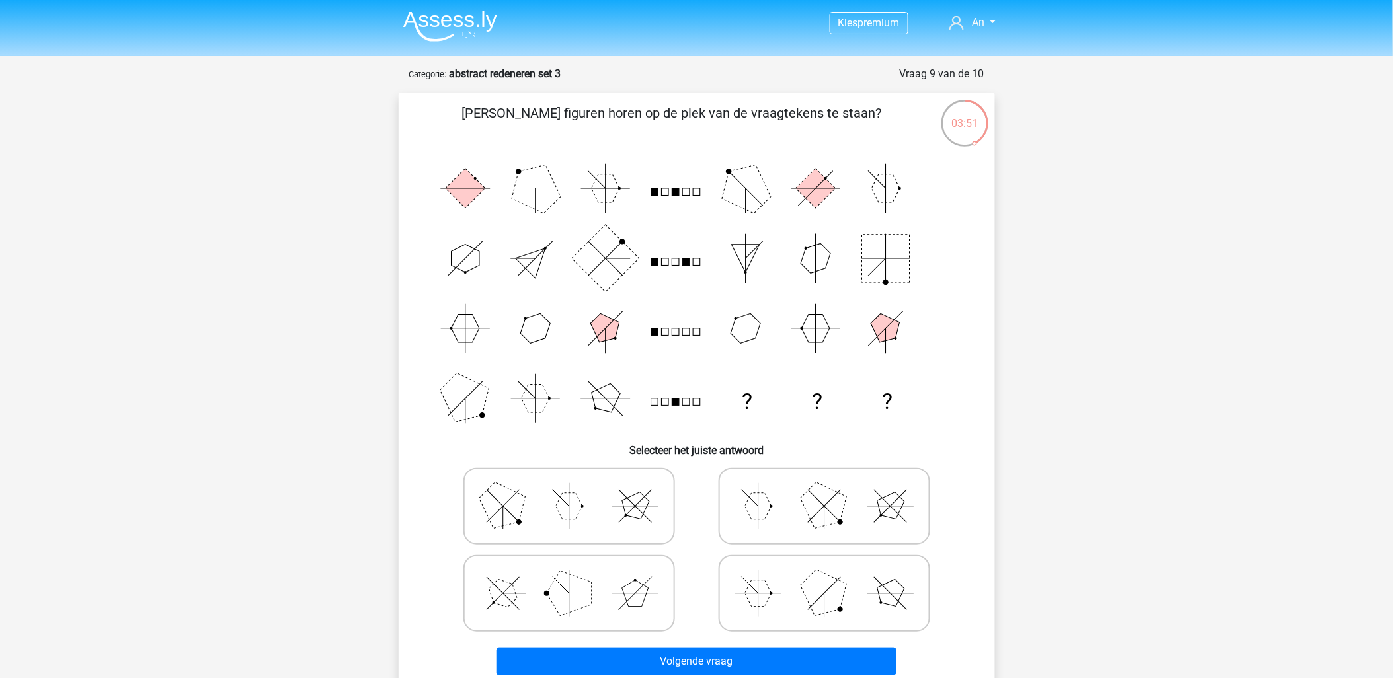
drag, startPoint x: 809, startPoint y: 596, endPoint x: 801, endPoint y: 609, distance: 15.2
click at [810, 596] on polygon at bounding box center [823, 592] width 63 height 63
click at [825, 577] on input "radio" at bounding box center [829, 573] width 9 height 9
radio input "true"
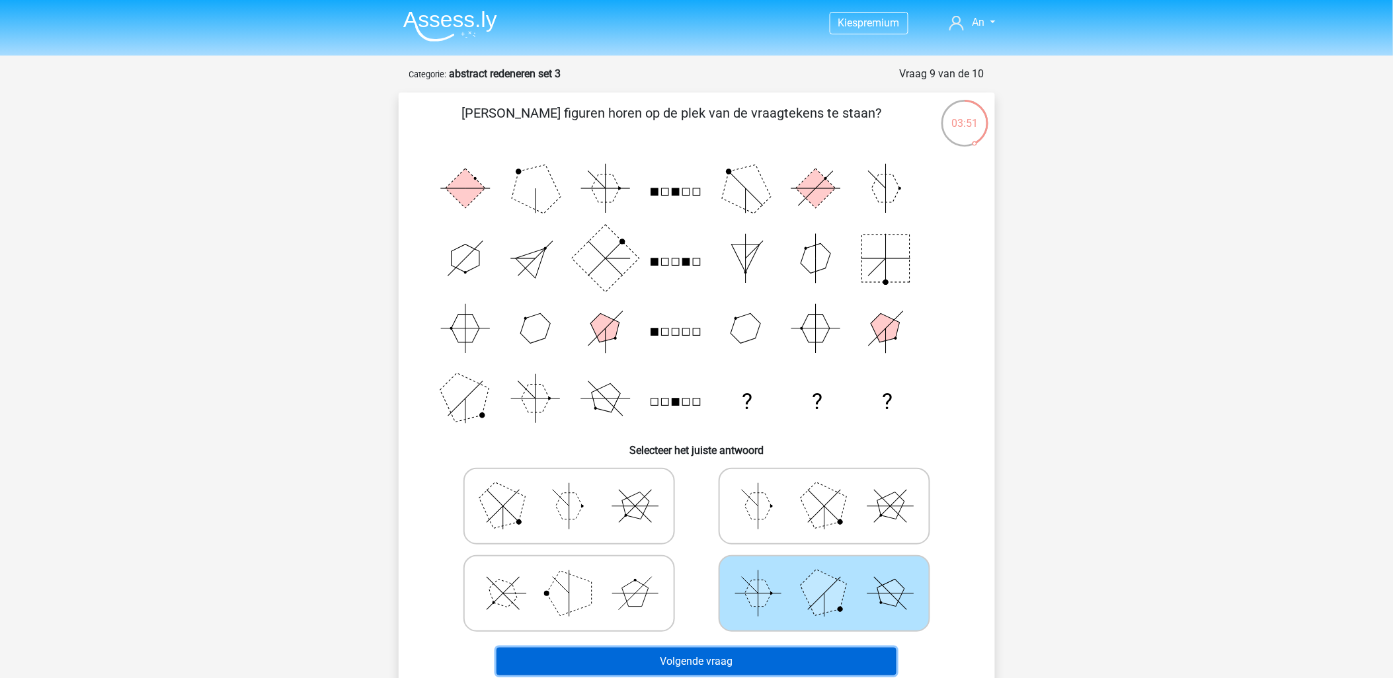
click at [741, 658] on button "Volgende vraag" at bounding box center [697, 662] width 400 height 28
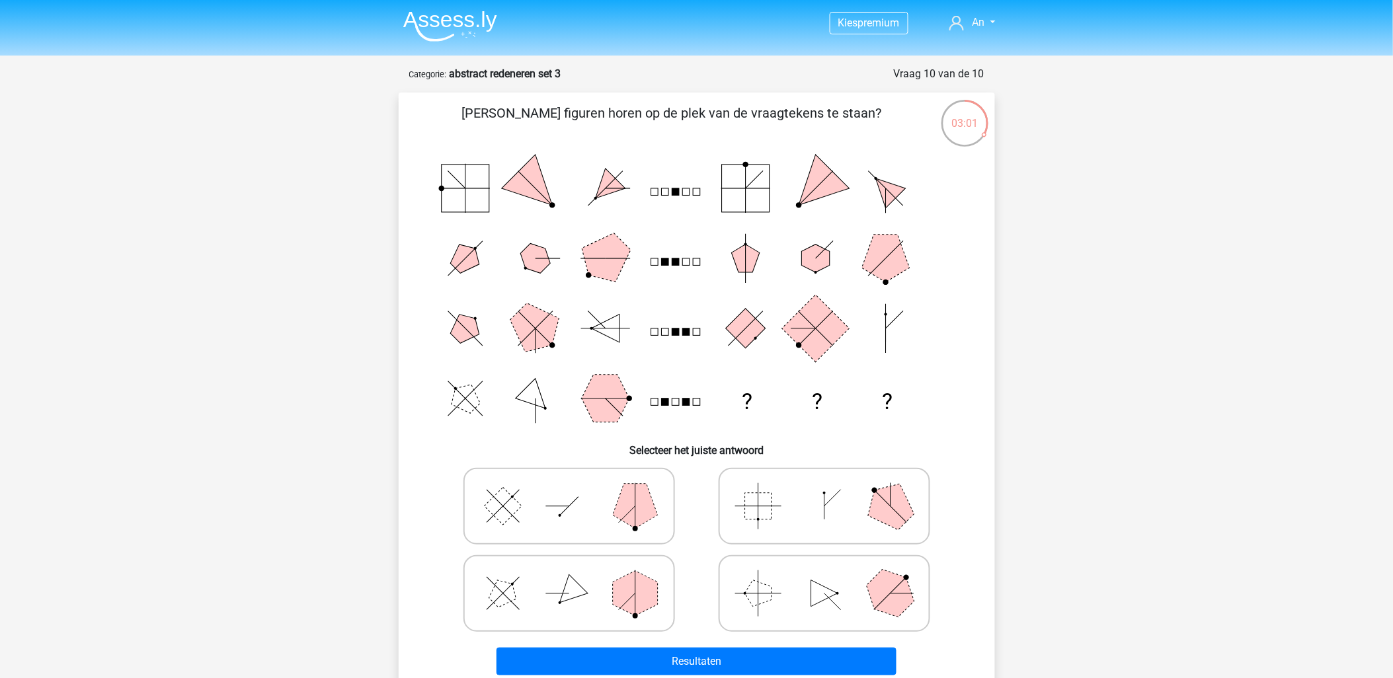
click at [795, 603] on icon at bounding box center [824, 594] width 198 height 66
click at [825, 577] on input "radio" at bounding box center [829, 573] width 9 height 9
radio input "true"
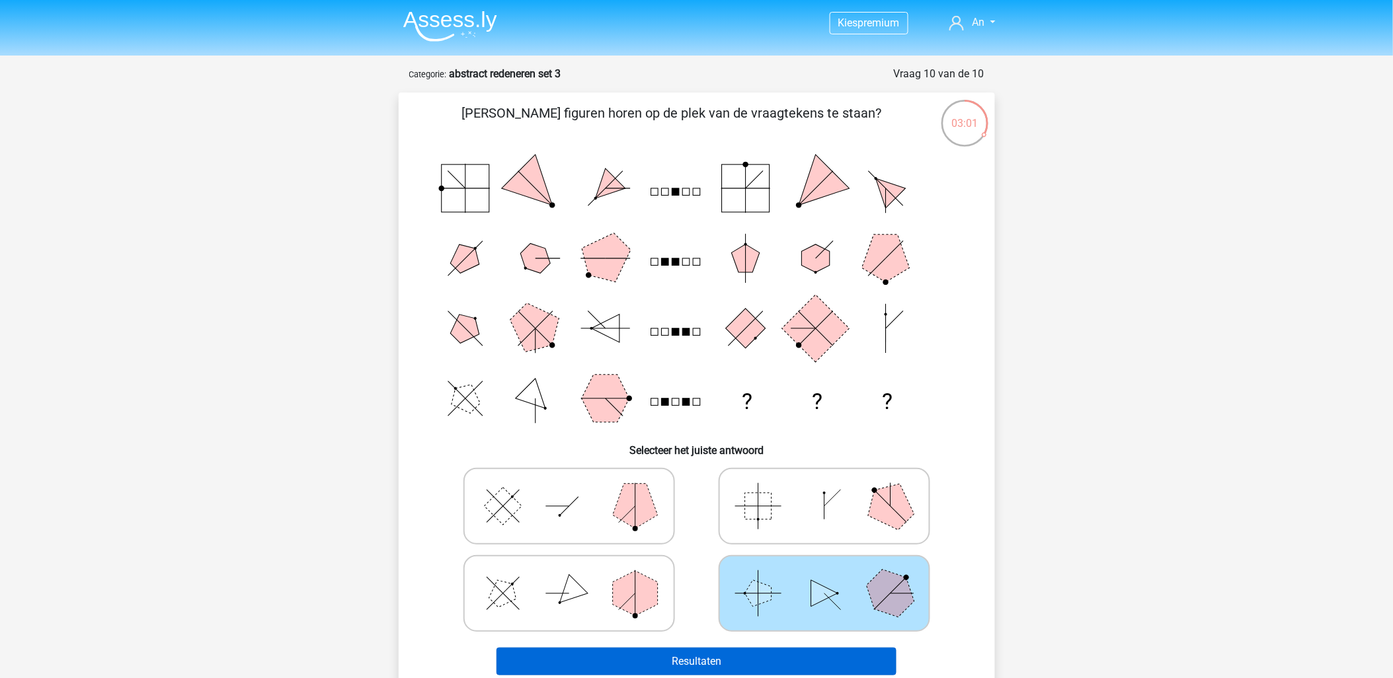
drag, startPoint x: 725, startPoint y: 639, endPoint x: 728, endPoint y: 651, distance: 12.2
click at [725, 640] on div "Resultaten" at bounding box center [697, 659] width 554 height 44
click at [729, 663] on button "Resultaten" at bounding box center [697, 662] width 400 height 28
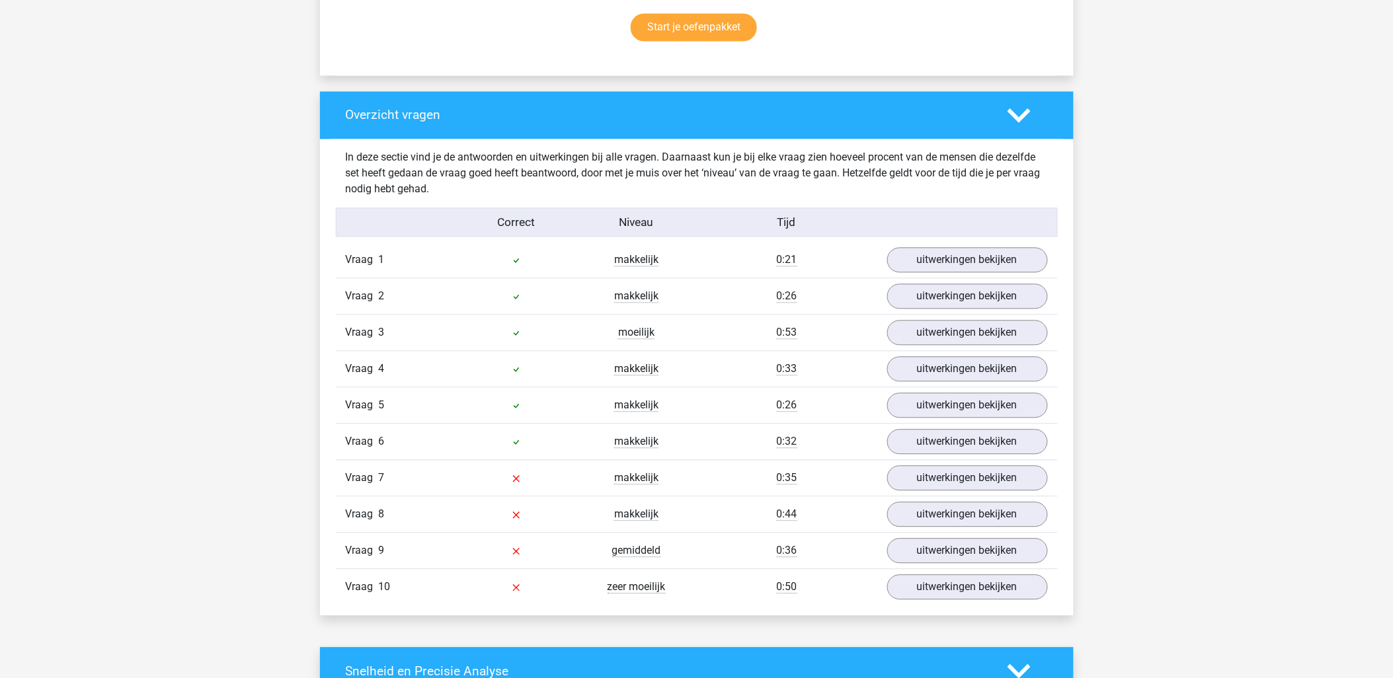
scroll to position [1102, 0]
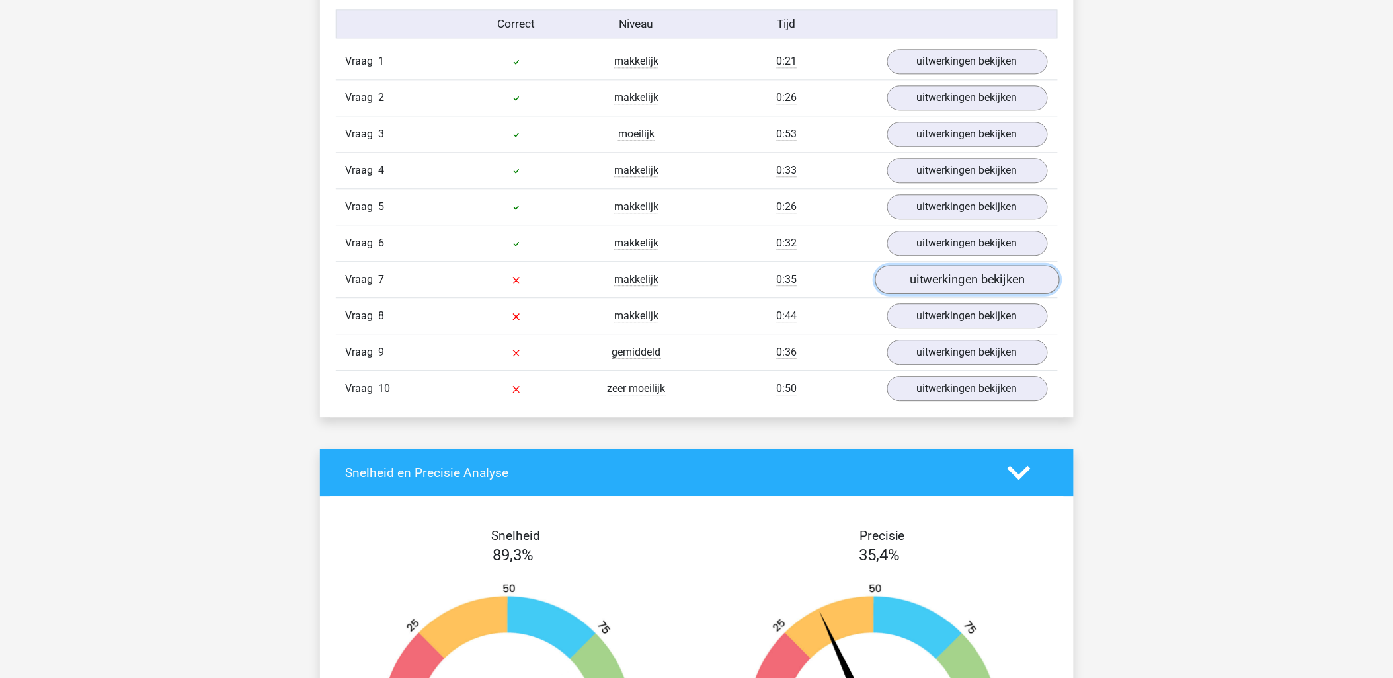
click at [936, 271] on link "uitwerkingen bekijken" at bounding box center [967, 279] width 184 height 29
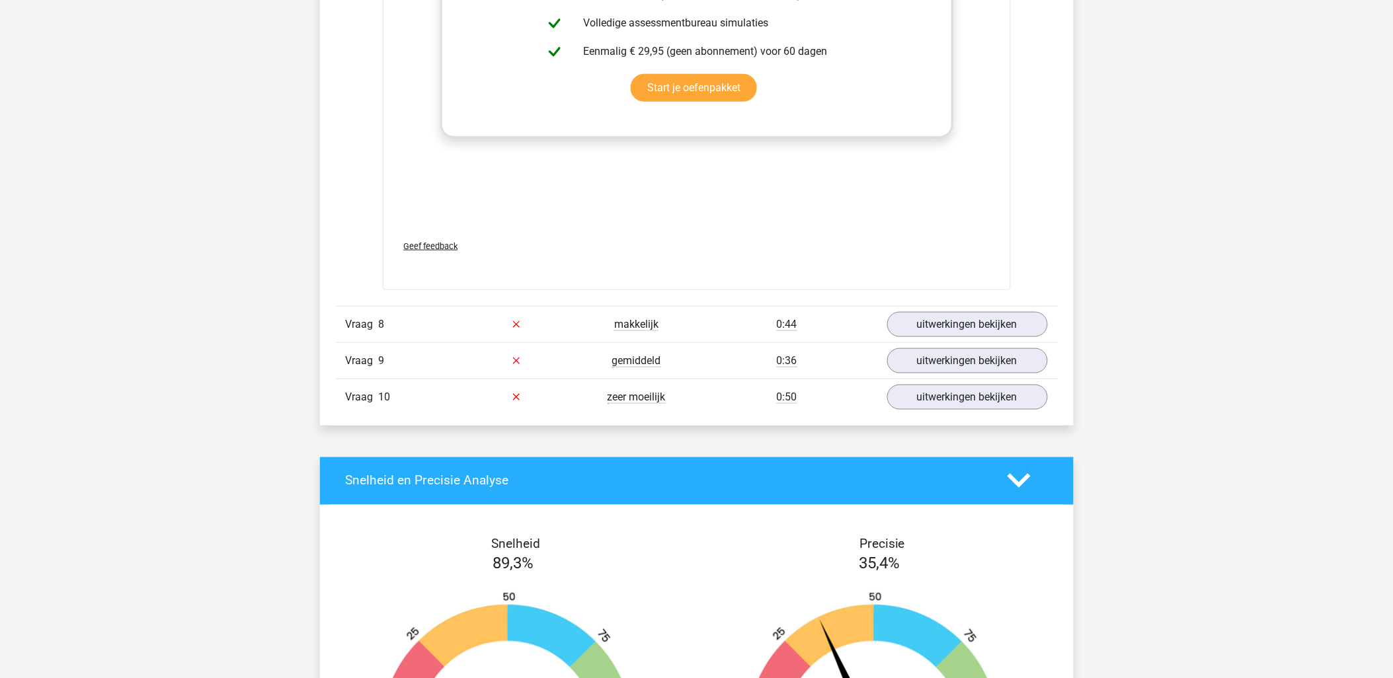
scroll to position [2424, 0]
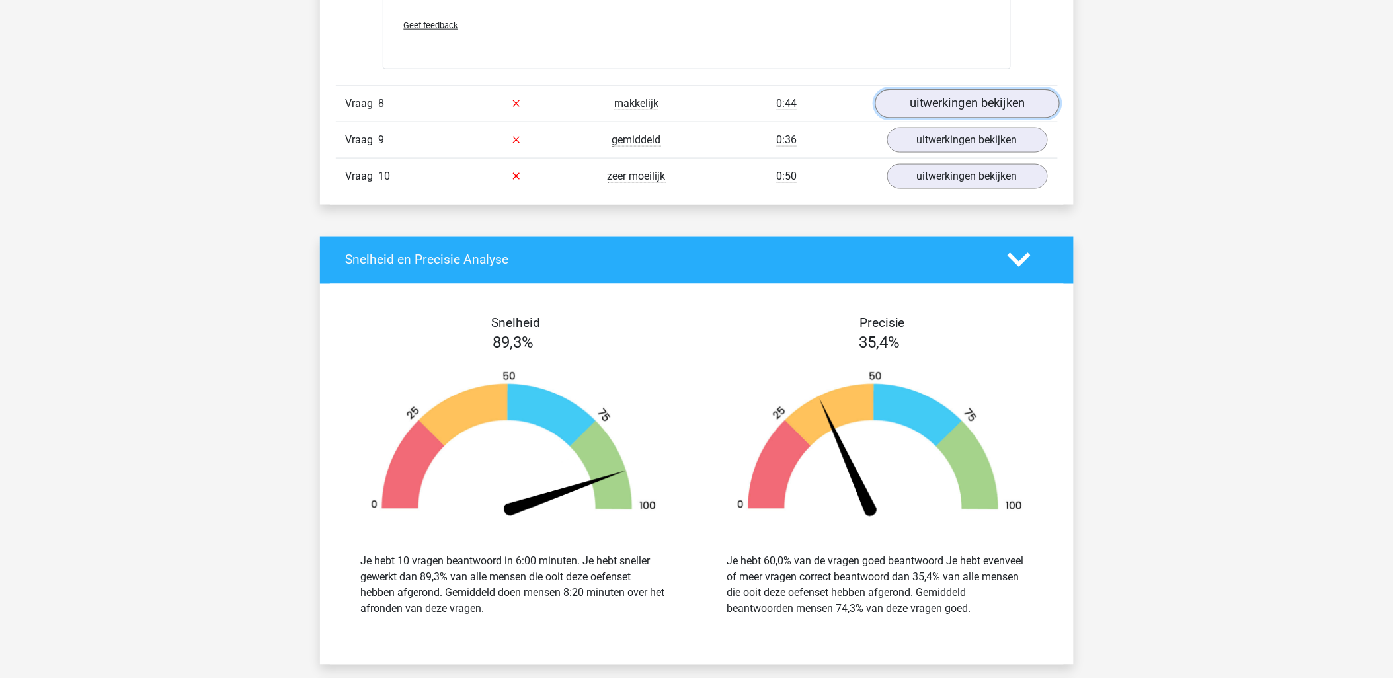
click at [959, 108] on link "uitwerkingen bekijken" at bounding box center [967, 103] width 184 height 29
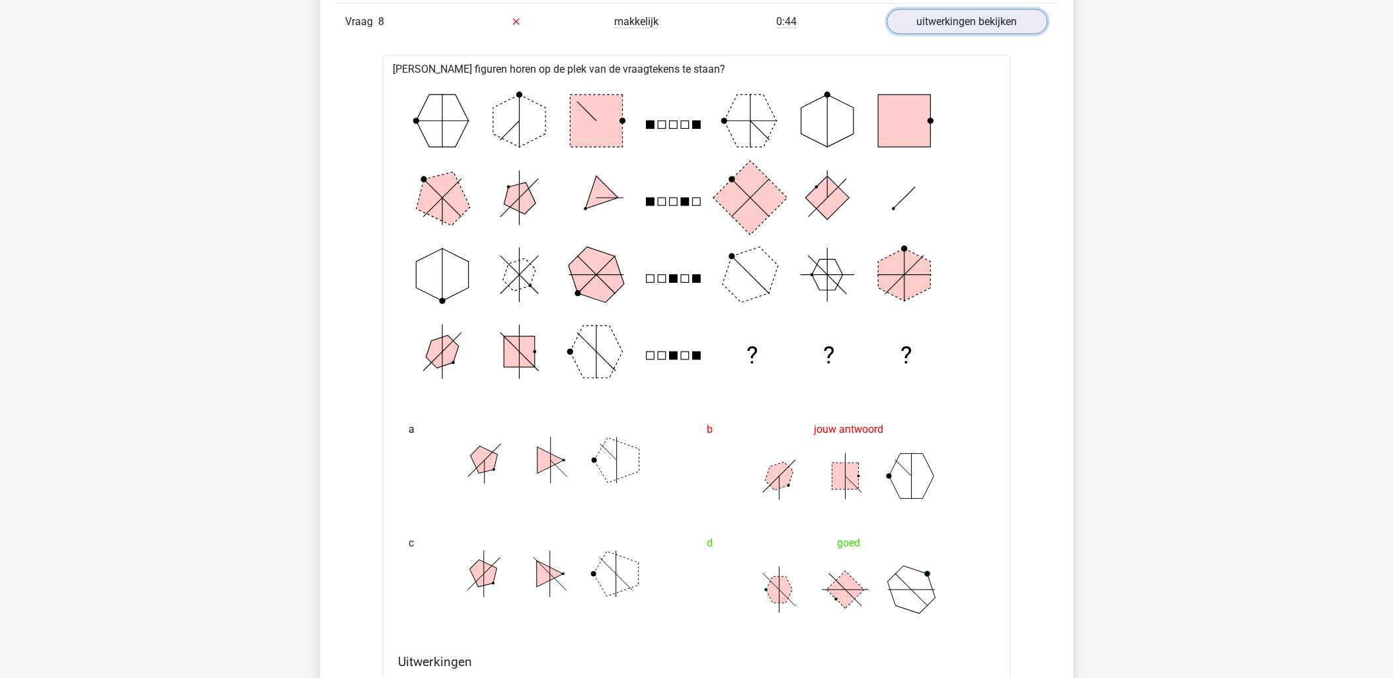
scroll to position [2497, 0]
